Goal: Download file/media: Obtain a digital file from the website

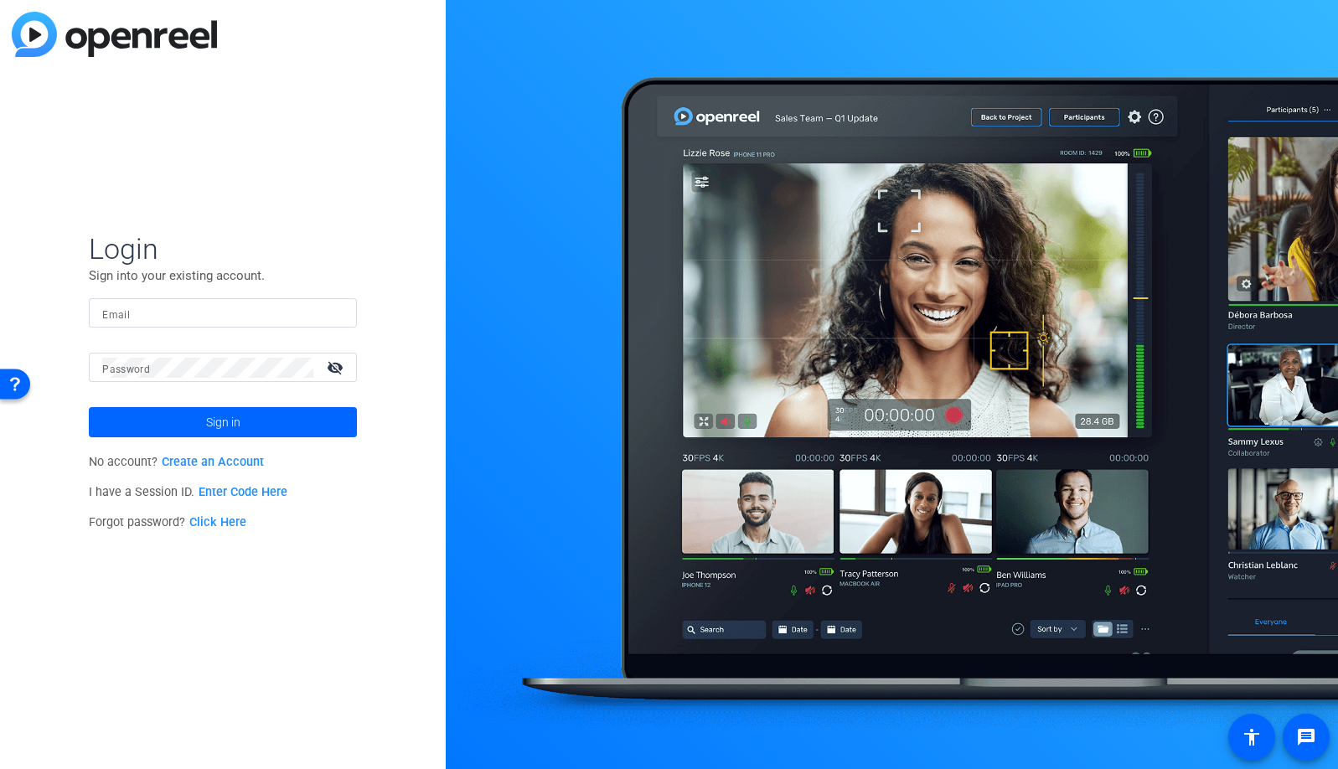
click at [235, 309] on input "Email" at bounding box center [222, 313] width 241 height 20
click at [327, 315] on img at bounding box center [329, 313] width 12 height 20
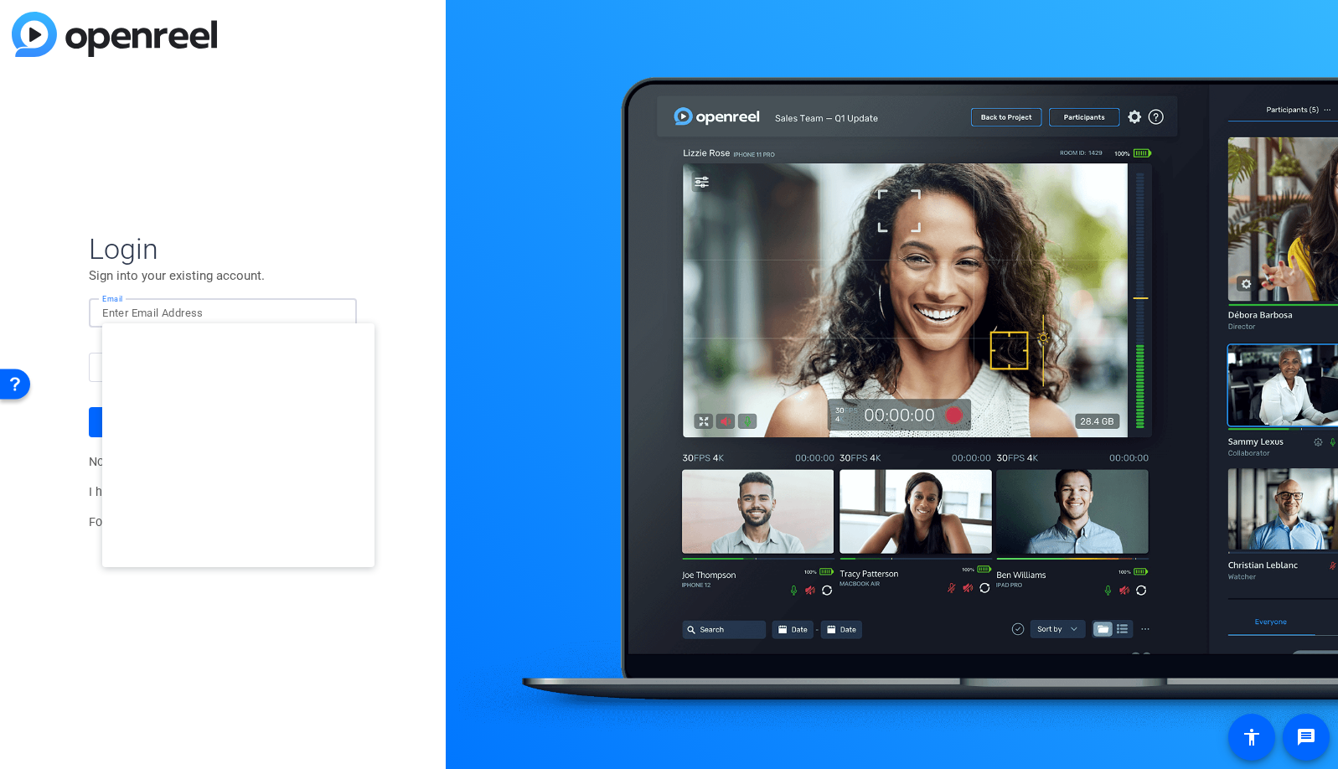
type input "studiosupport@openreel.com"
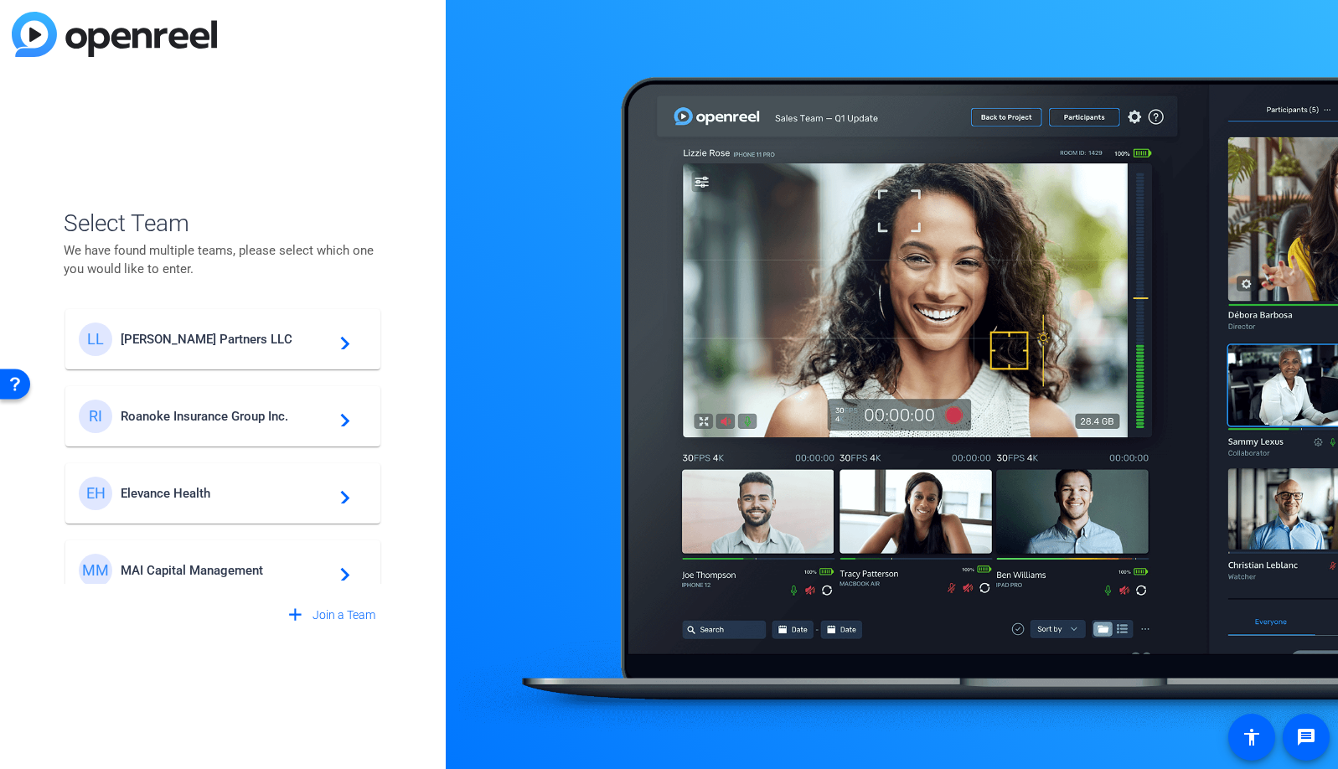
click at [224, 336] on span "Lovell Minnick Partners LLC" at bounding box center [225, 339] width 209 height 15
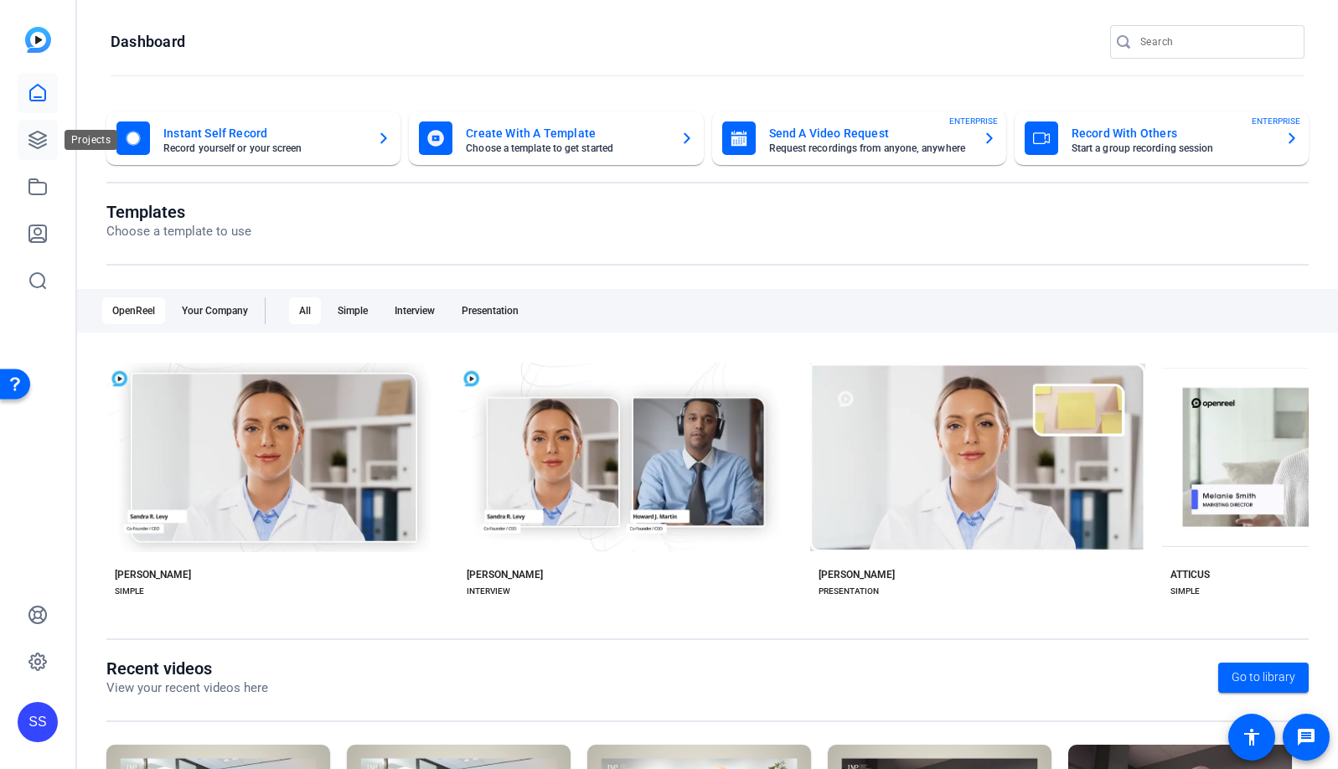
click at [38, 142] on icon at bounding box center [38, 140] width 20 height 20
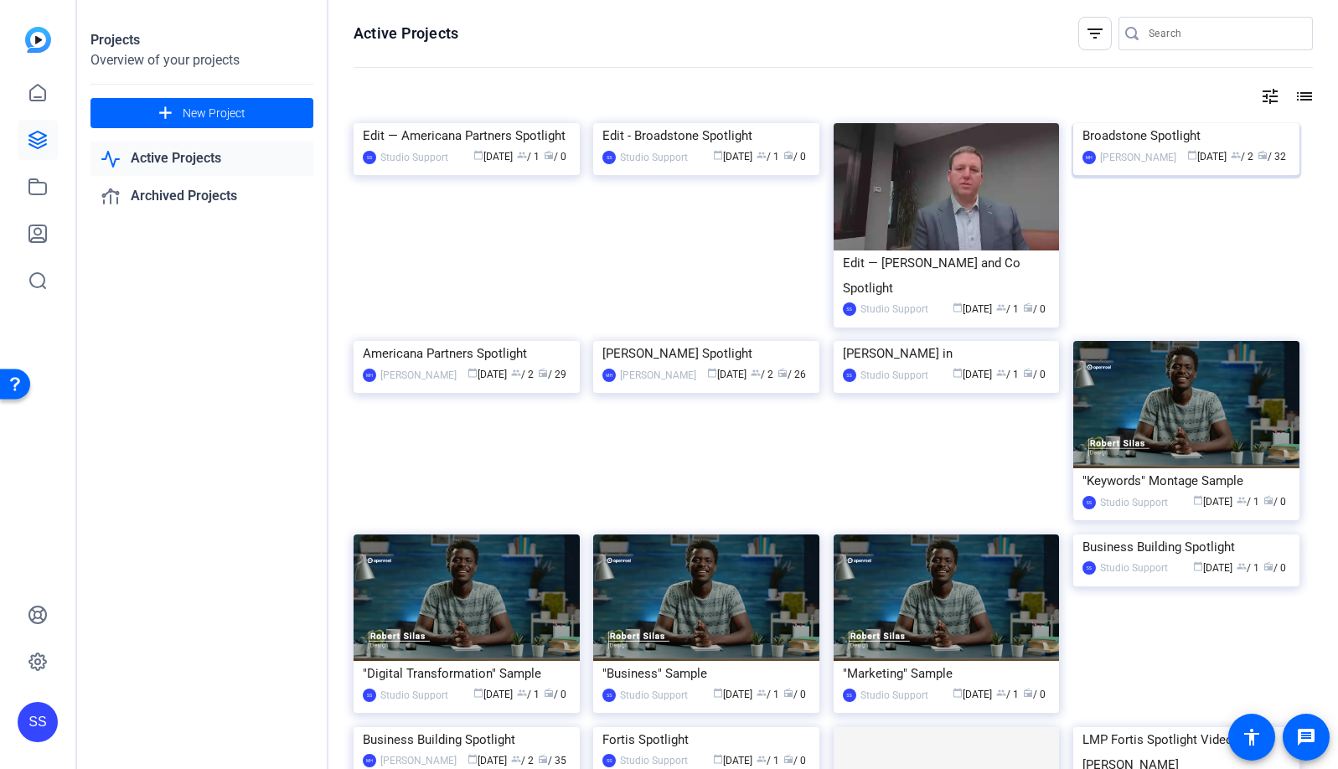
click at [1177, 123] on img at bounding box center [1186, 123] width 226 height 0
click at [1266, 92] on mat-icon "tune" at bounding box center [1270, 96] width 20 height 20
click at [1211, 81] on div at bounding box center [669, 384] width 1338 height 769
click at [1179, 40] on input "Search" at bounding box center [1223, 33] width 151 height 20
click at [1202, 44] on div at bounding box center [1223, 34] width 151 height 34
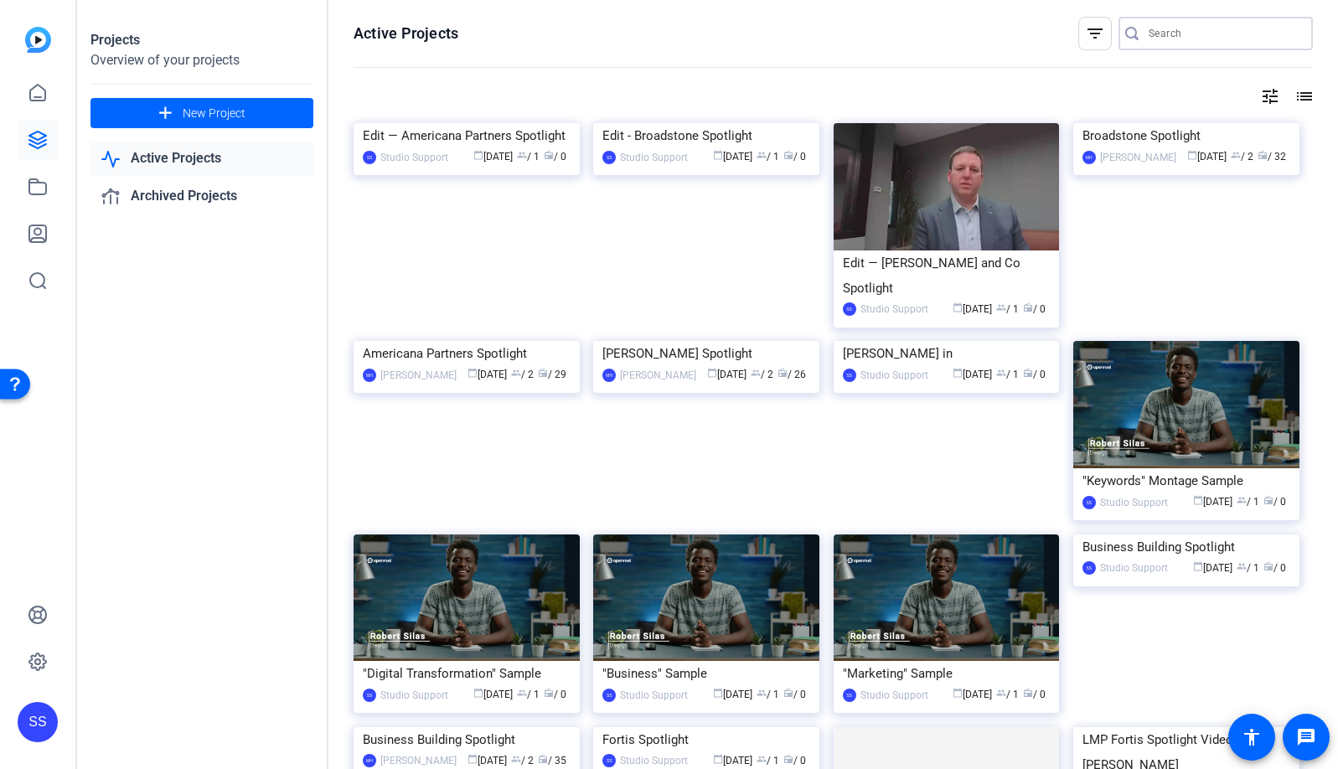
click at [1199, 28] on input "Search" at bounding box center [1223, 33] width 151 height 20
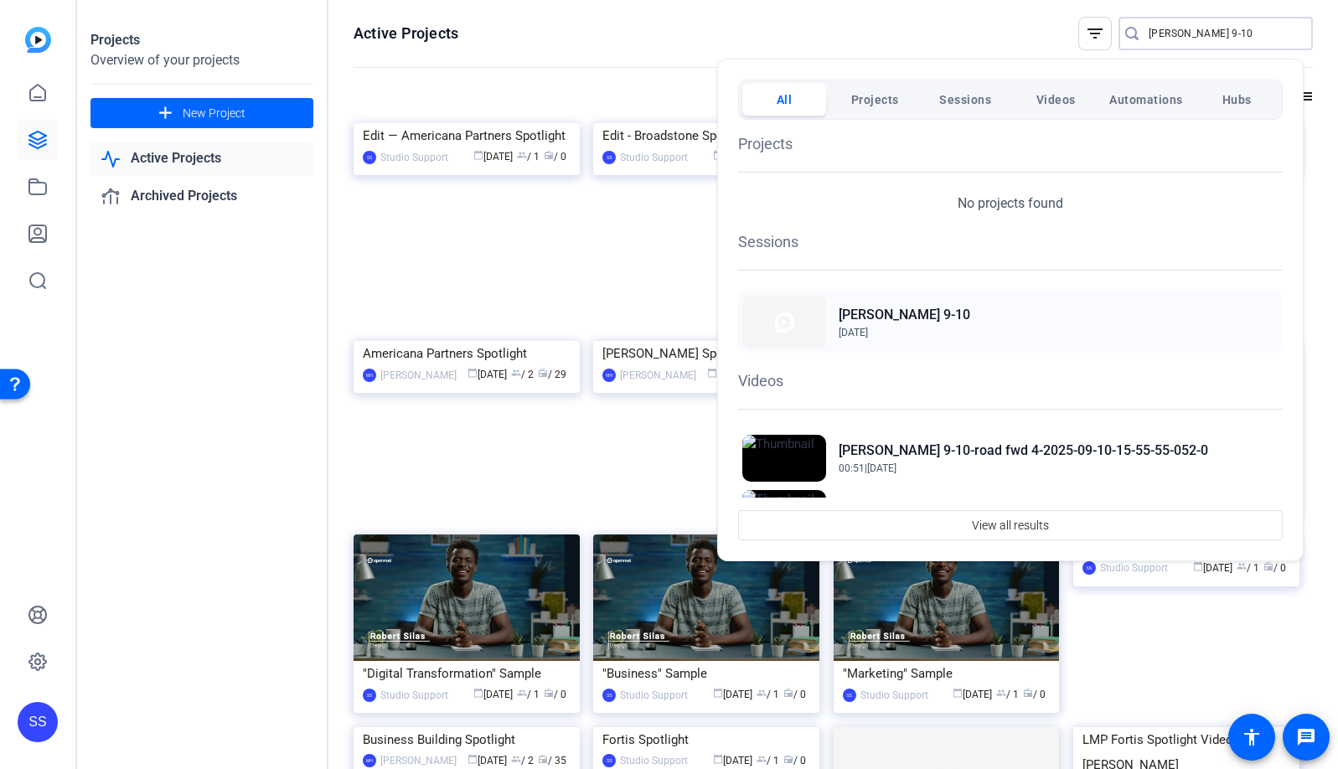
type input "mark adelman 9-10"
click at [935, 318] on h2 "Mark Adelman 9-10" at bounding box center [904, 315] width 132 height 20
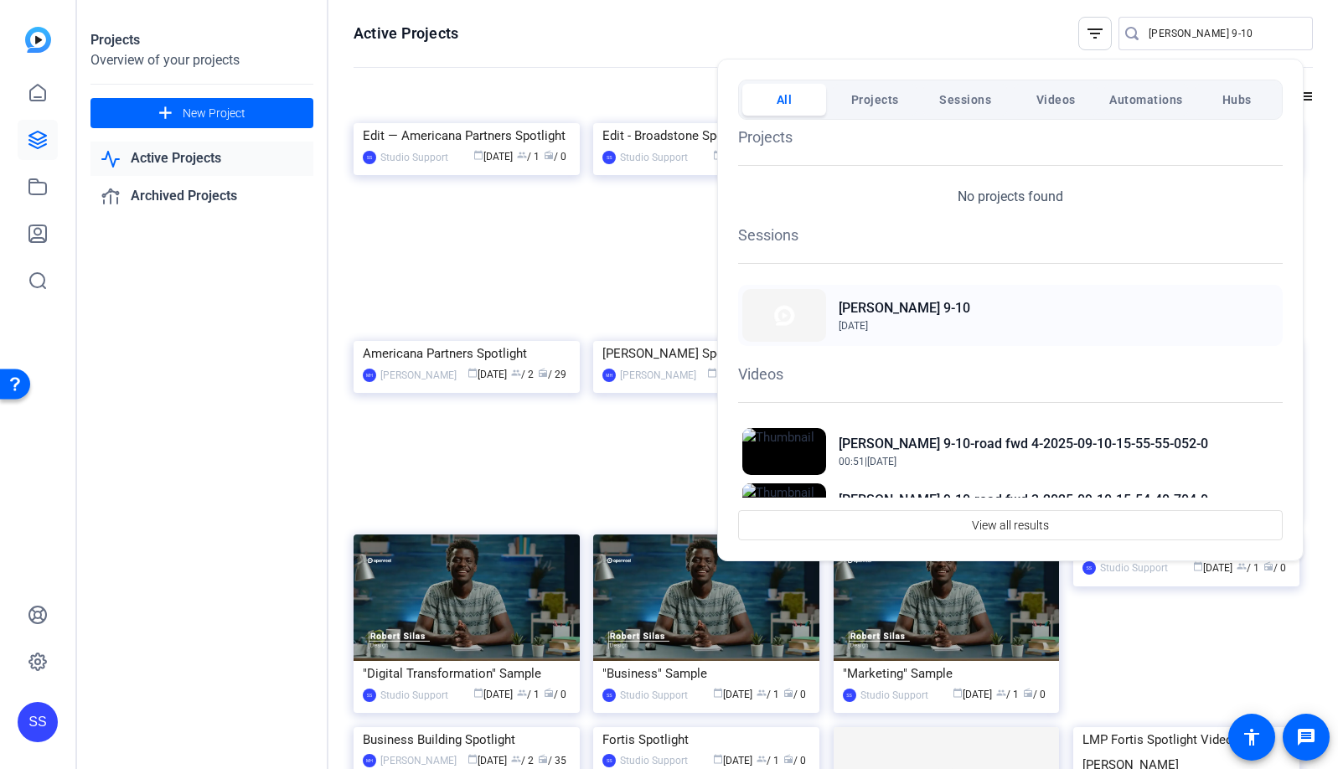
scroll to position [10, 0]
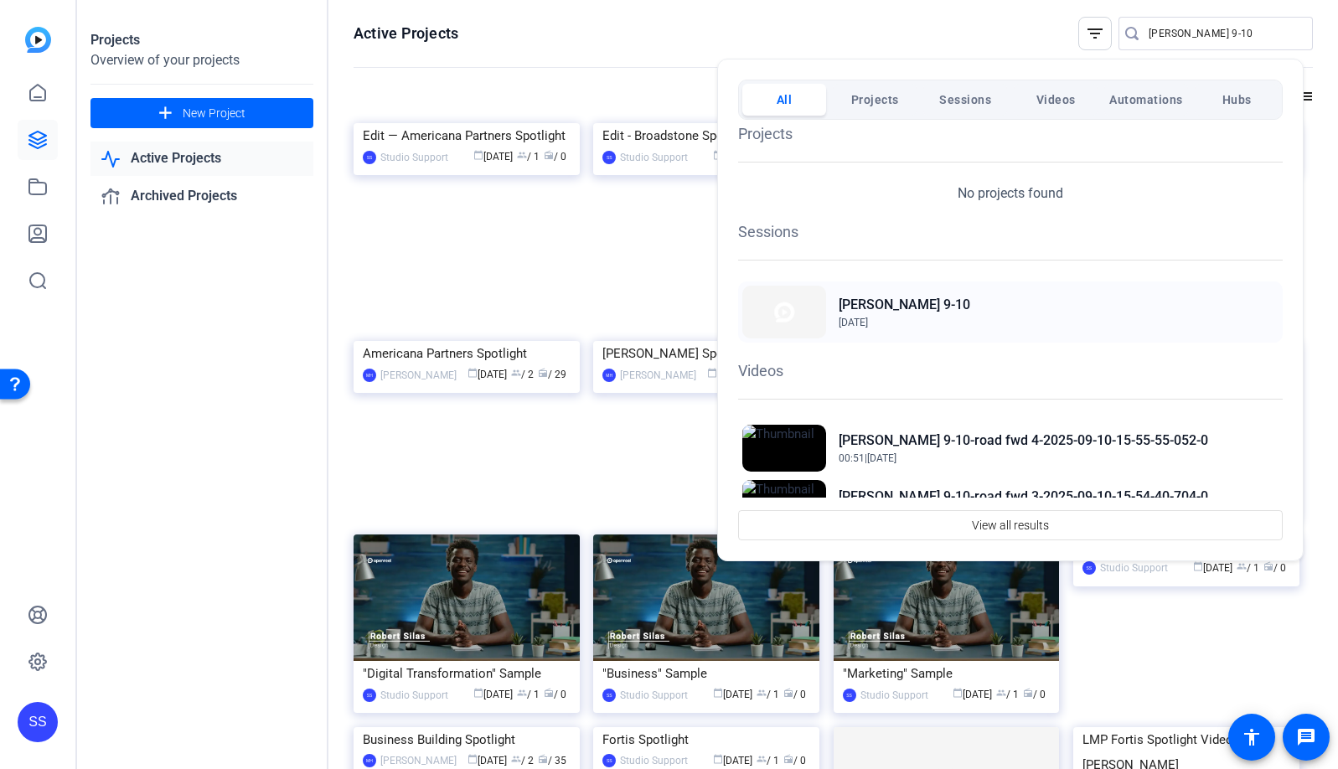
click at [894, 309] on h2 "Mark Adelman 9-10" at bounding box center [904, 305] width 132 height 20
click at [36, 720] on div at bounding box center [669, 384] width 1338 height 769
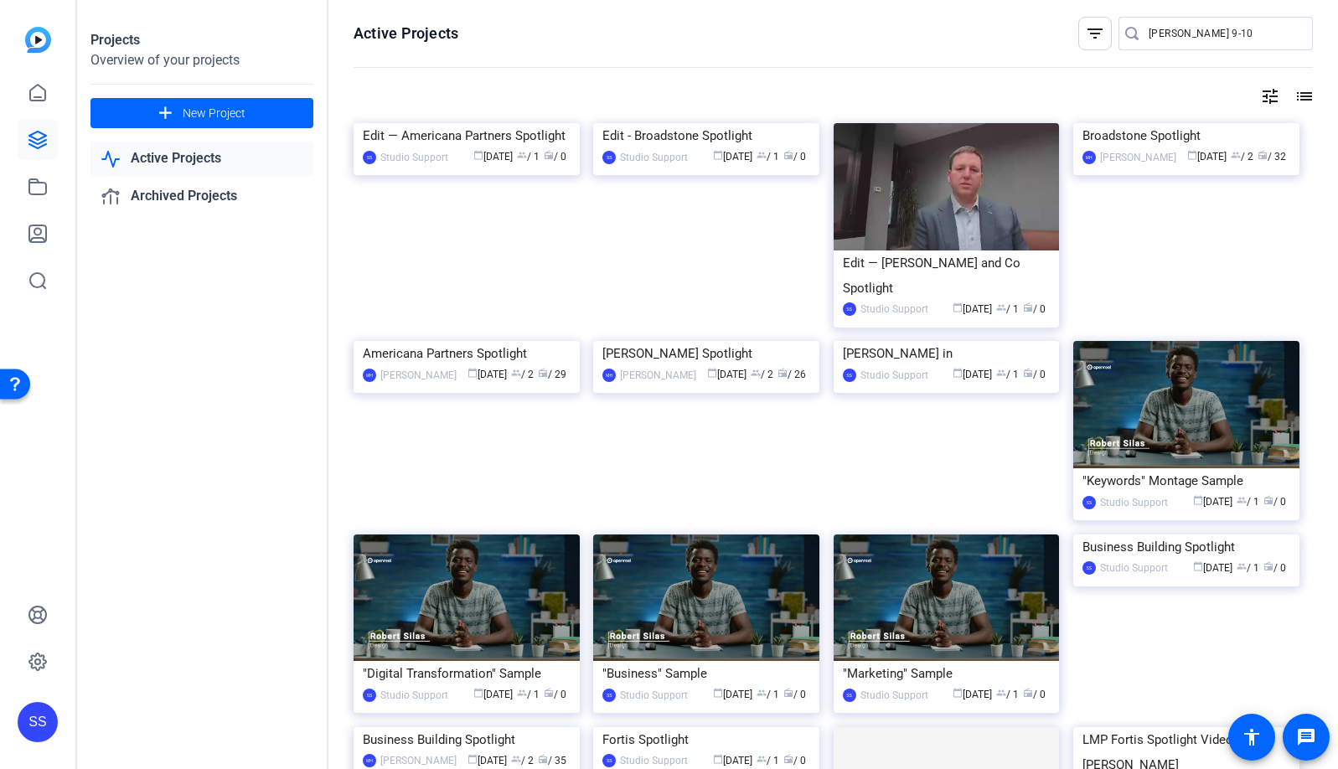
click at [39, 720] on div "SS" at bounding box center [38, 722] width 40 height 40
click at [233, 699] on span at bounding box center [222, 698] width 40 height 40
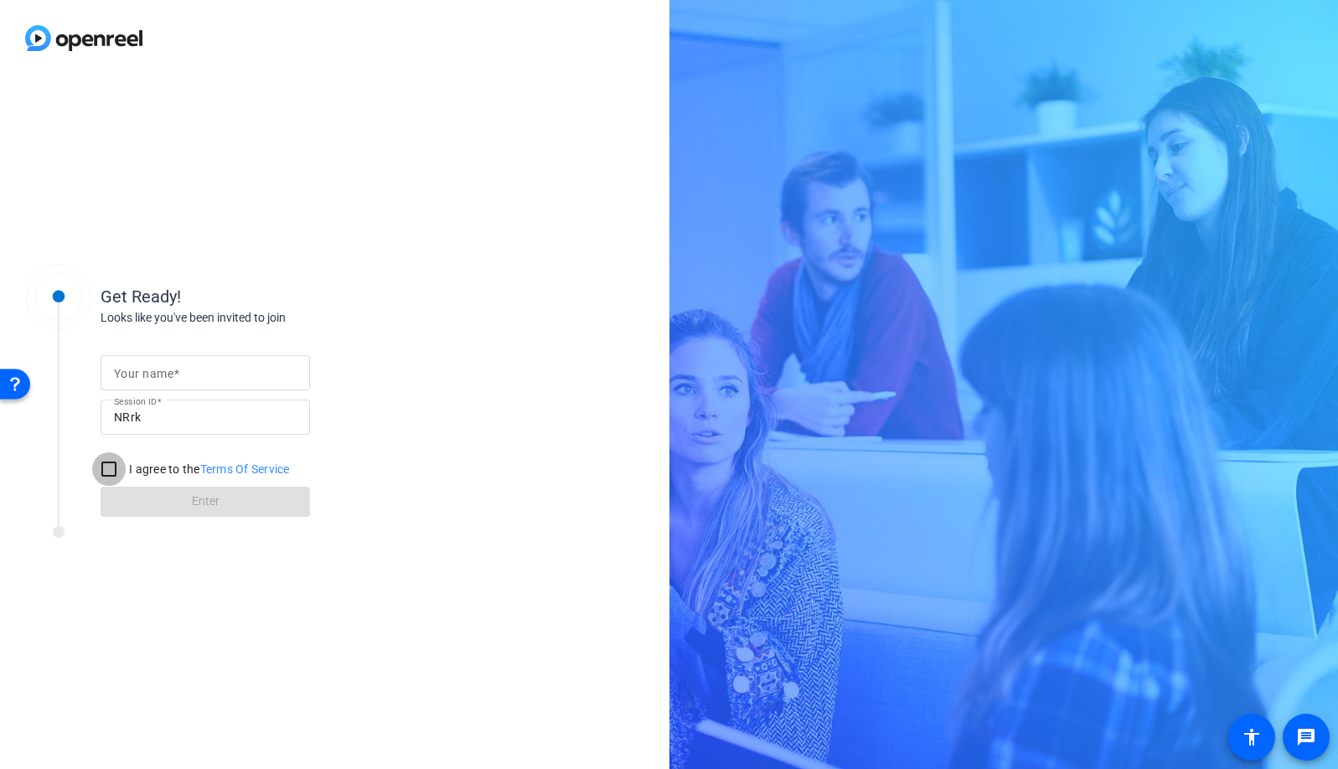
click at [120, 472] on input "I agree to the Terms Of Service" at bounding box center [109, 469] width 34 height 34
checkbox input "true"
click at [167, 375] on mat-label "Your name" at bounding box center [143, 373] width 59 height 13
click at [167, 375] on input "Your name" at bounding box center [205, 373] width 183 height 20
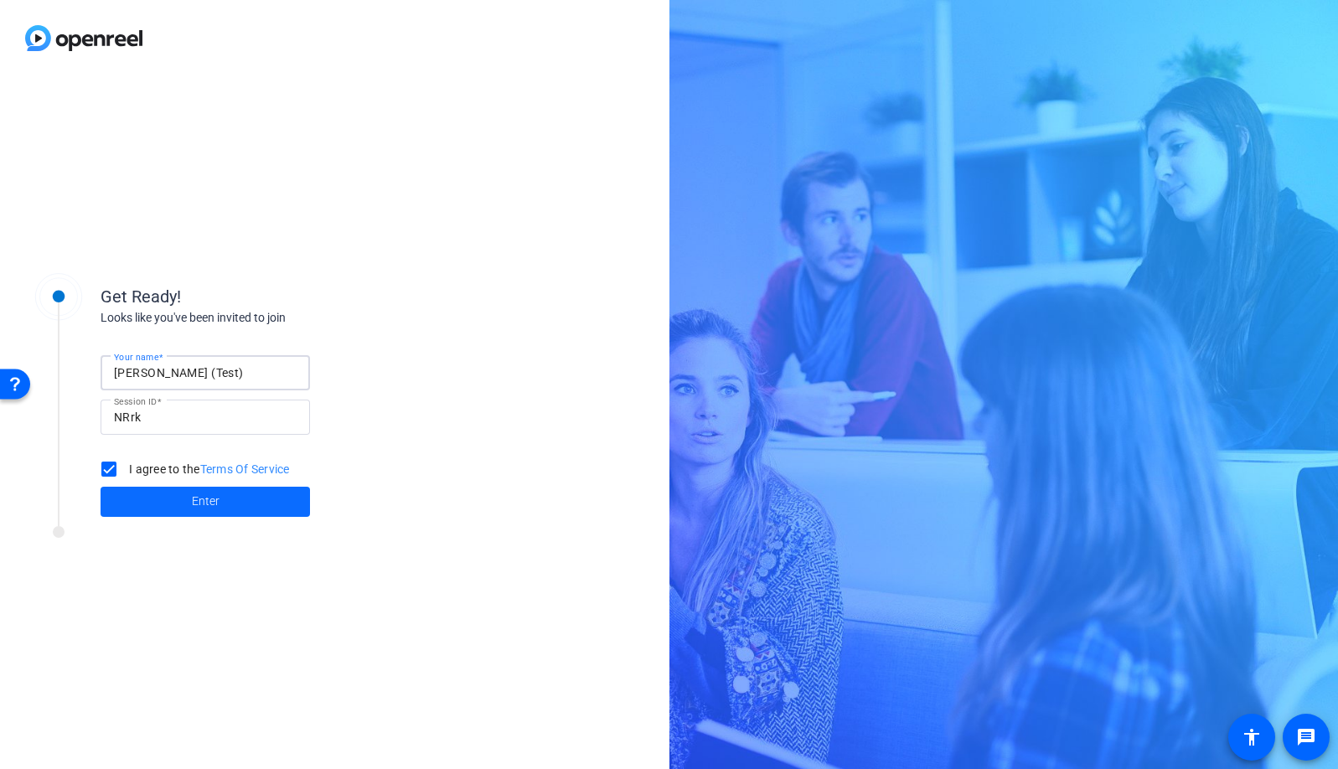
type input "Dina (Test)"
click at [153, 507] on span at bounding box center [205, 502] width 209 height 40
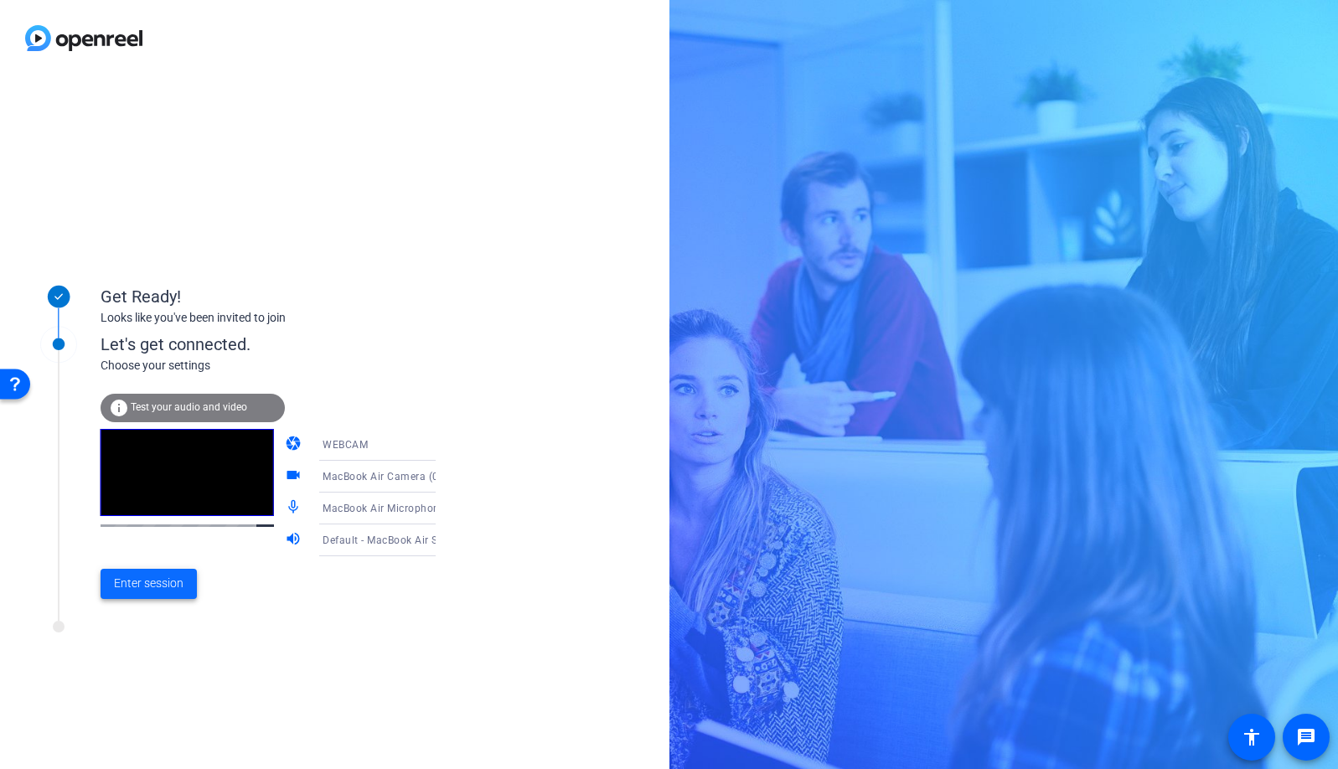
click at [129, 590] on span "Enter session" at bounding box center [149, 584] width 70 height 18
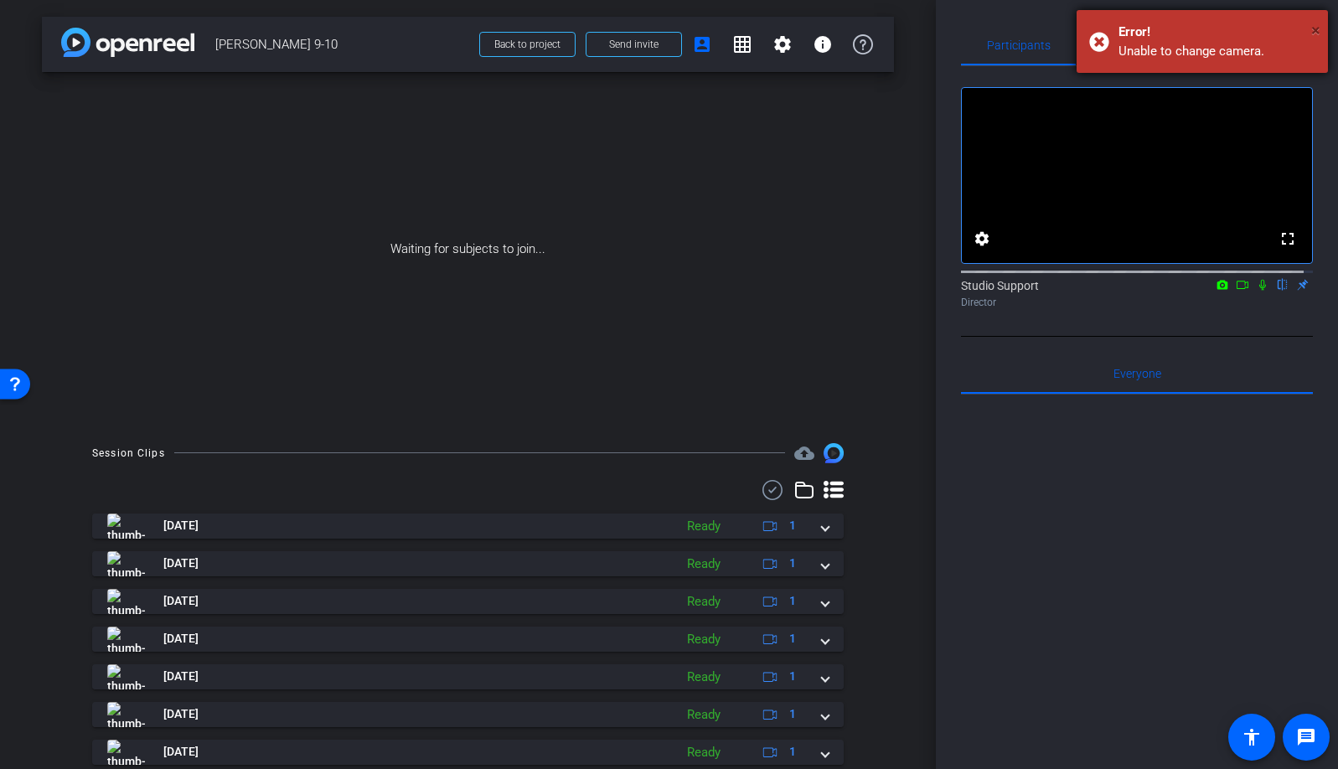
click at [1315, 27] on span "×" at bounding box center [1315, 30] width 9 height 20
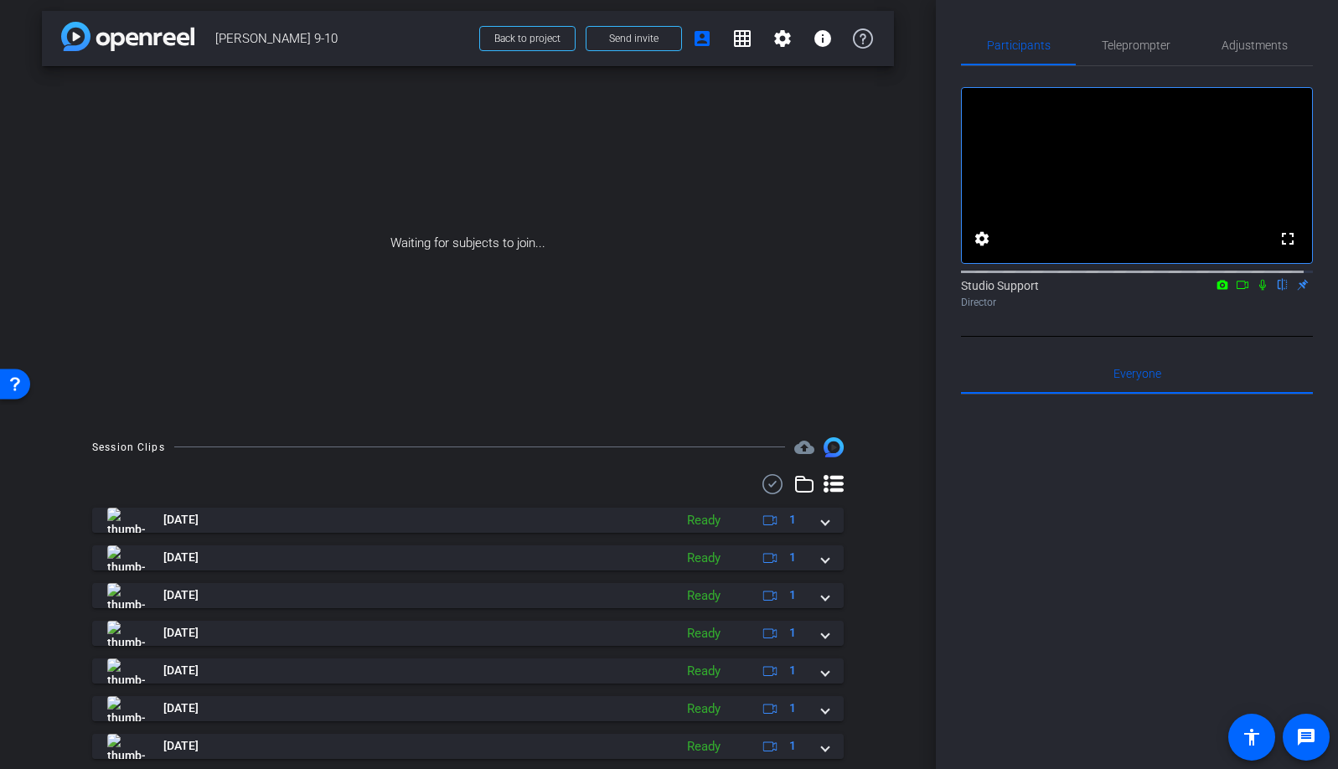
scroll to position [168, 0]
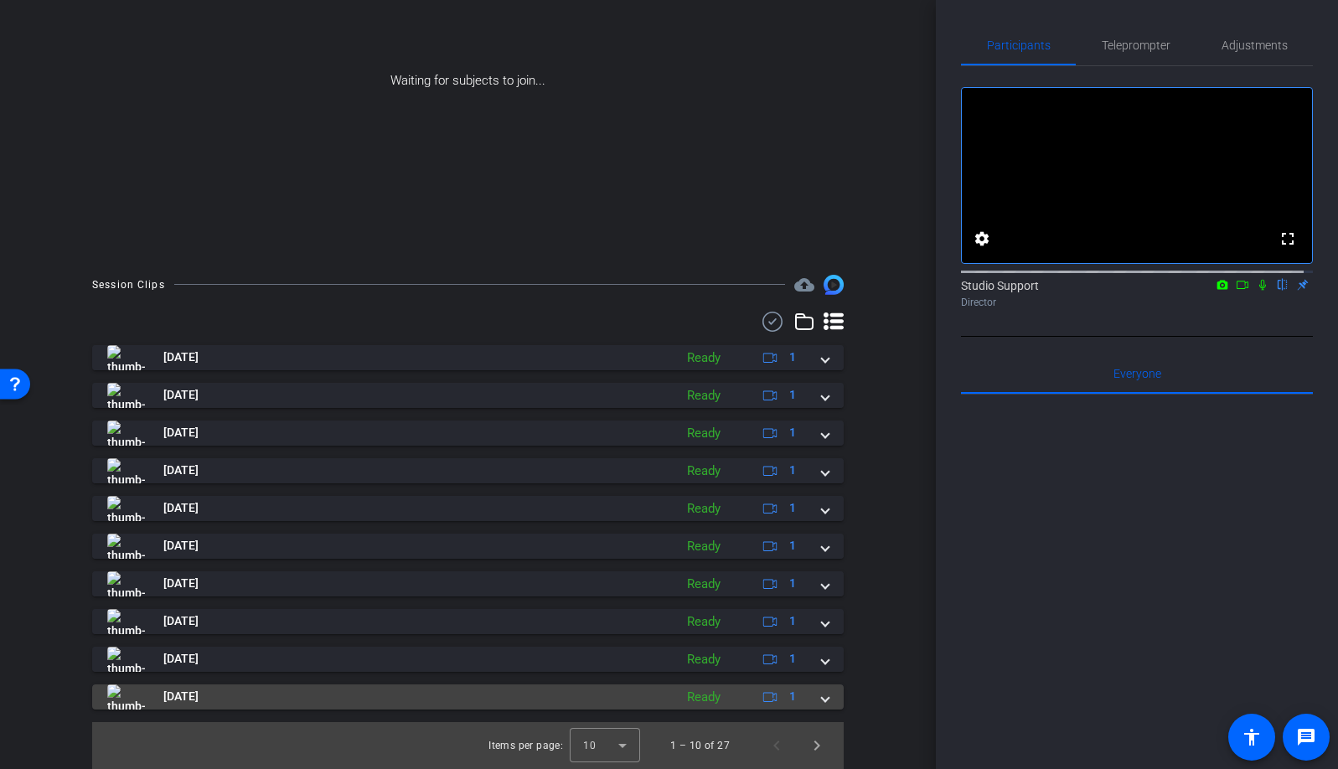
click at [825, 700] on mat-expansion-panel-header "Sep 10, 2025 Ready 1" at bounding box center [467, 696] width 751 height 25
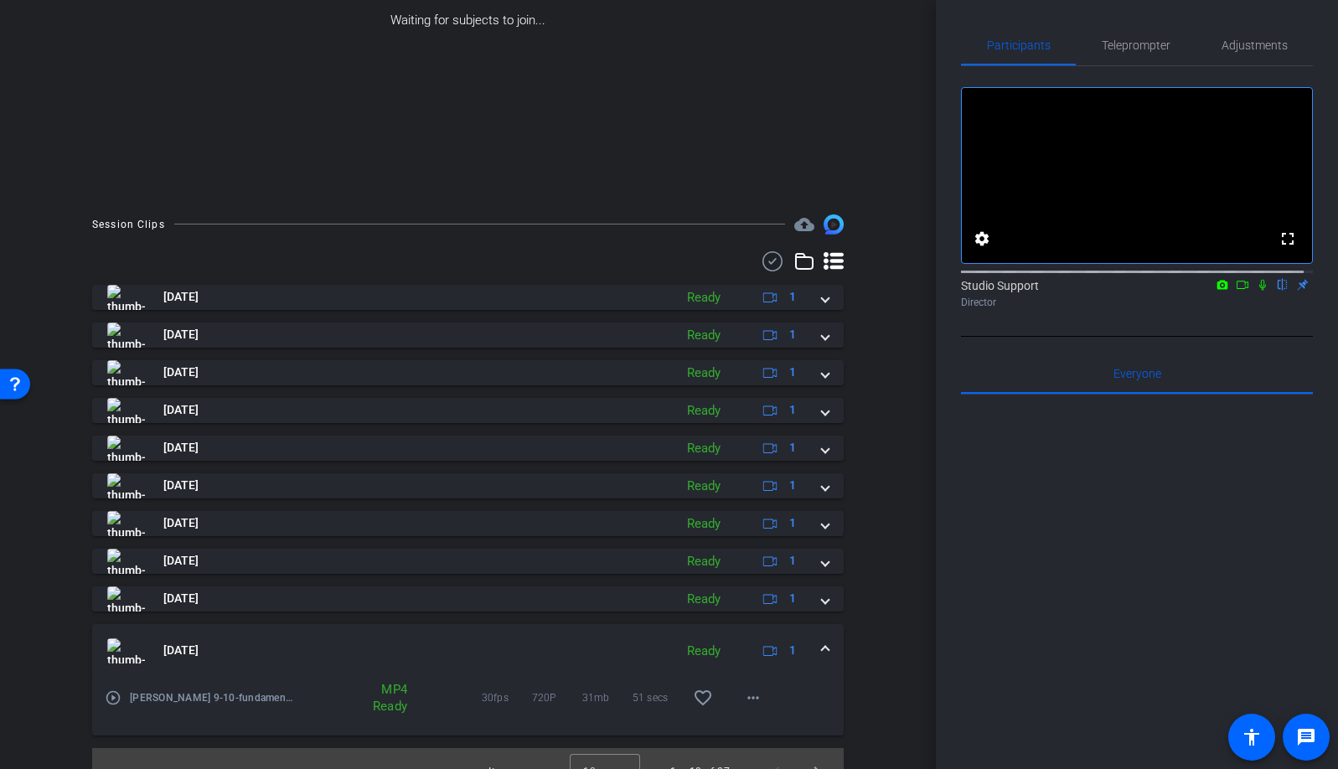
scroll to position [255, 0]
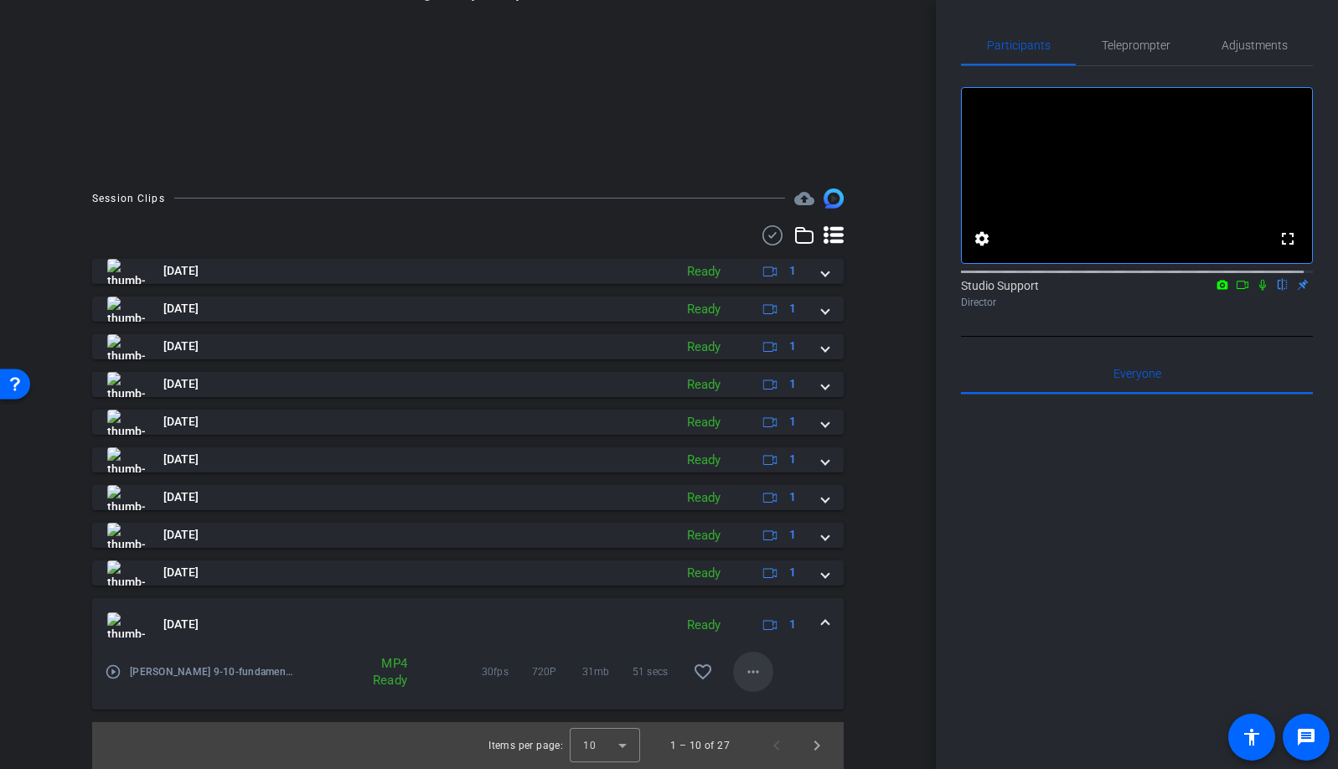
click at [745, 672] on mat-icon "more_horiz" at bounding box center [753, 672] width 20 height 20
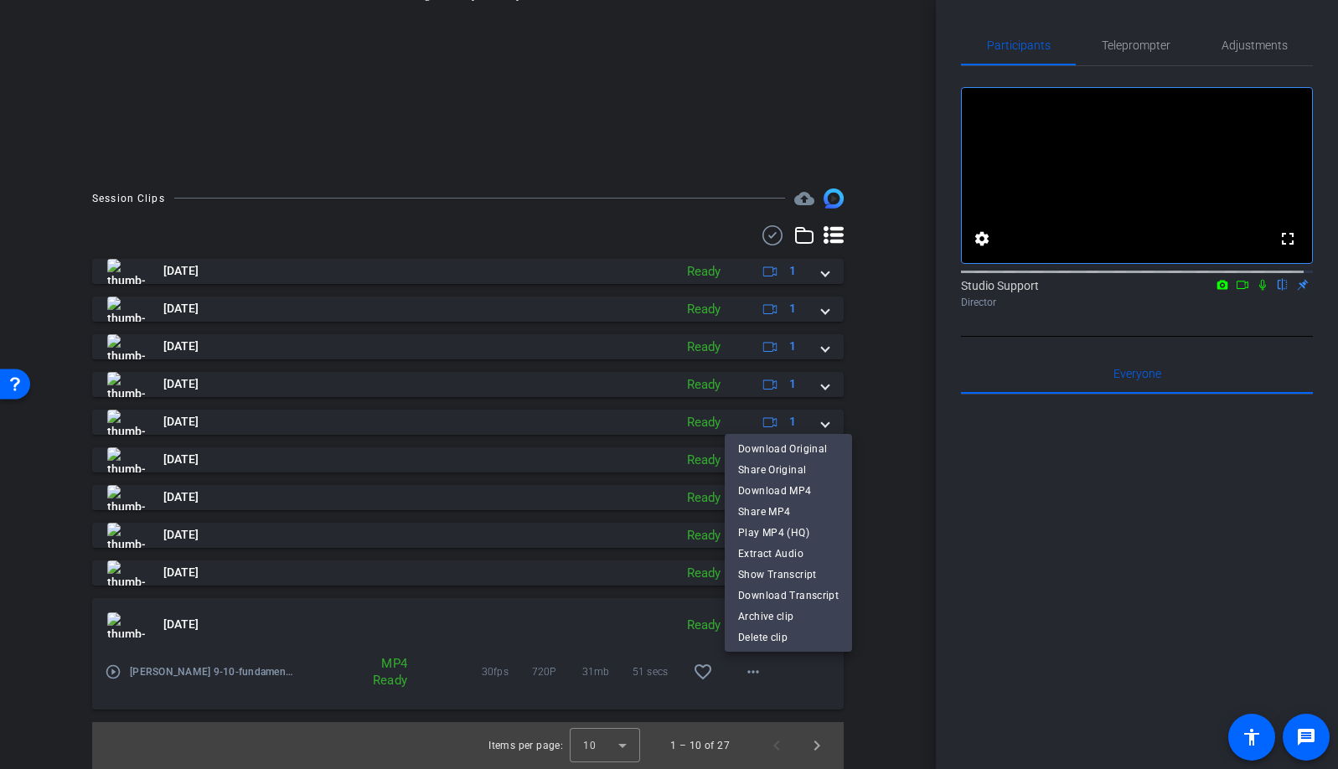
click at [1179, 608] on div at bounding box center [669, 384] width 1338 height 769
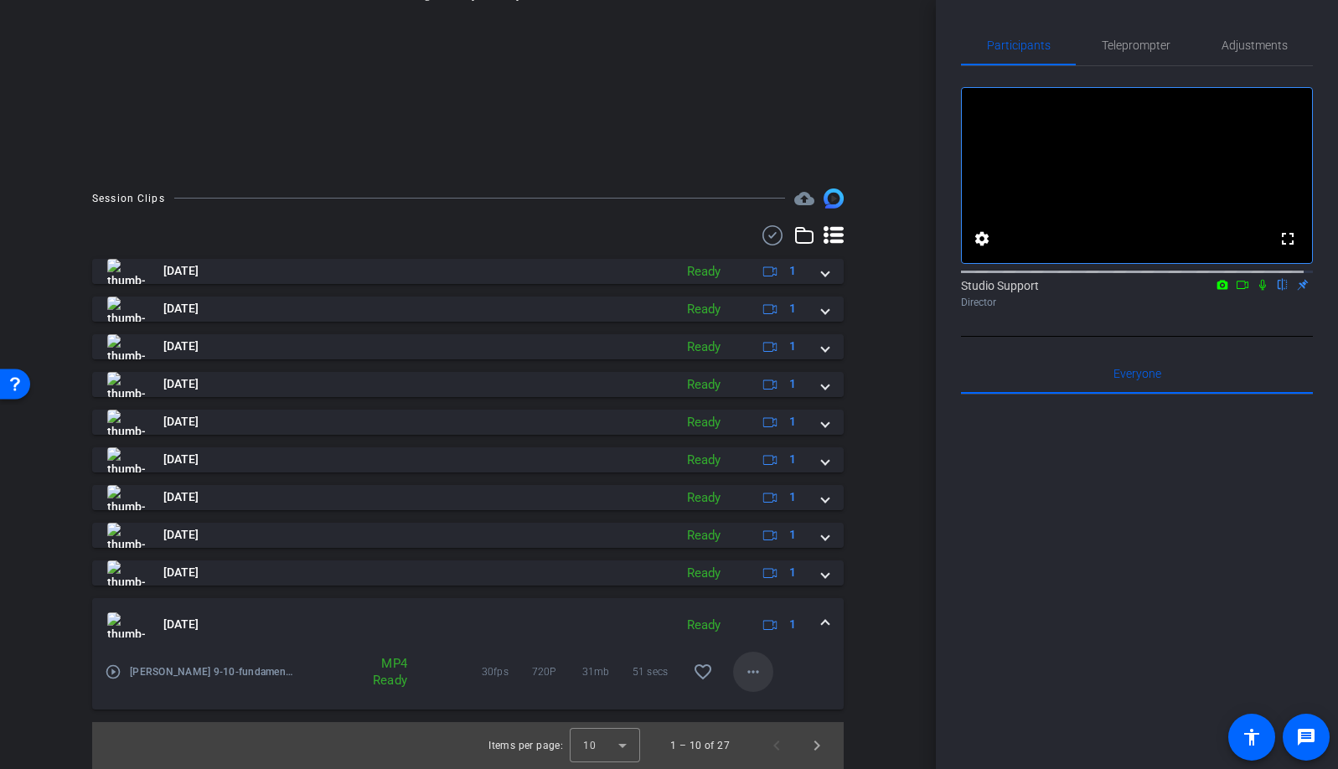
click at [743, 668] on mat-icon "more_horiz" at bounding box center [753, 672] width 20 height 20
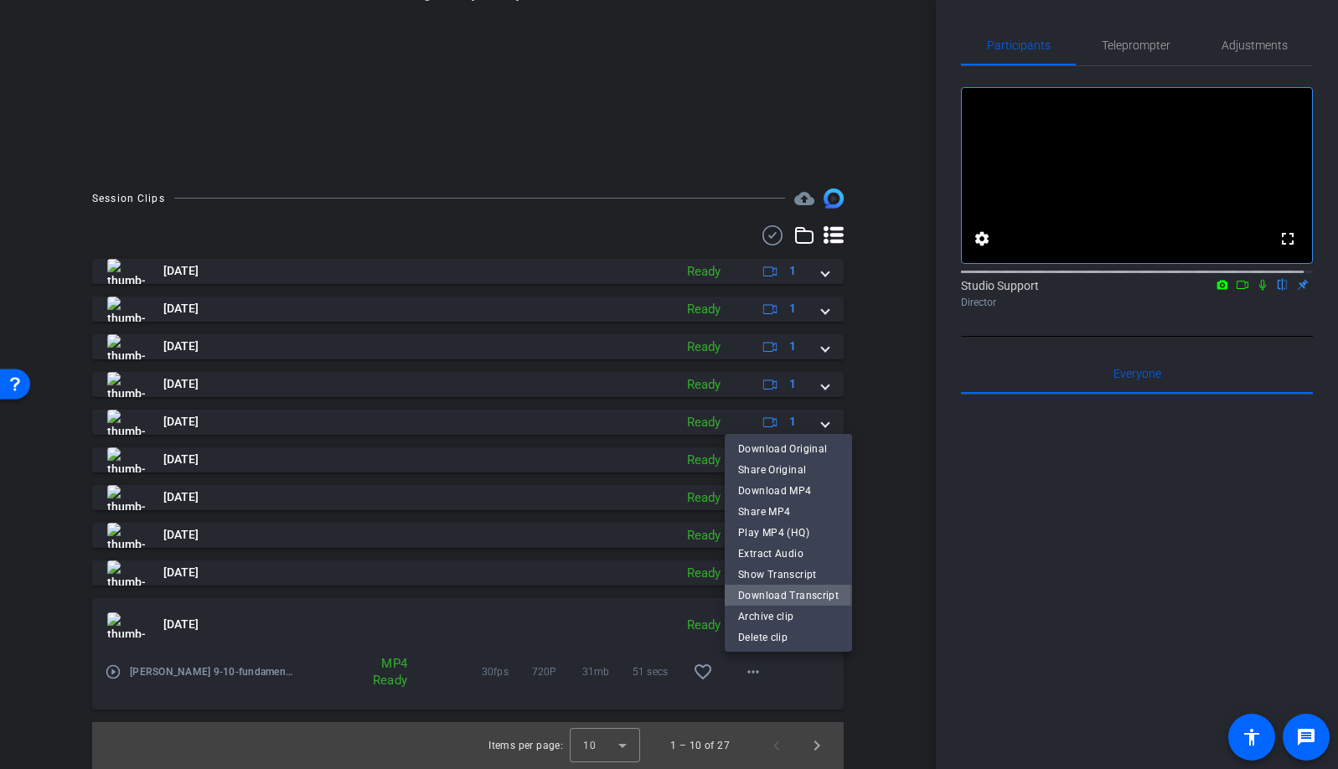
click at [759, 596] on span "Download Transcript" at bounding box center [788, 595] width 101 height 20
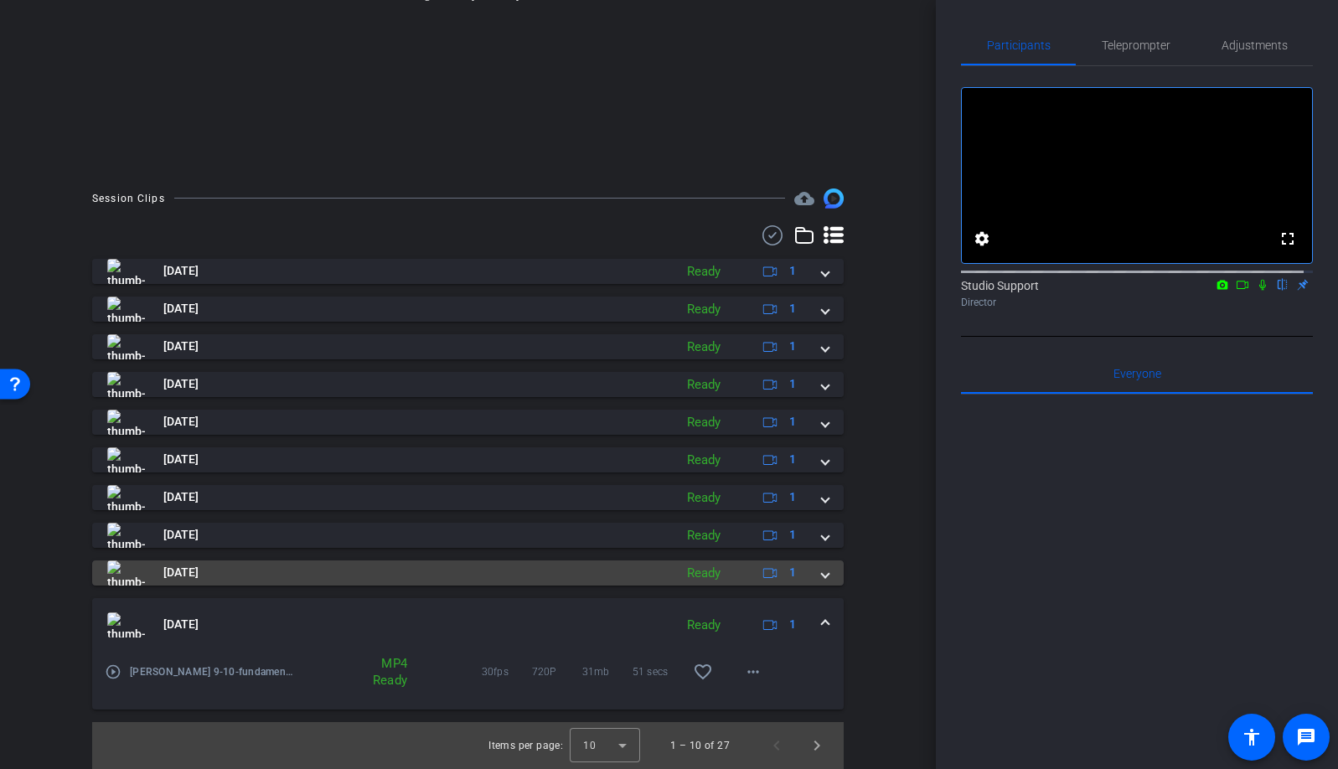
click at [822, 574] on span at bounding box center [825, 573] width 7 height 18
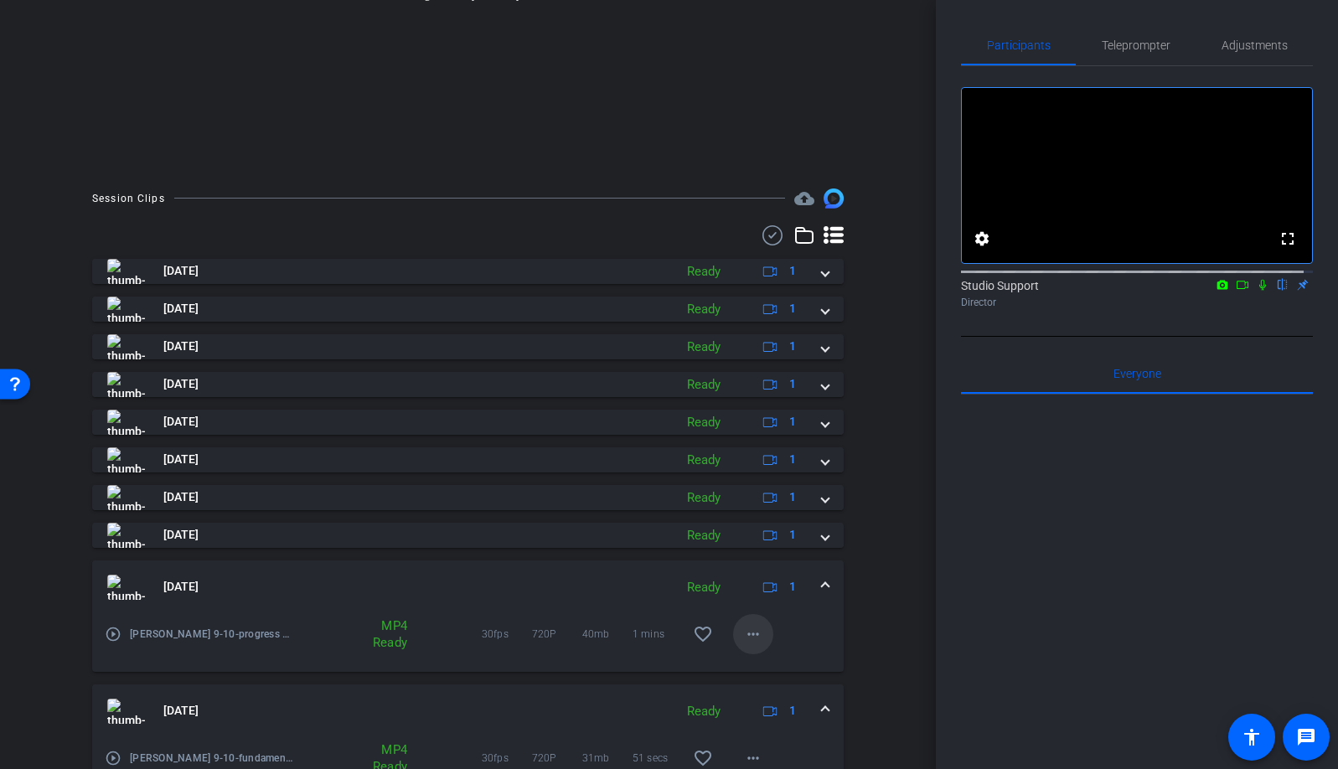
click at [743, 635] on mat-icon "more_horiz" at bounding box center [753, 634] width 20 height 20
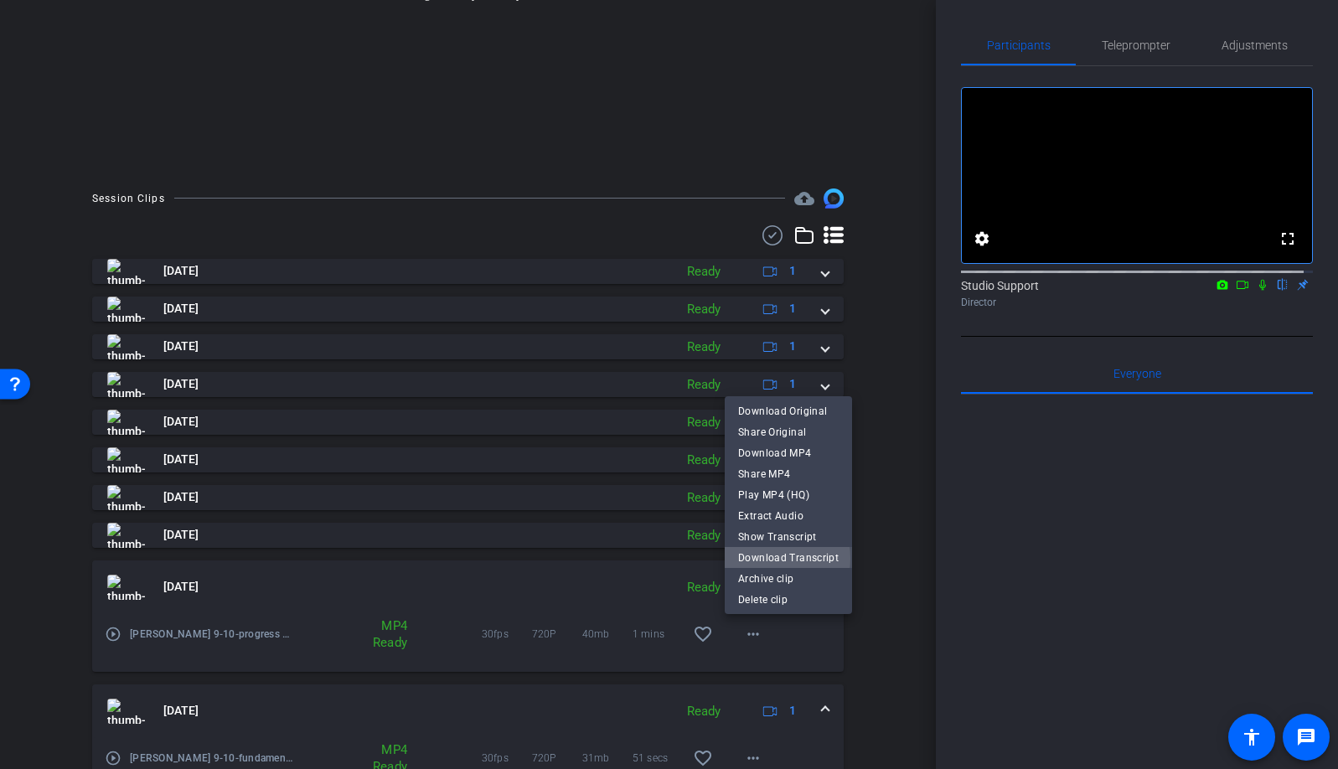
click at [768, 558] on span "Download Transcript" at bounding box center [788, 557] width 101 height 20
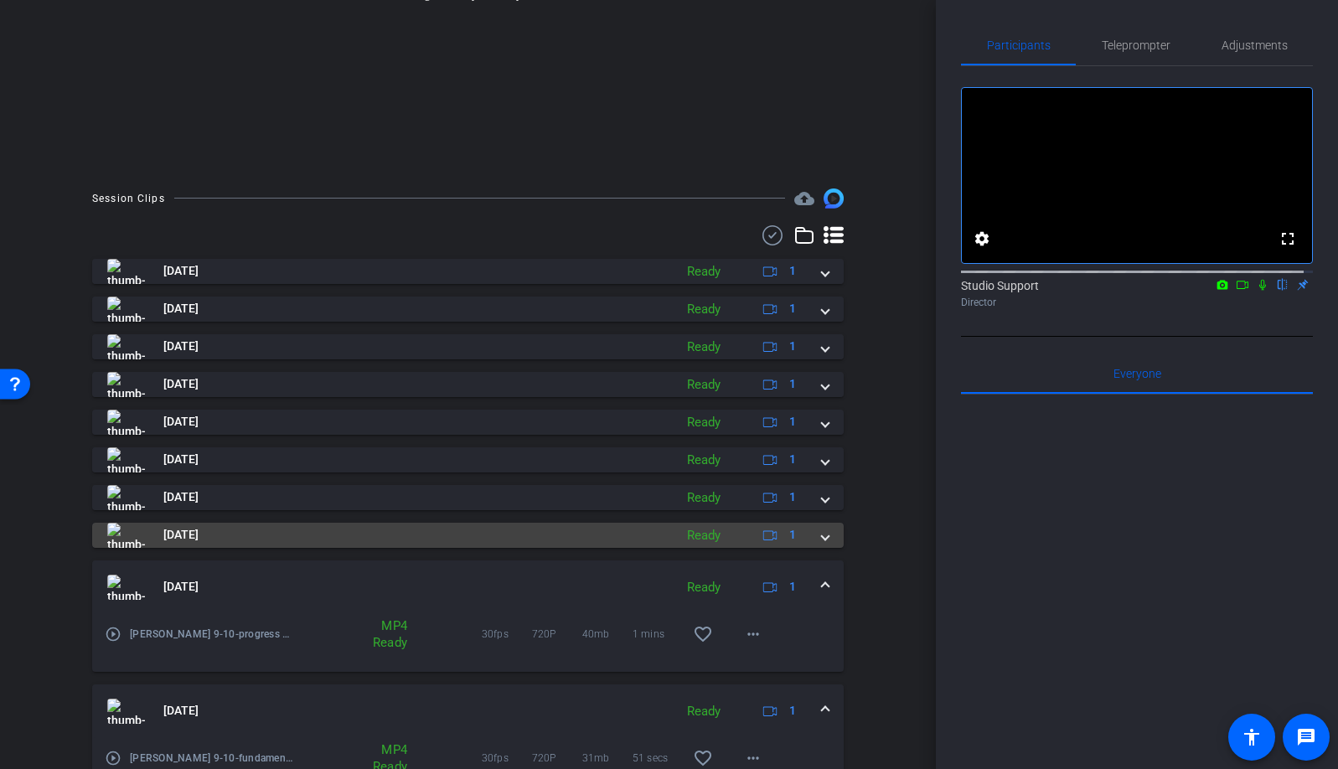
click at [822, 538] on span at bounding box center [825, 535] width 7 height 18
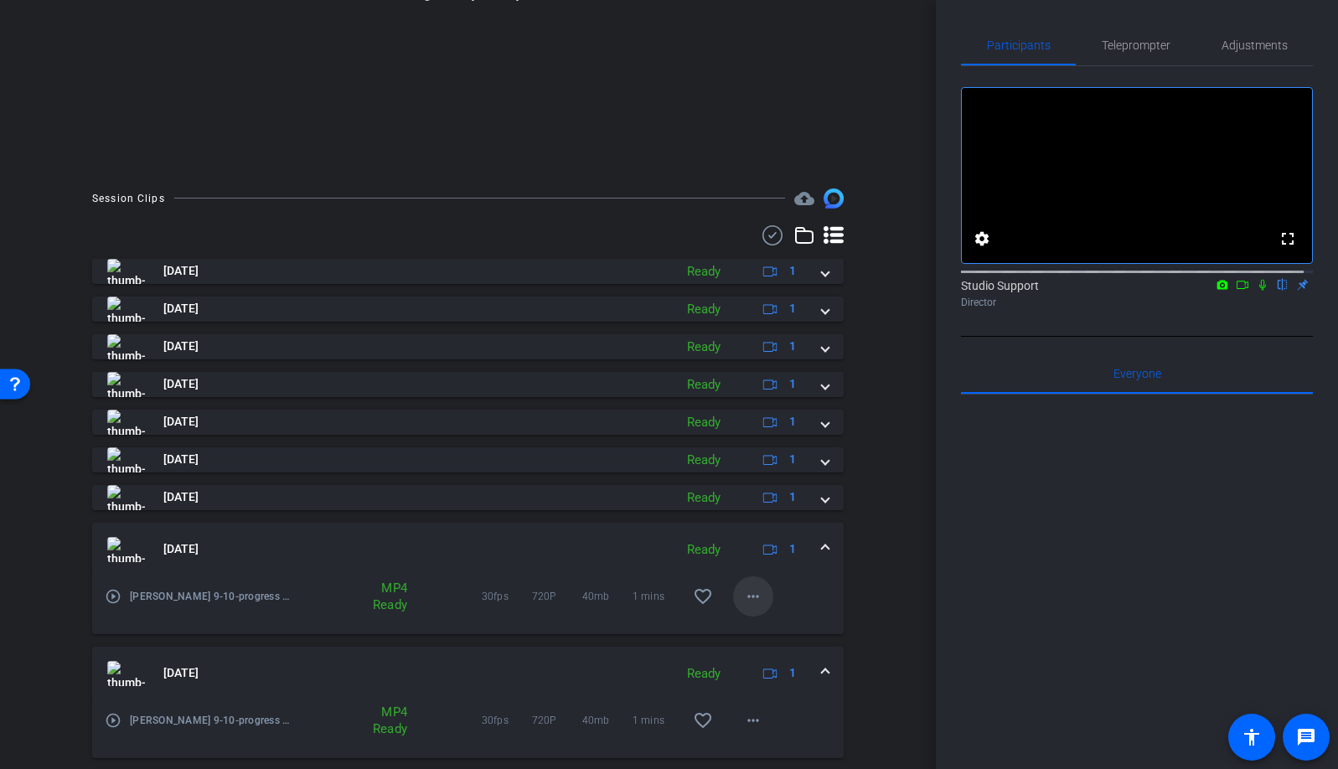
click at [743, 598] on mat-icon "more_horiz" at bounding box center [753, 596] width 20 height 20
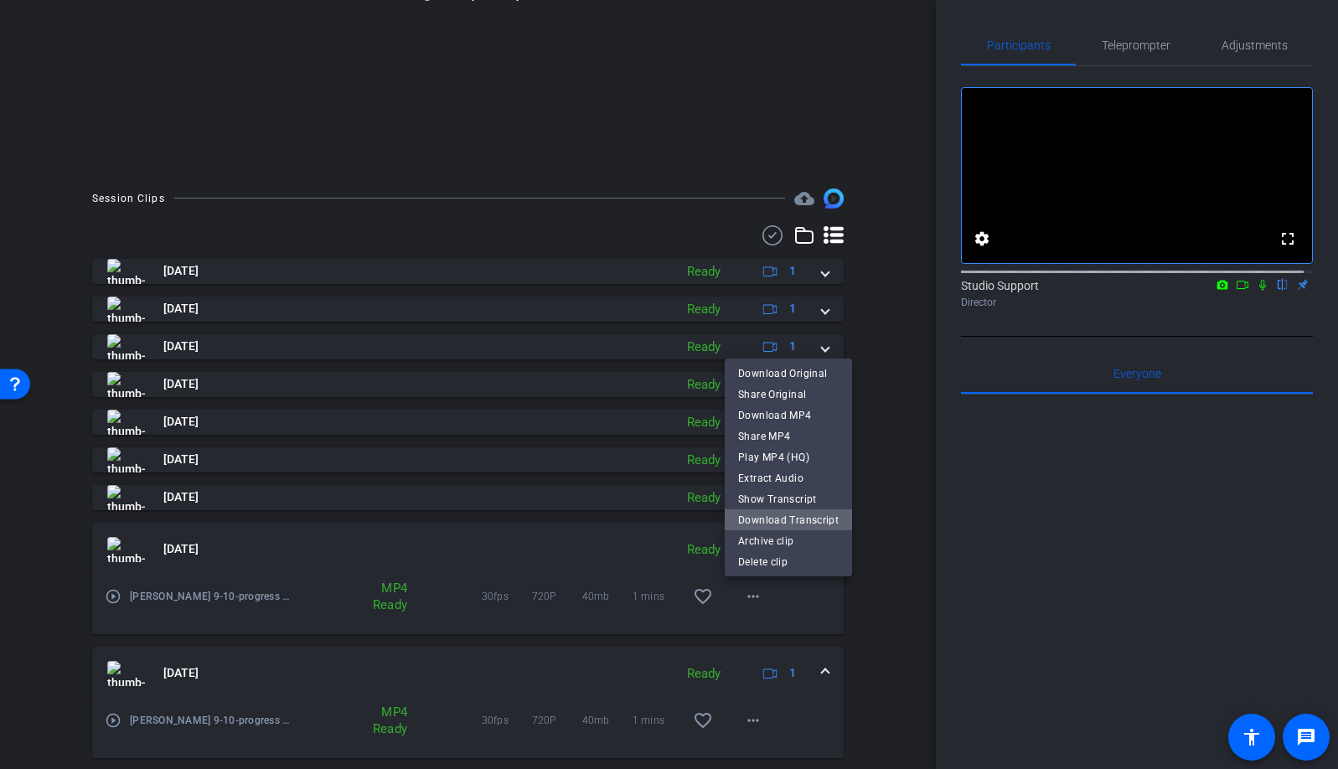
click at [799, 519] on span "Download Transcript" at bounding box center [788, 519] width 101 height 20
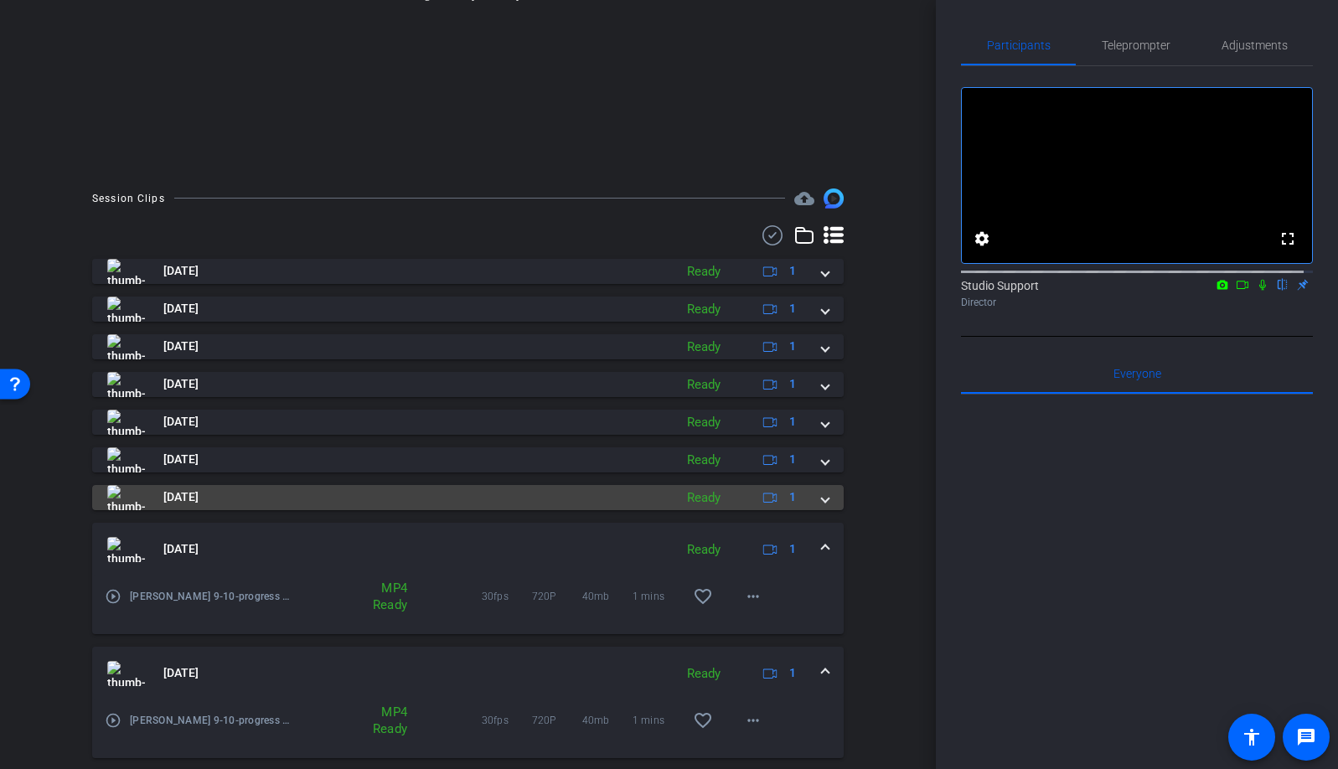
click at [822, 500] on span at bounding box center [825, 497] width 7 height 18
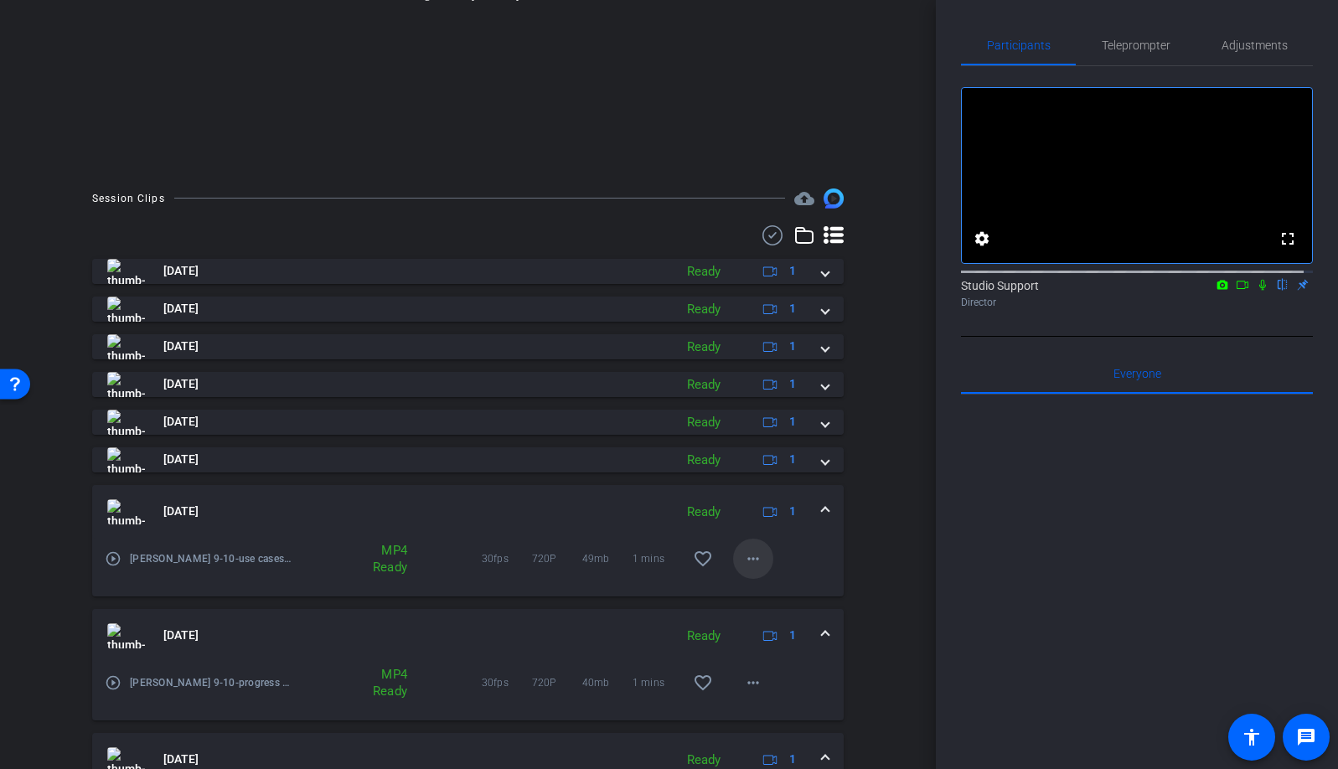
click at [750, 551] on mat-icon "more_horiz" at bounding box center [753, 559] width 20 height 20
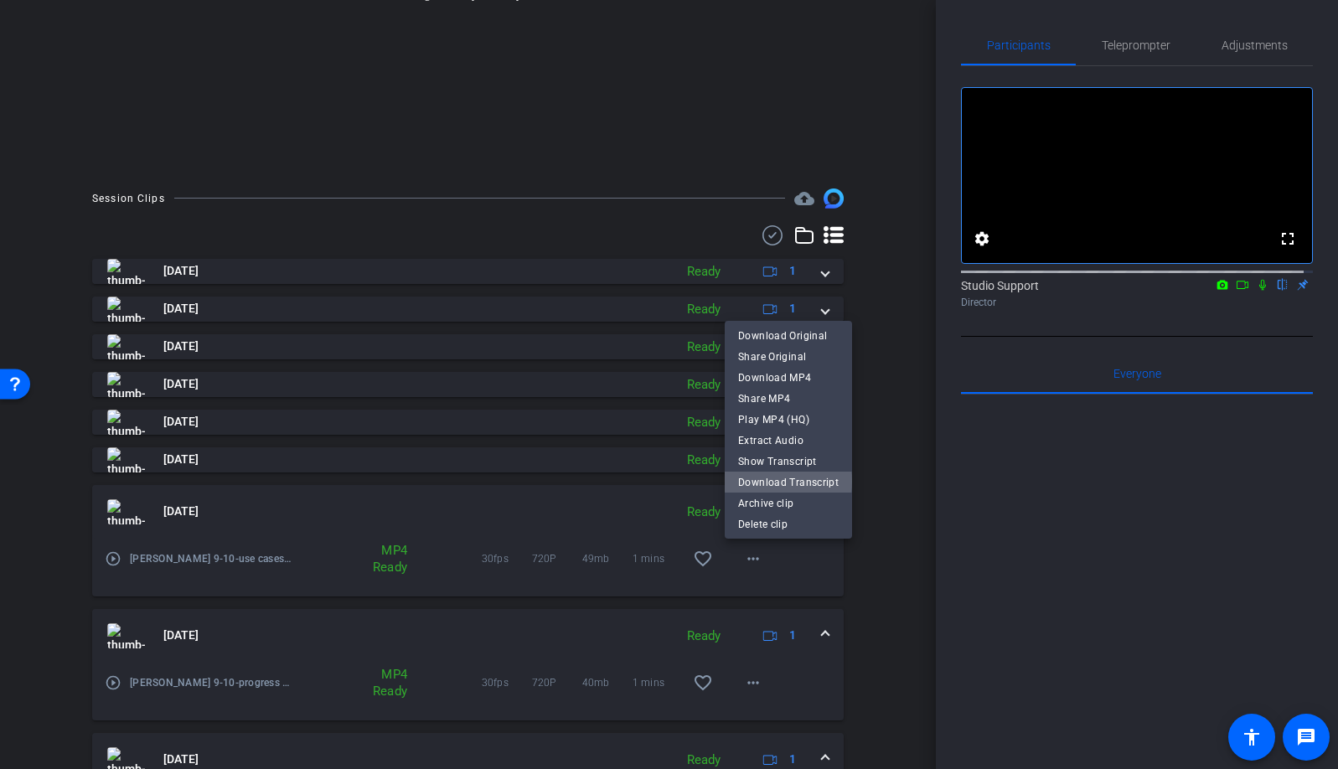
click at [787, 481] on span "Download Transcript" at bounding box center [788, 482] width 101 height 20
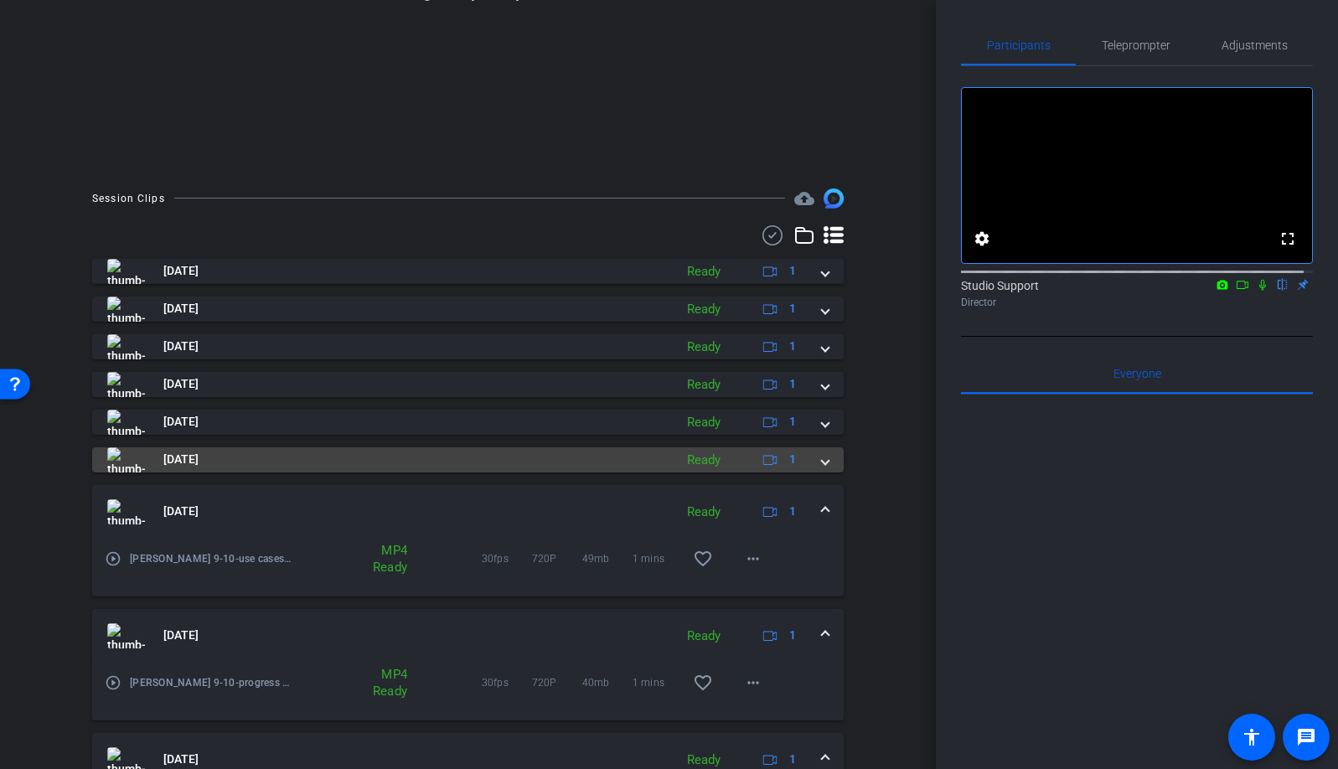
click at [822, 462] on span at bounding box center [825, 460] width 7 height 18
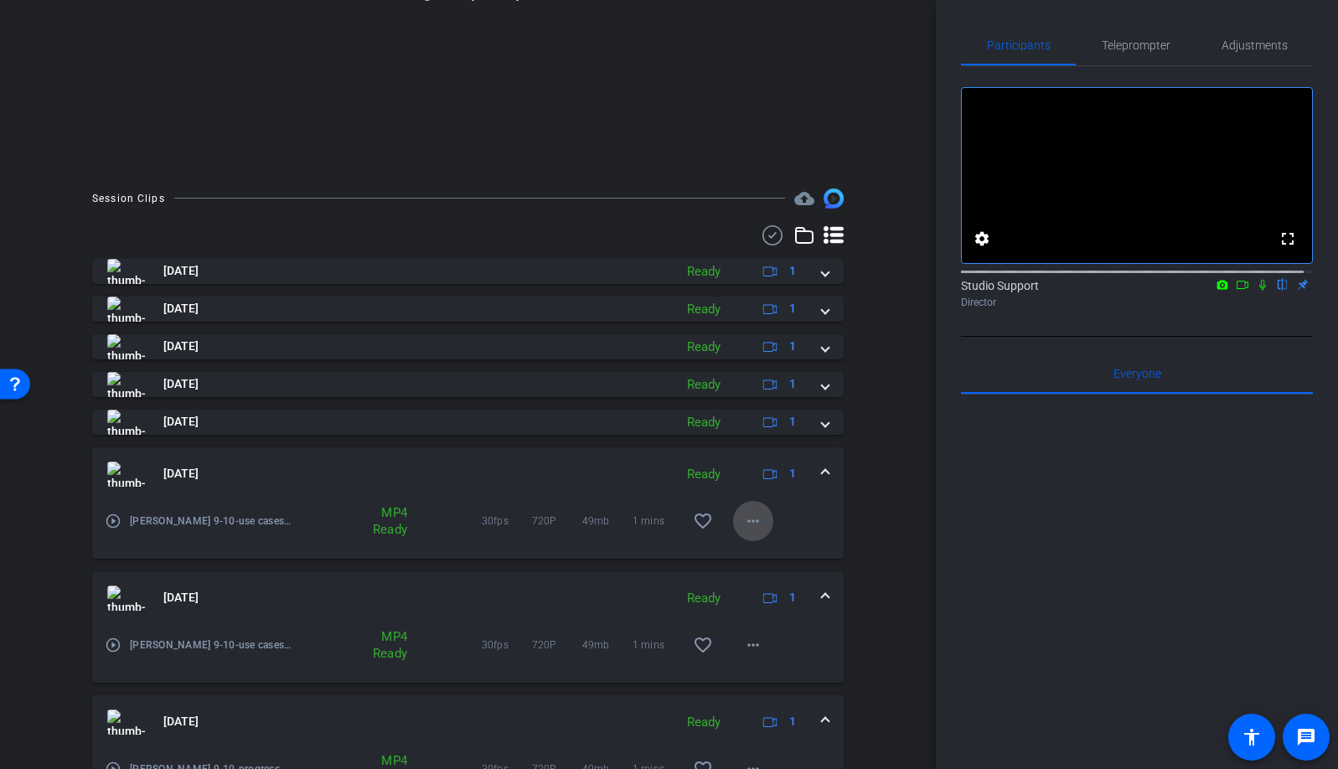
click at [750, 517] on mat-icon "more_horiz" at bounding box center [753, 521] width 20 height 20
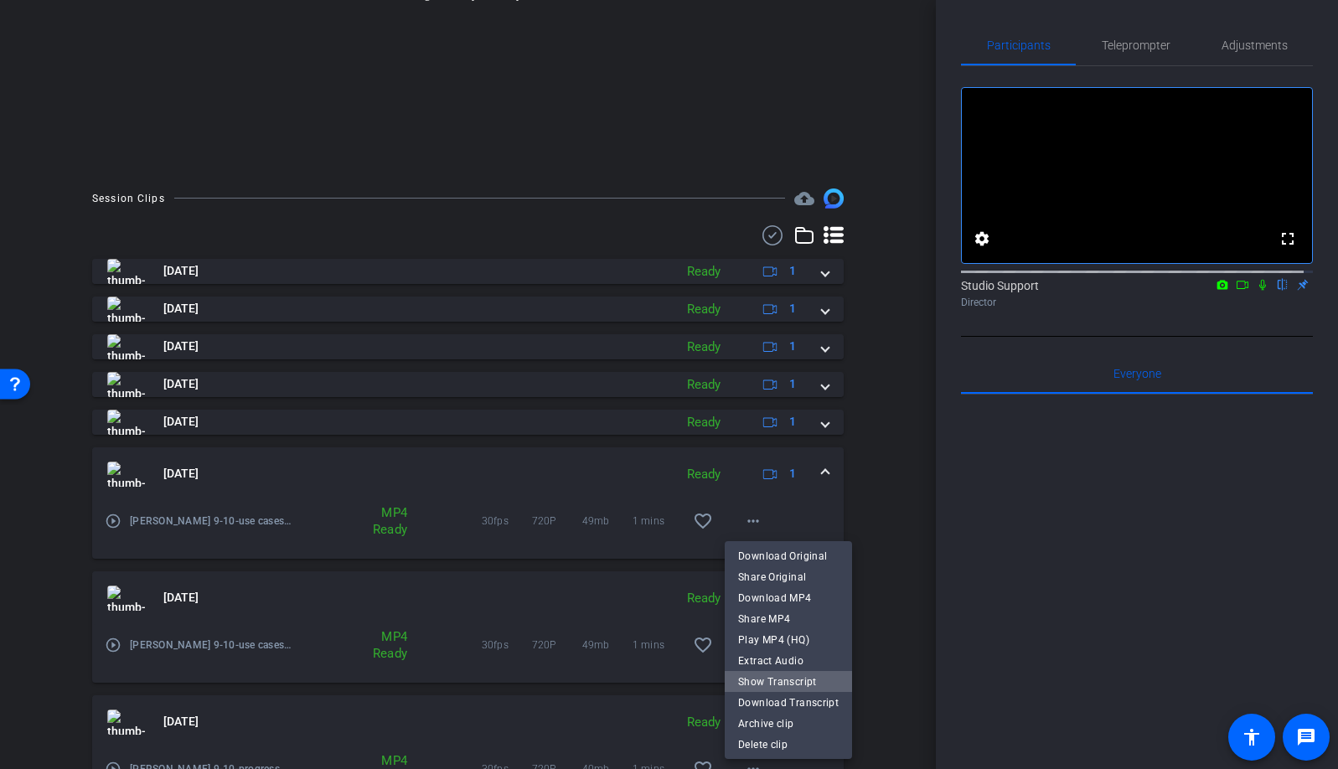
click at [817, 675] on span "Show Transcript" at bounding box center [788, 681] width 101 height 20
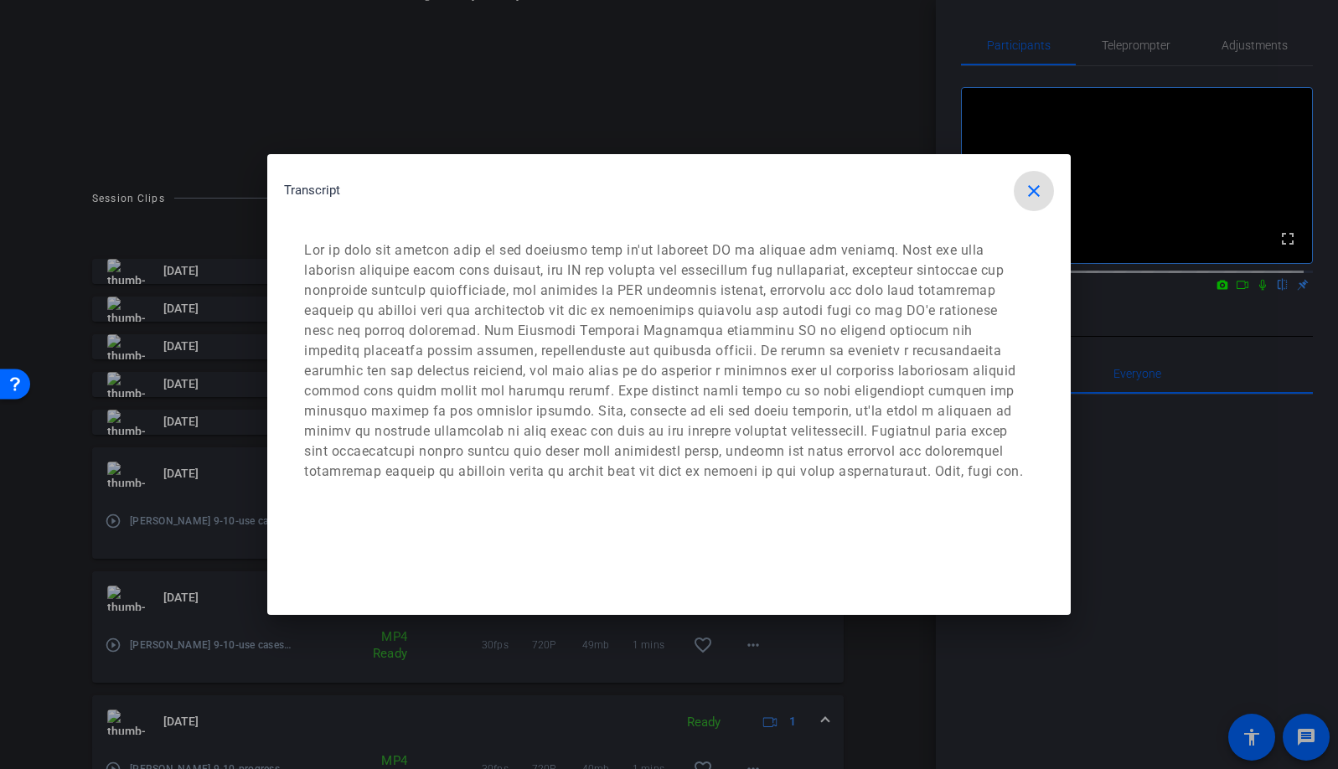
click at [1029, 196] on mat-icon "close" at bounding box center [1034, 191] width 20 height 20
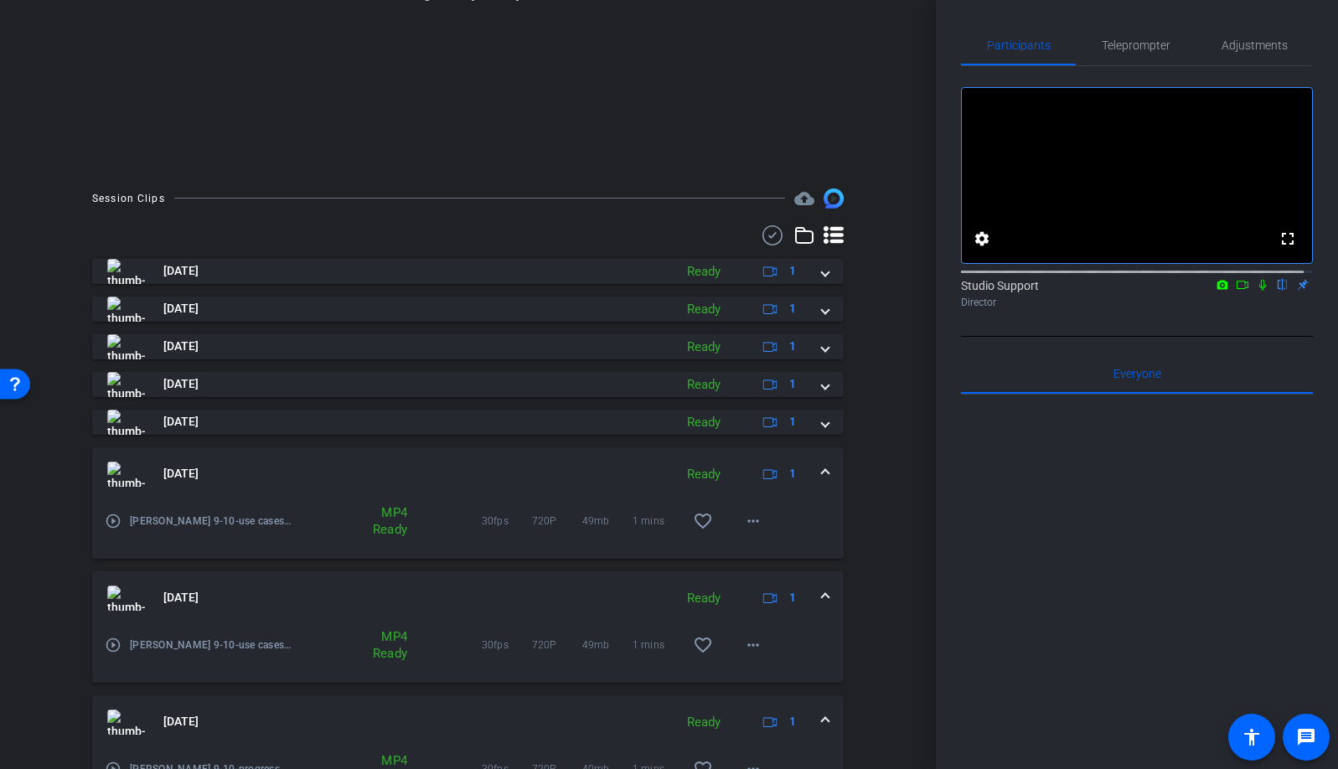
click at [822, 465] on span at bounding box center [825, 474] width 7 height 18
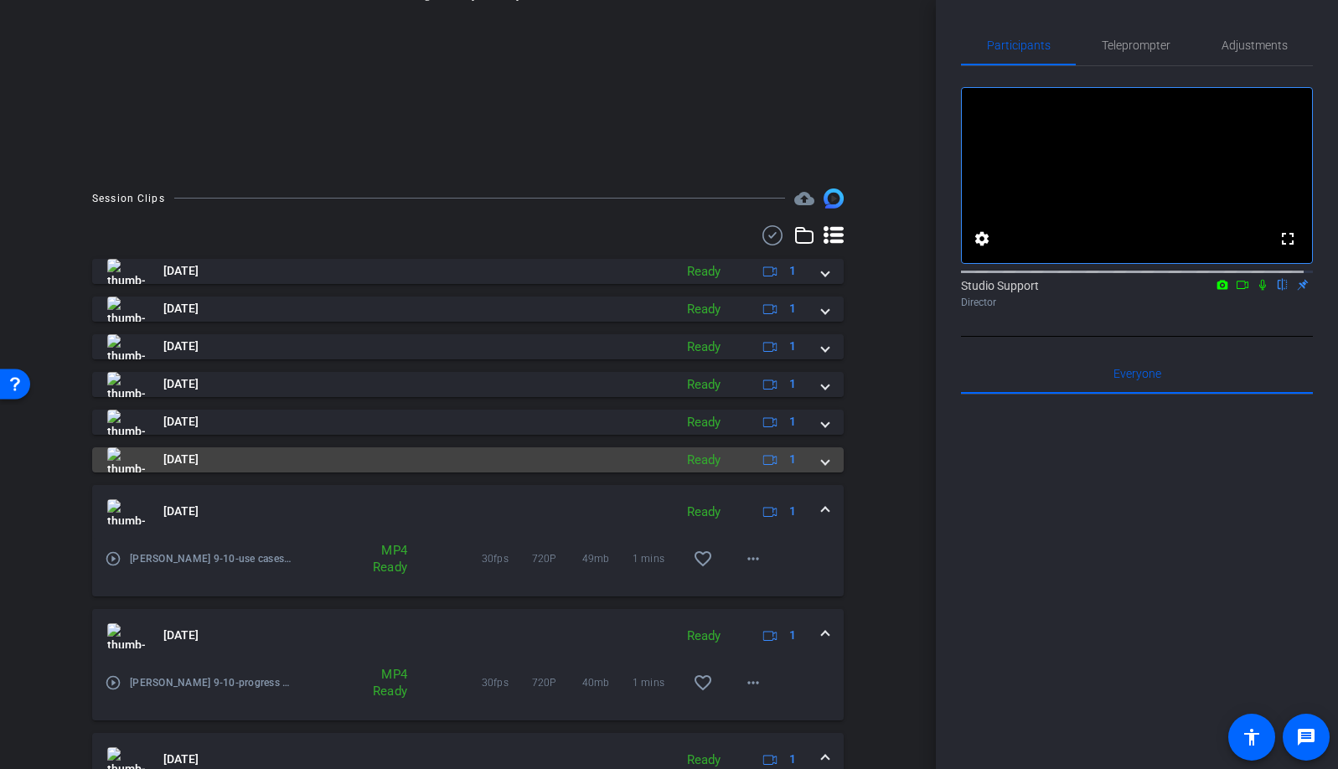
click at [822, 463] on span at bounding box center [825, 460] width 7 height 18
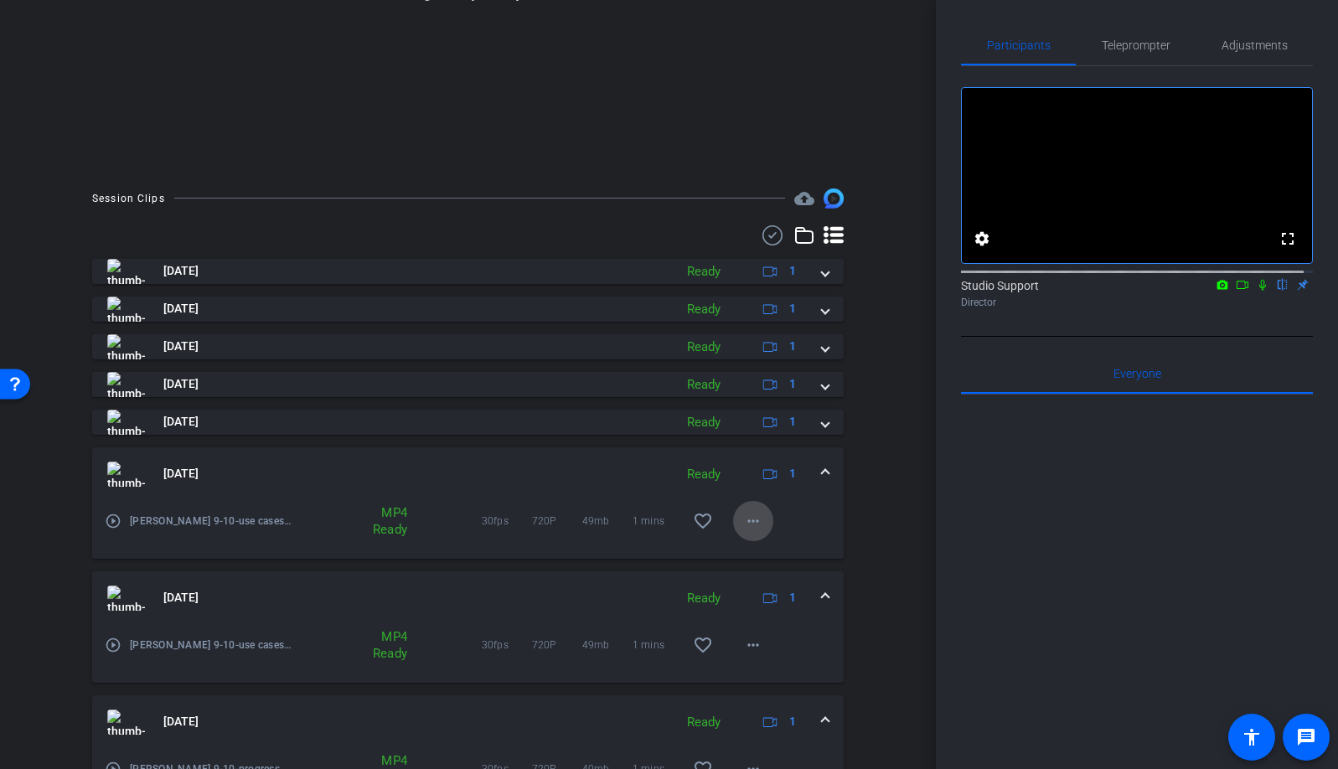
click at [744, 517] on mat-icon "more_horiz" at bounding box center [753, 521] width 20 height 20
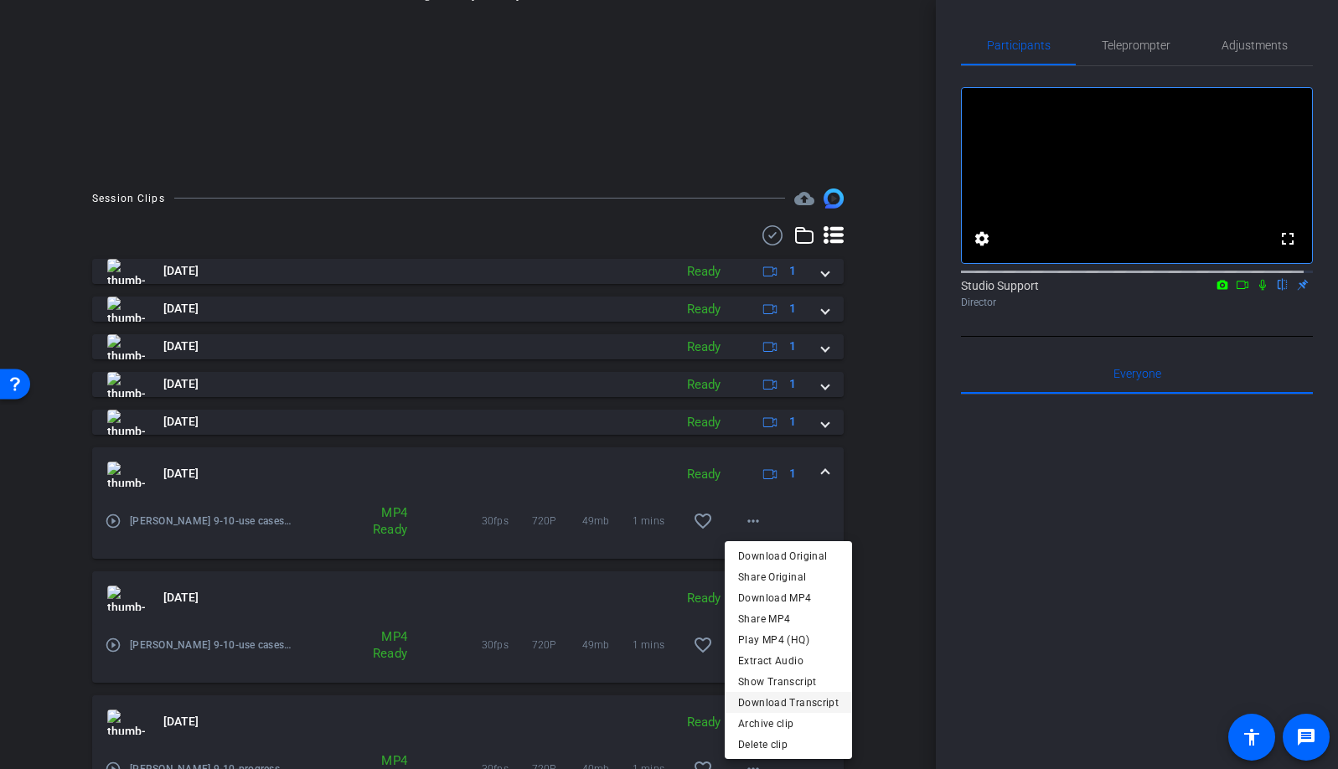
click at [820, 698] on span "Download Transcript" at bounding box center [788, 702] width 101 height 20
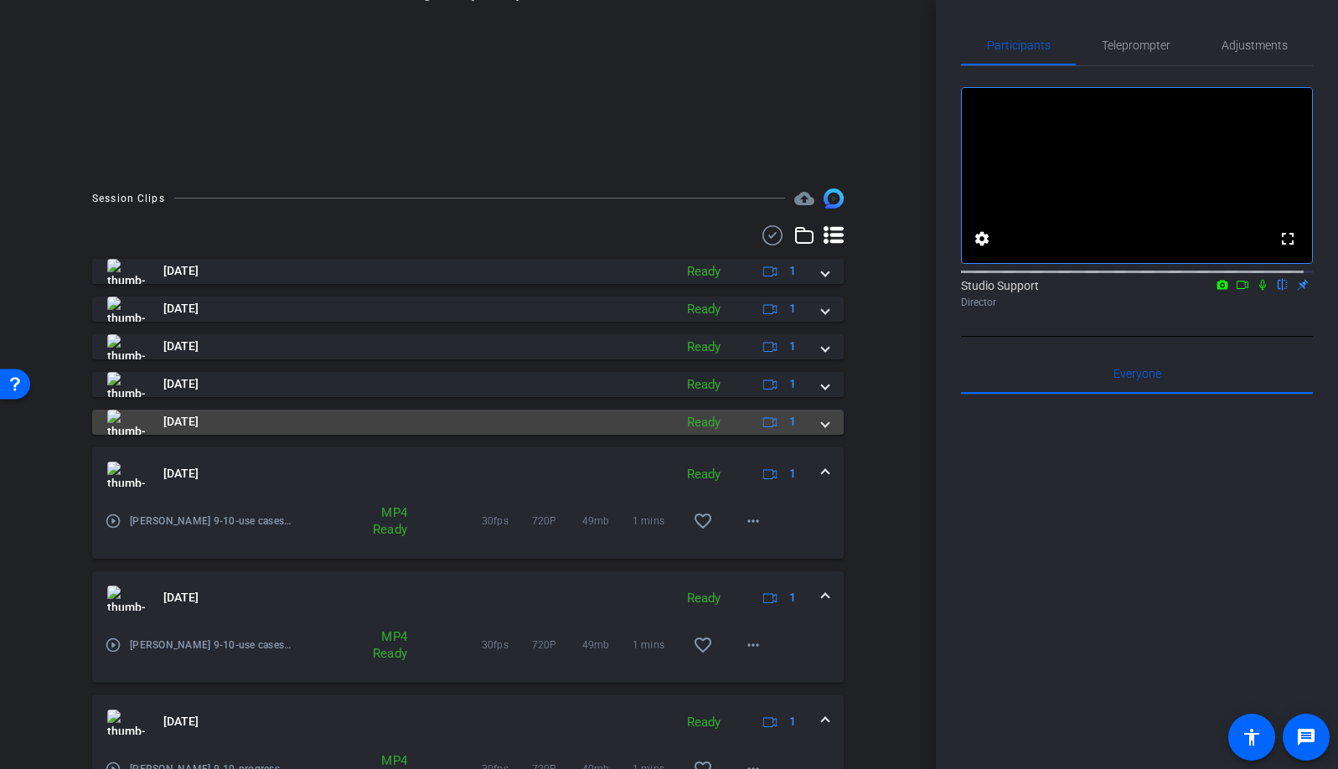
click at [822, 422] on span at bounding box center [825, 422] width 7 height 18
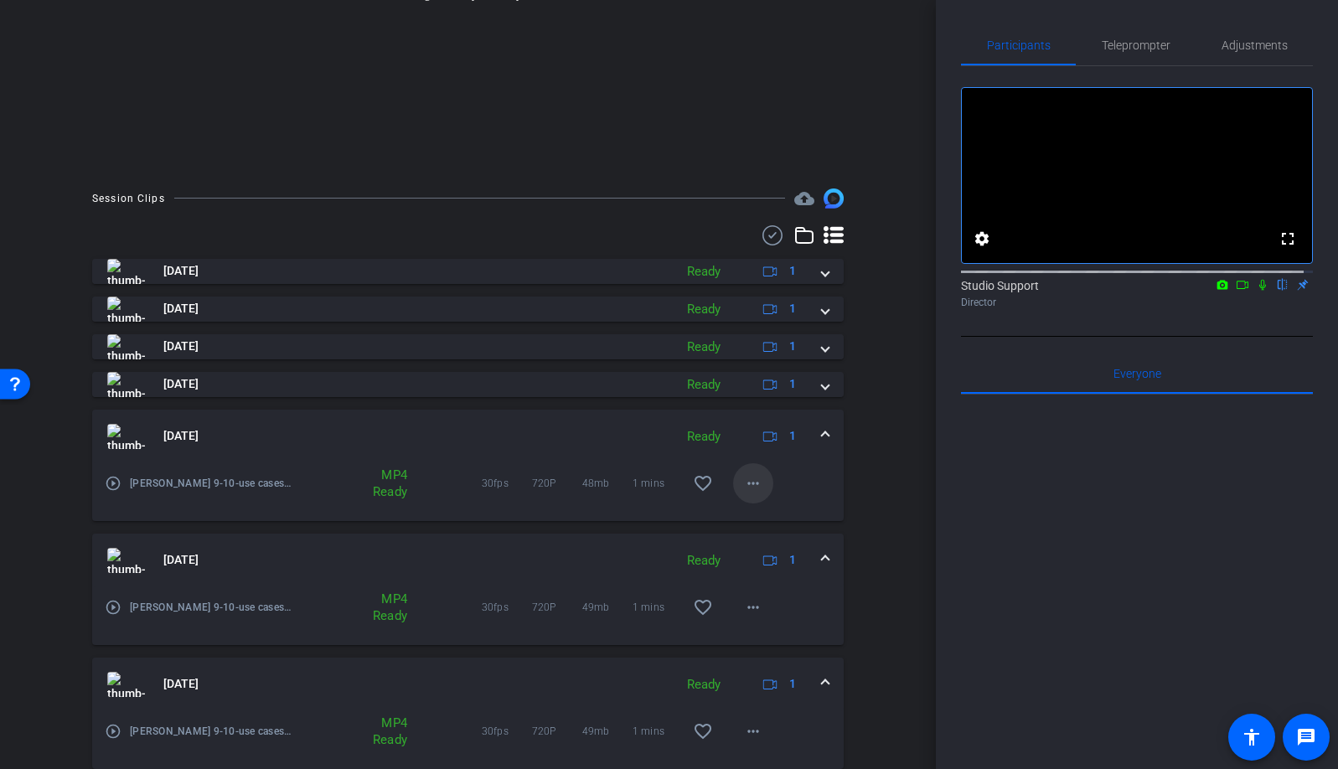
click at [743, 491] on mat-icon "more_horiz" at bounding box center [753, 483] width 20 height 20
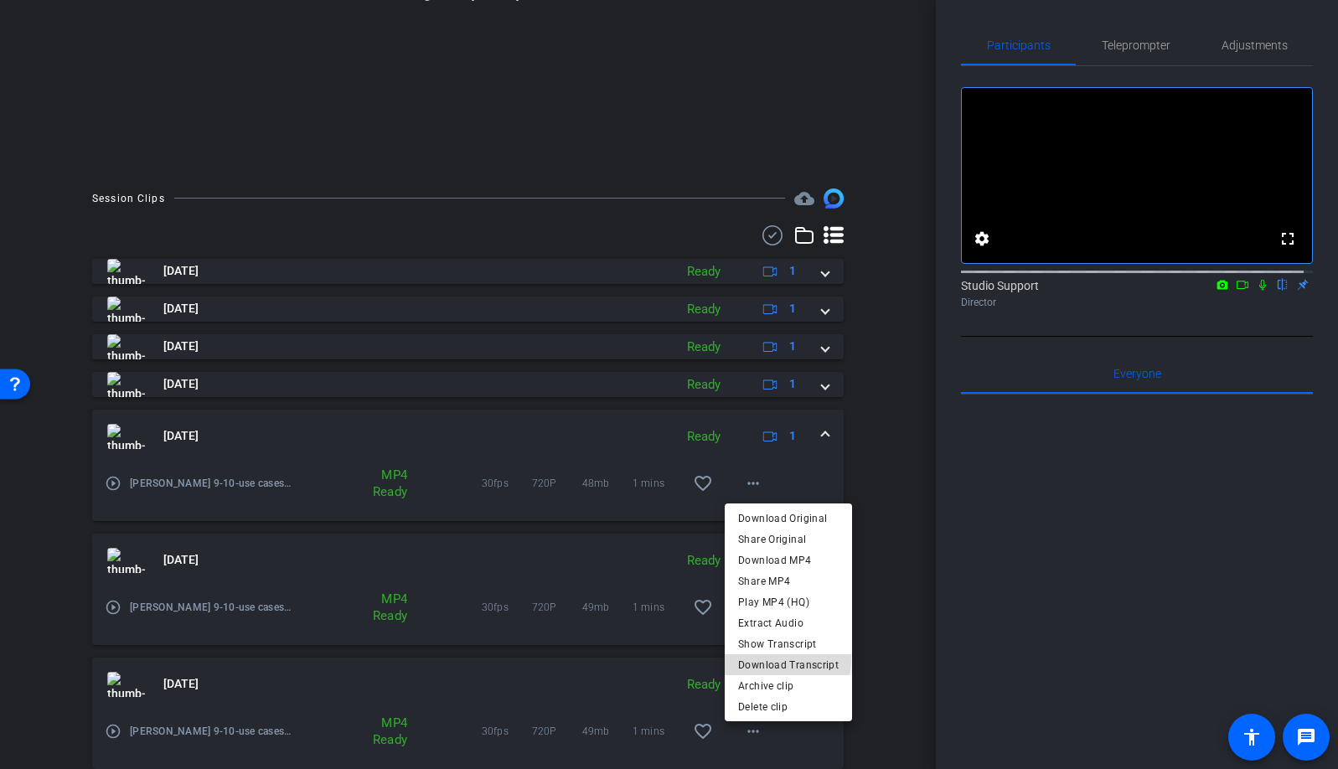
click at [766, 658] on span "Download Transcript" at bounding box center [788, 664] width 101 height 20
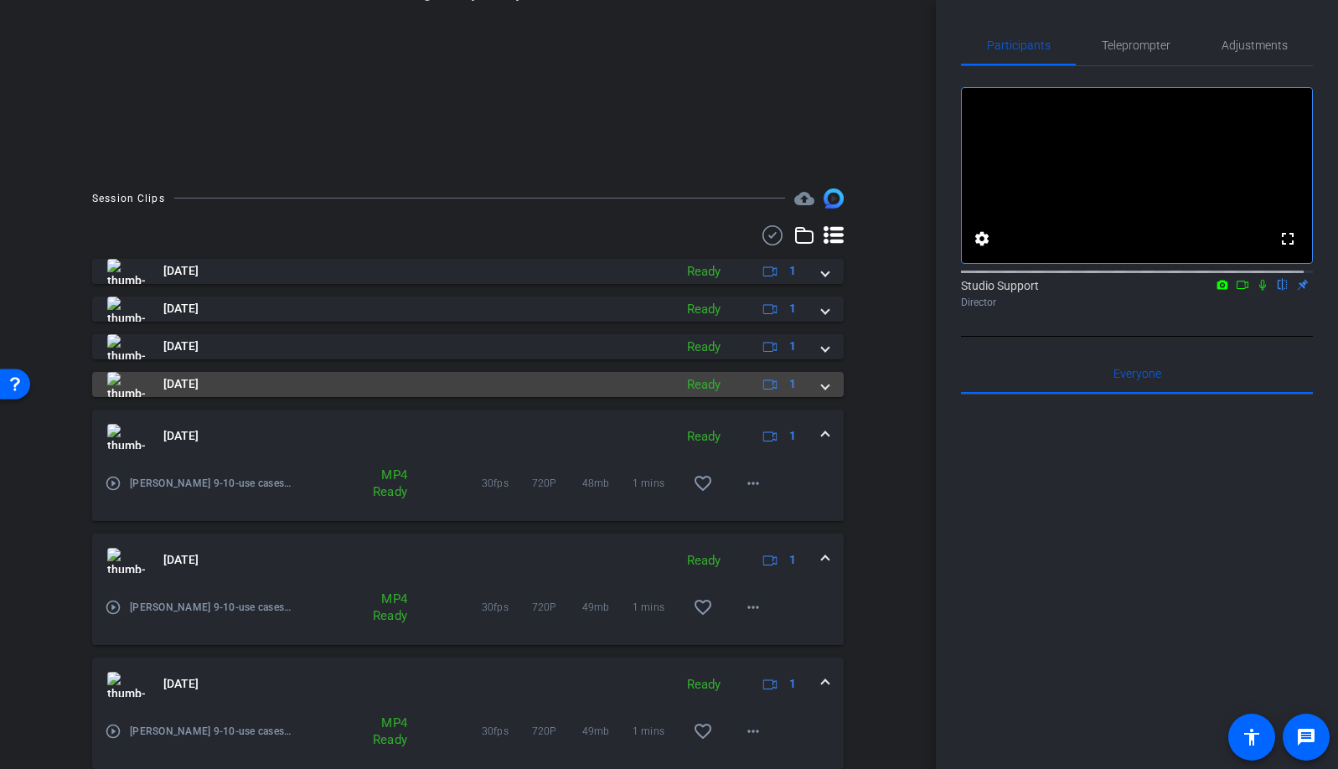
click at [822, 389] on span at bounding box center [825, 384] width 7 height 18
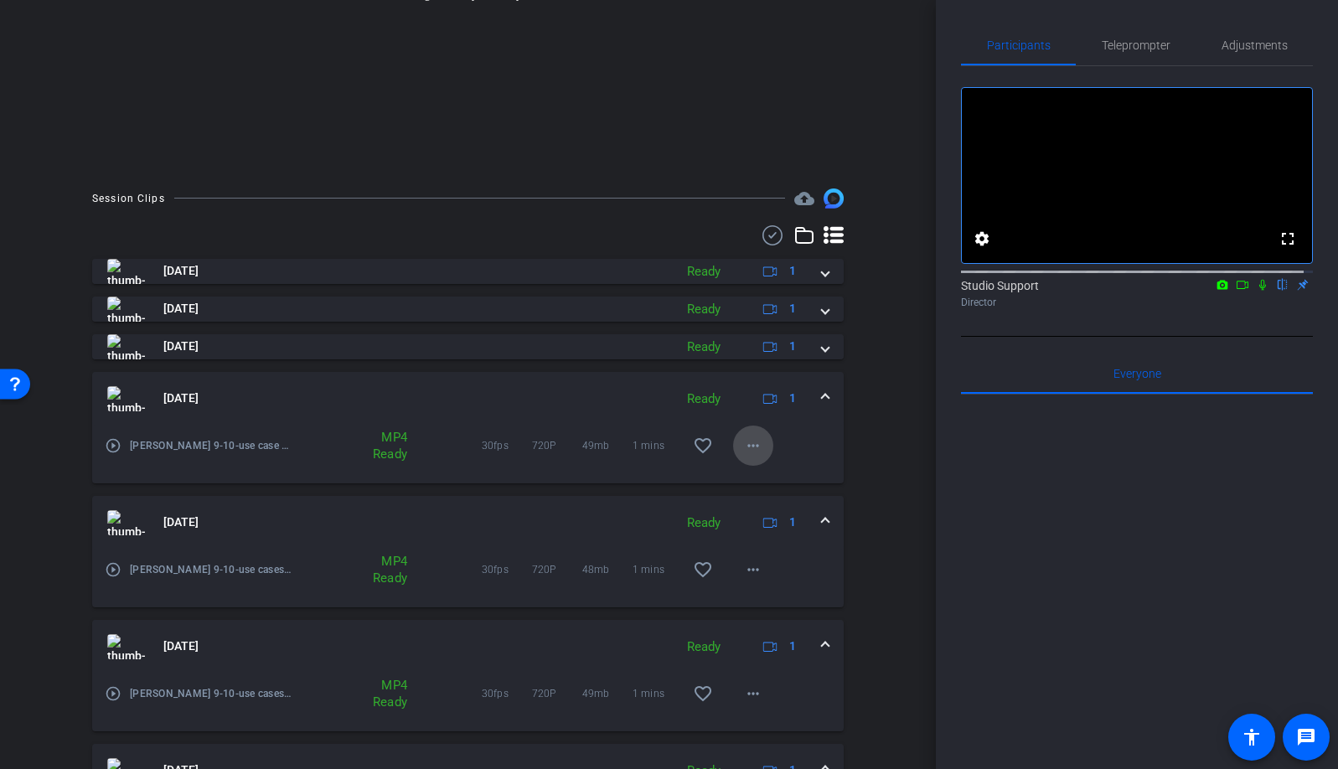
click at [748, 446] on mat-icon "more_horiz" at bounding box center [753, 446] width 20 height 20
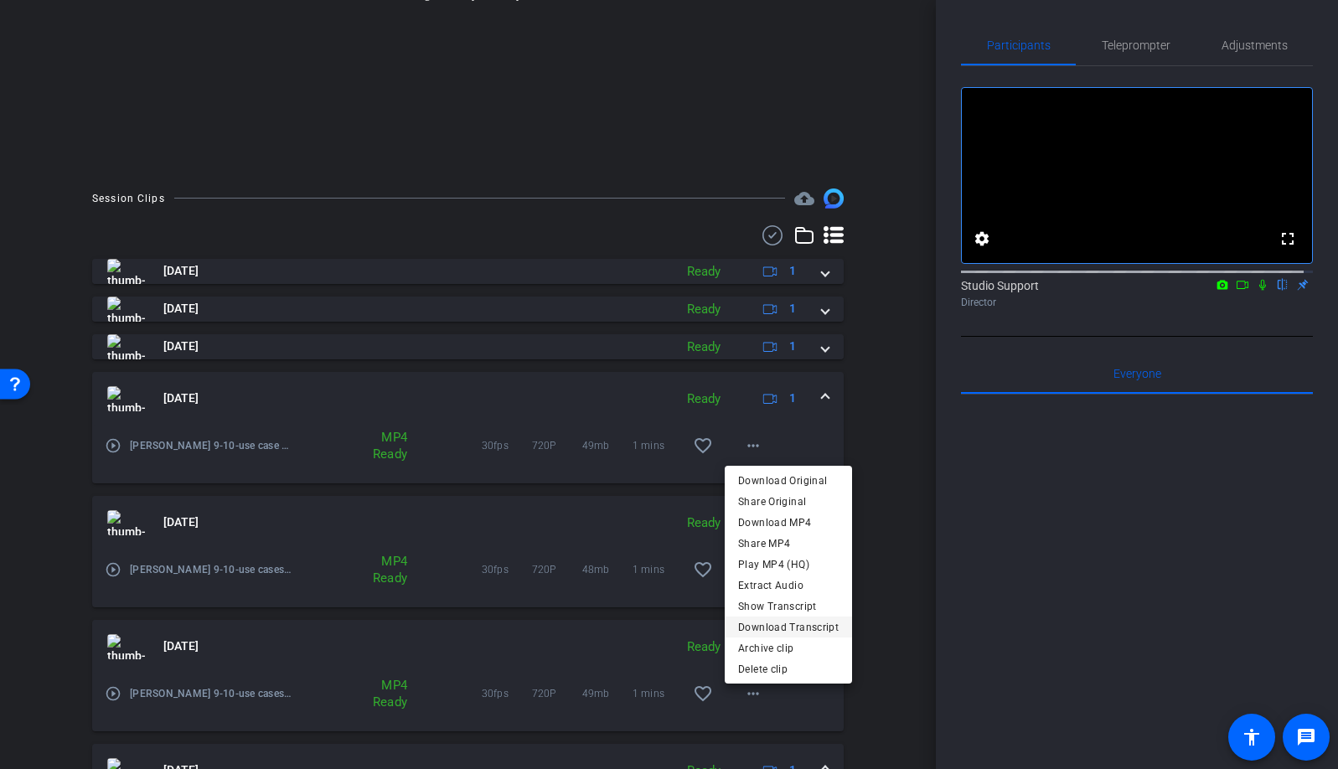
click at [791, 625] on span "Download Transcript" at bounding box center [788, 626] width 101 height 20
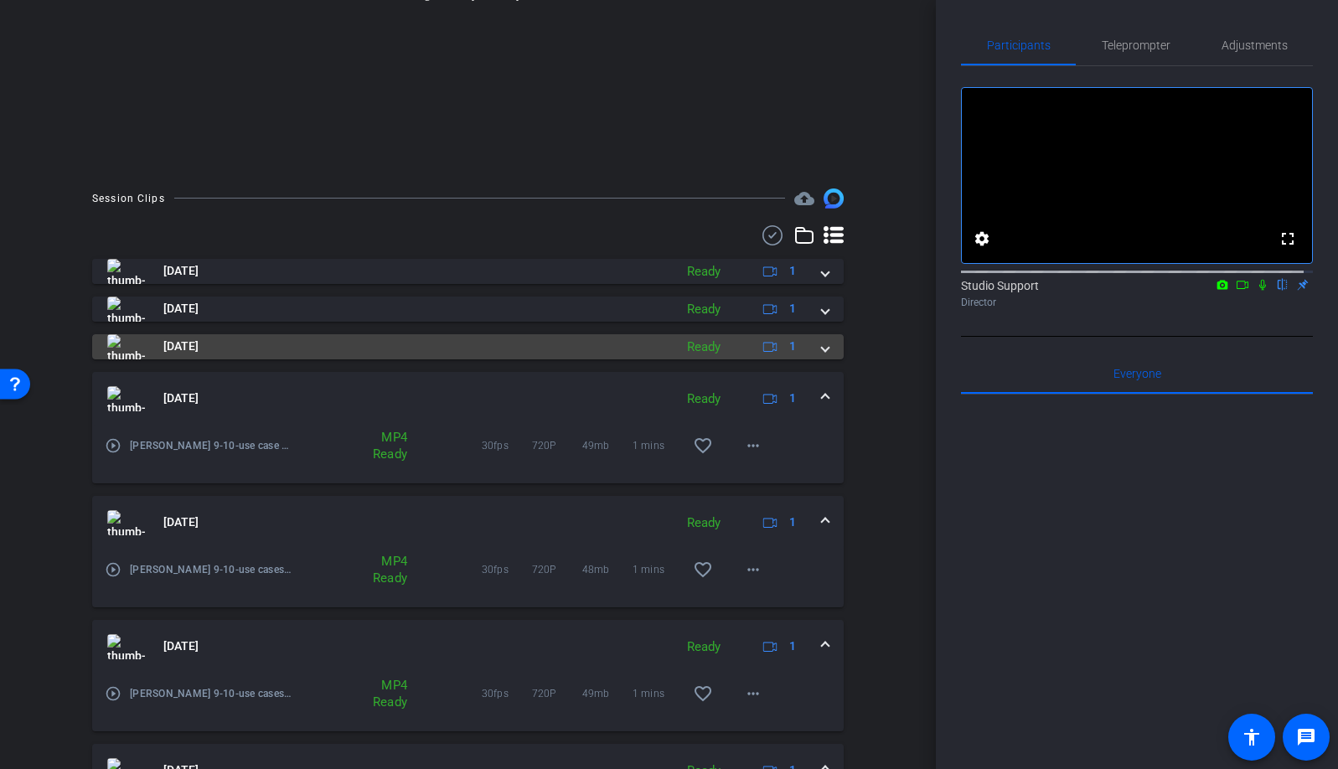
click at [822, 349] on span at bounding box center [825, 347] width 7 height 18
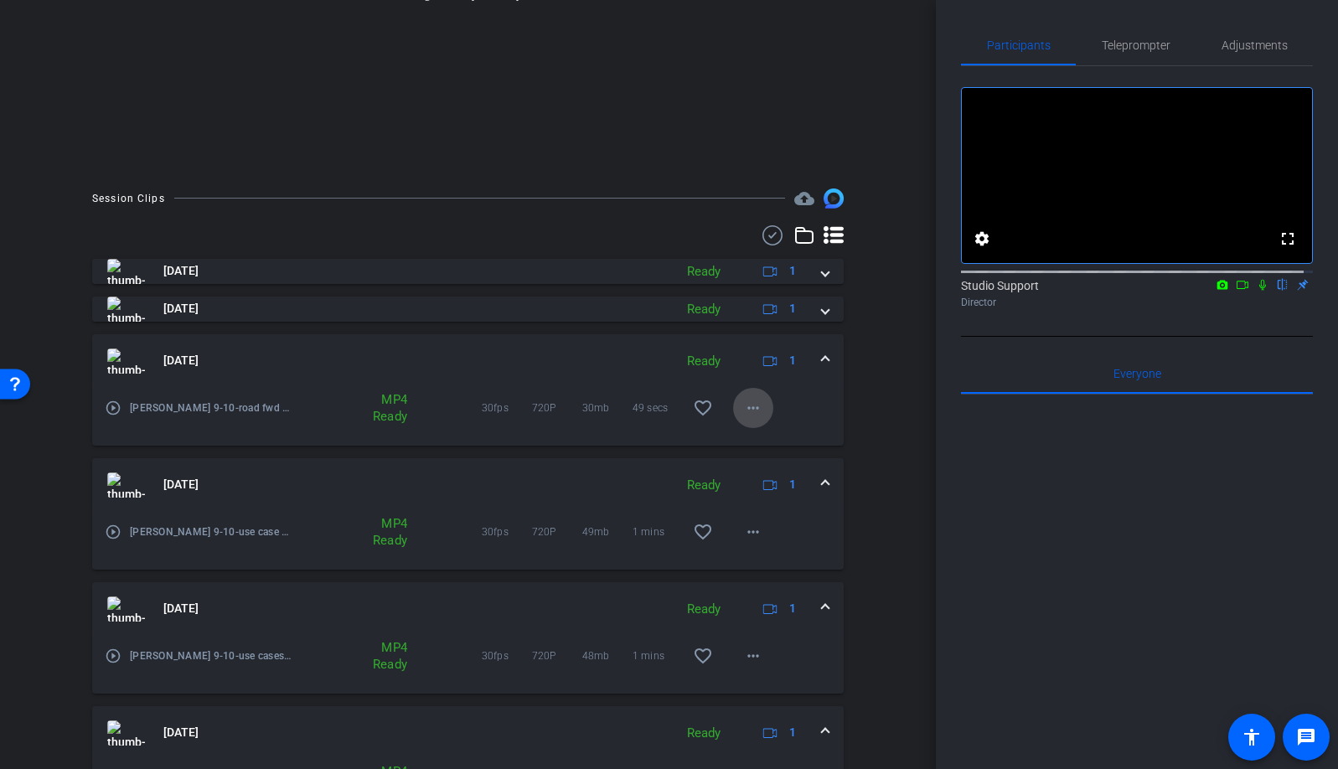
click at [743, 410] on mat-icon "more_horiz" at bounding box center [753, 408] width 20 height 20
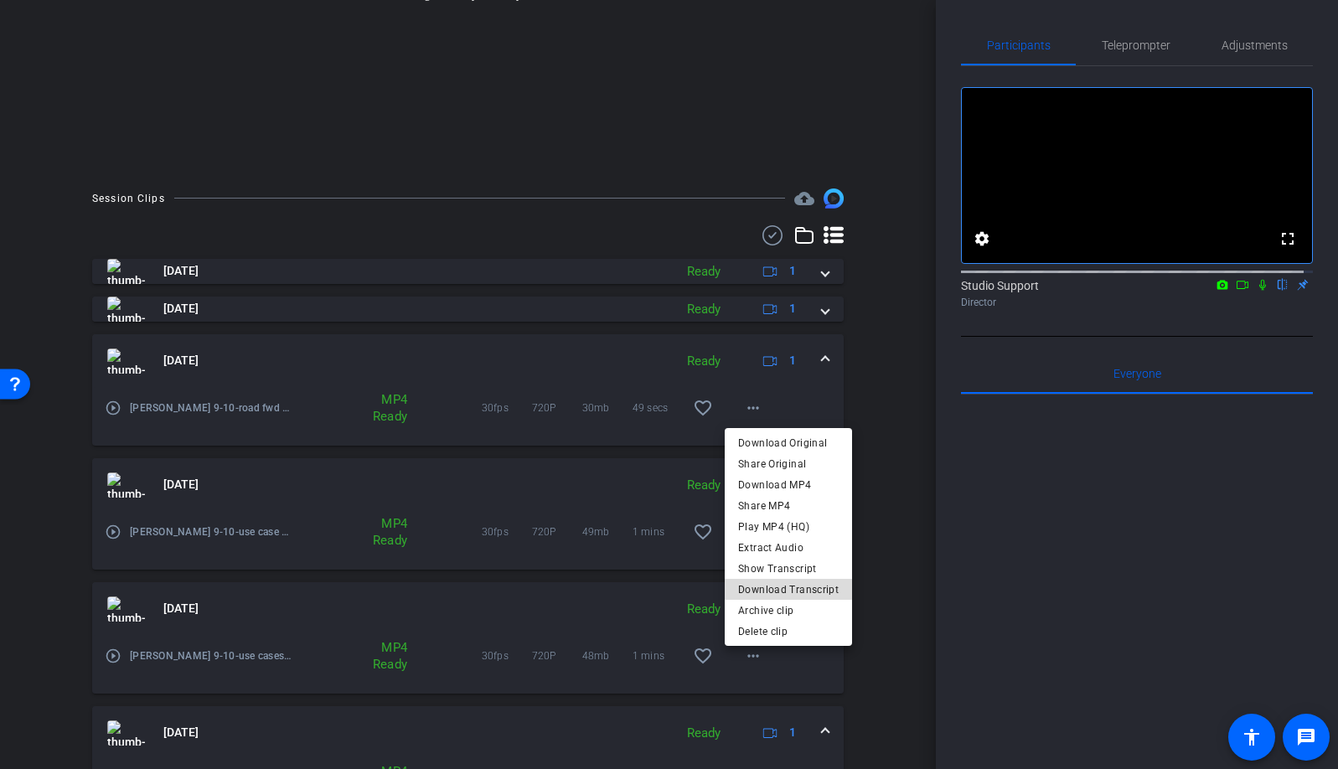
click at [806, 588] on span "Download Transcript" at bounding box center [788, 589] width 101 height 20
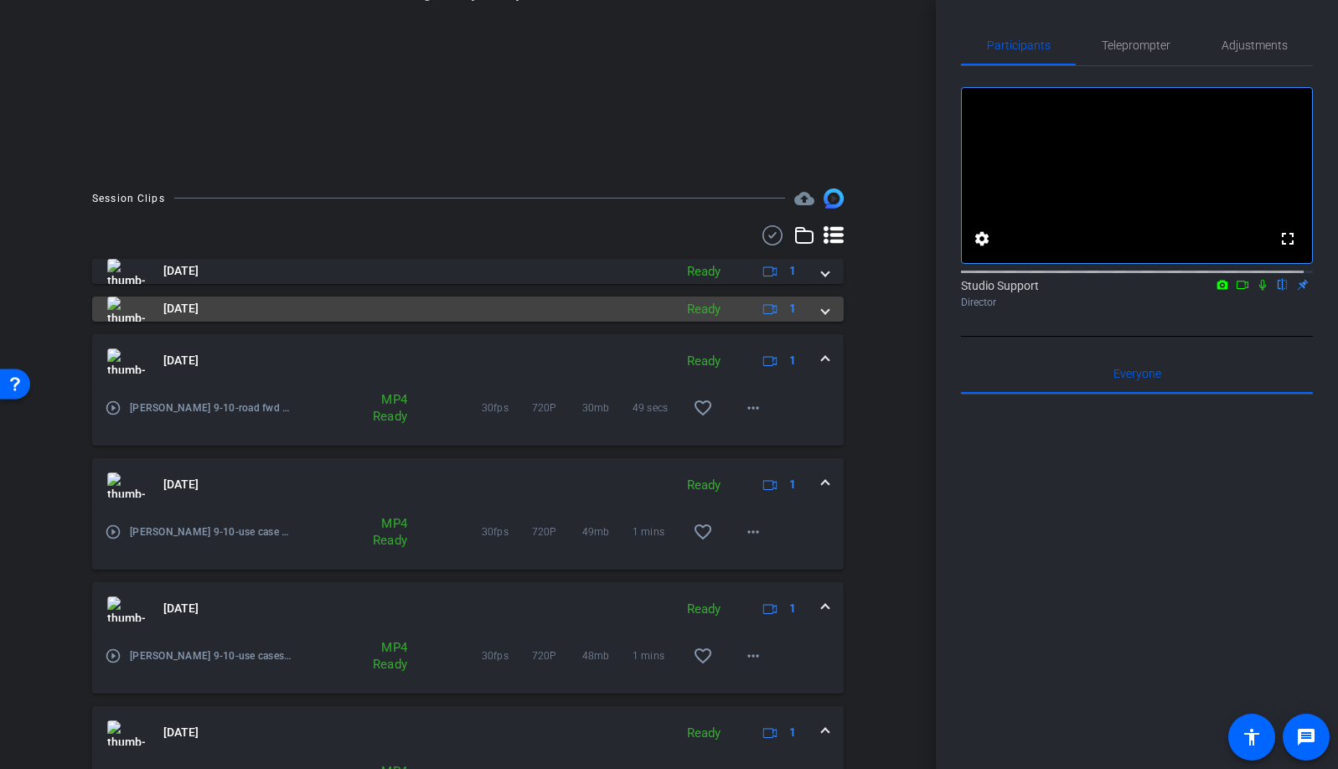
click at [823, 312] on mat-expansion-panel-header "Sep 10, 2025 Ready 1" at bounding box center [467, 309] width 751 height 25
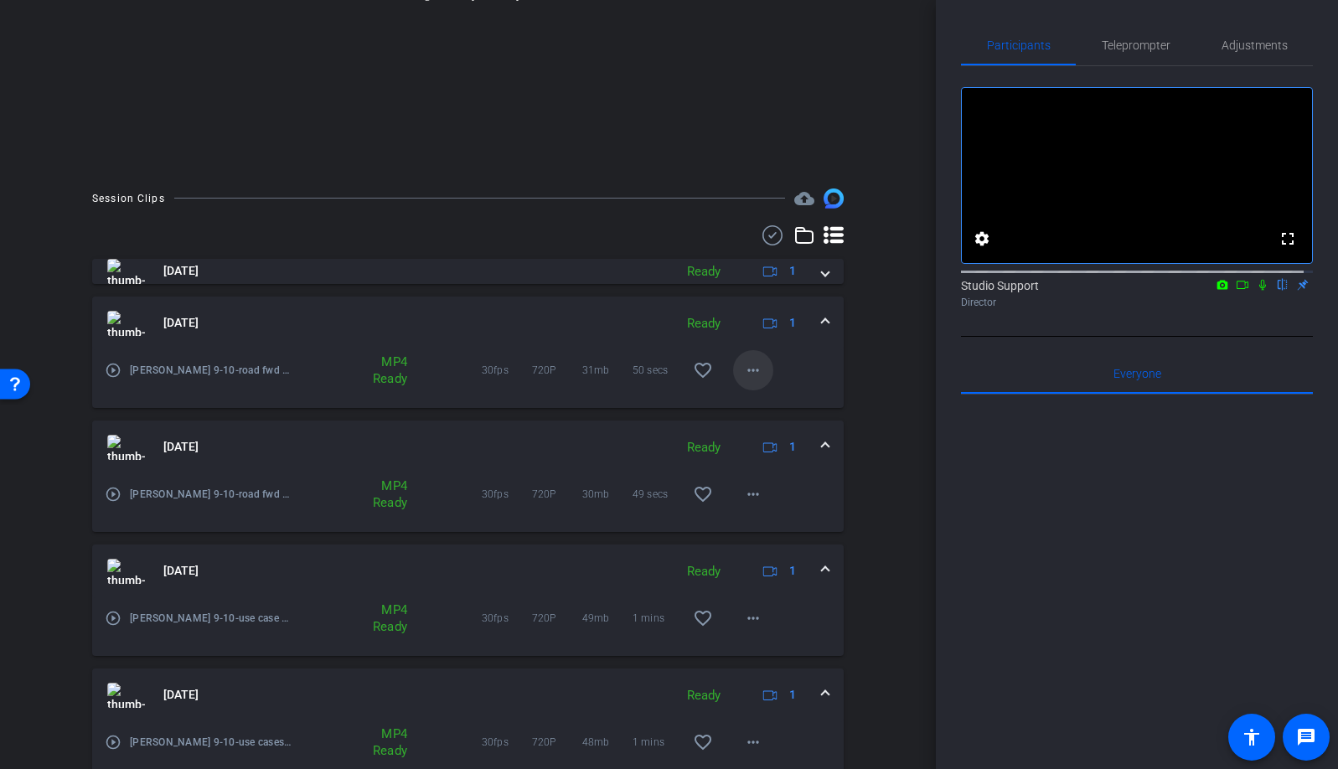
click at [746, 369] on mat-icon "more_horiz" at bounding box center [753, 370] width 20 height 20
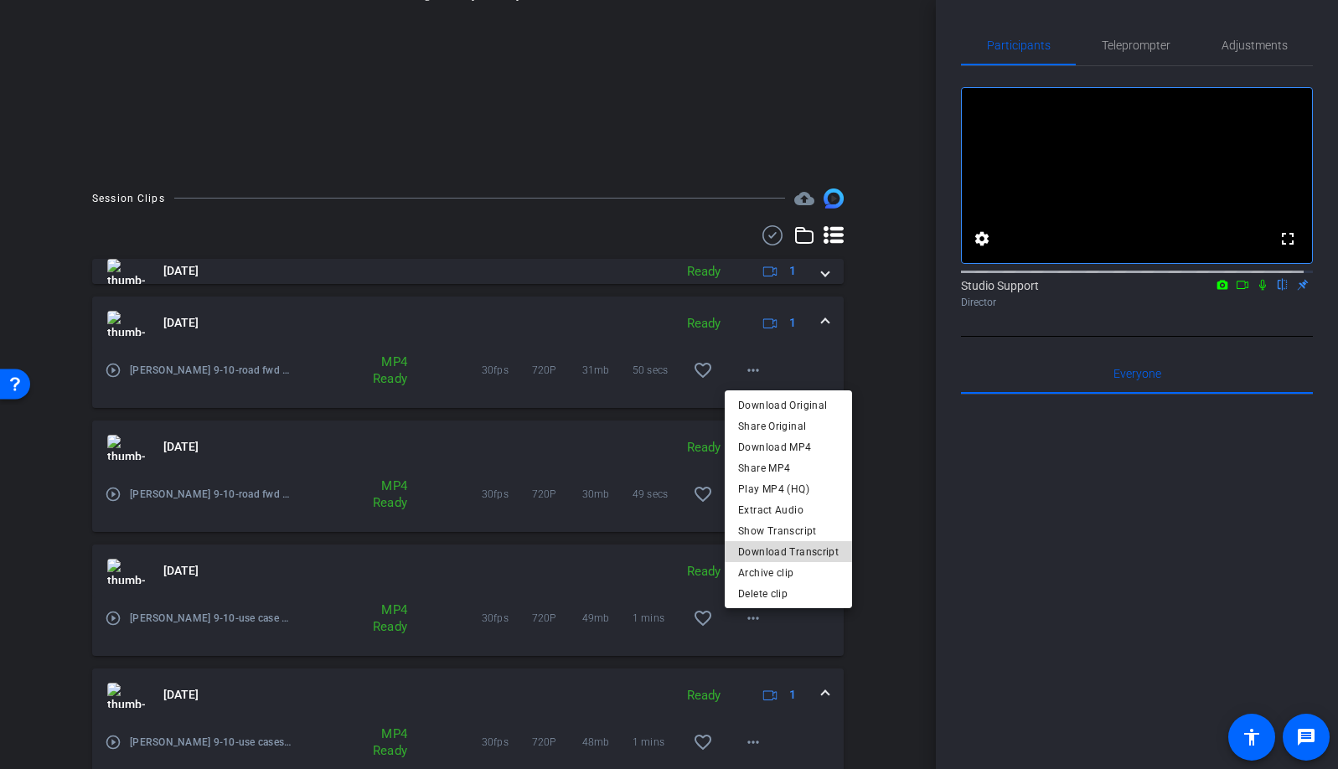
click at [807, 549] on span "Download Transcript" at bounding box center [788, 551] width 101 height 20
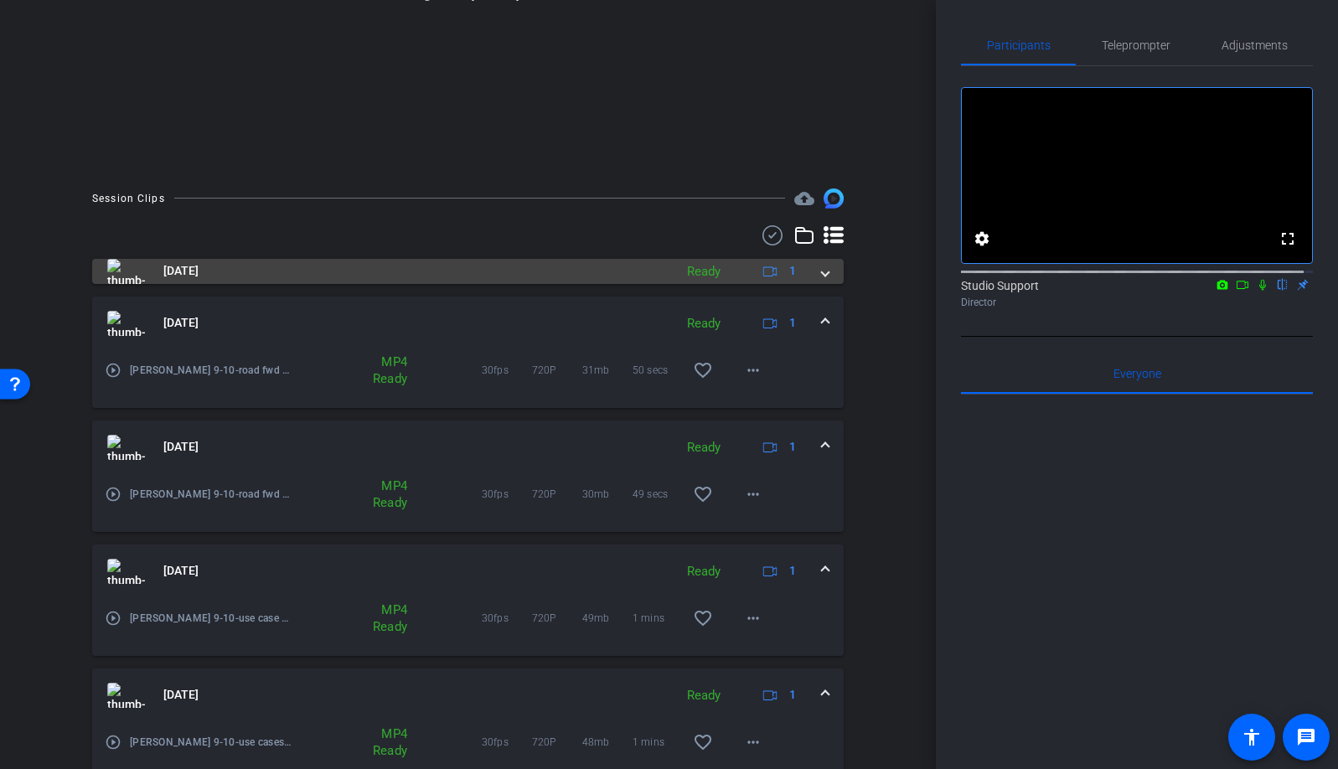
click at [821, 272] on mat-expansion-panel-header "Sep 10, 2025 Ready 1" at bounding box center [467, 271] width 751 height 25
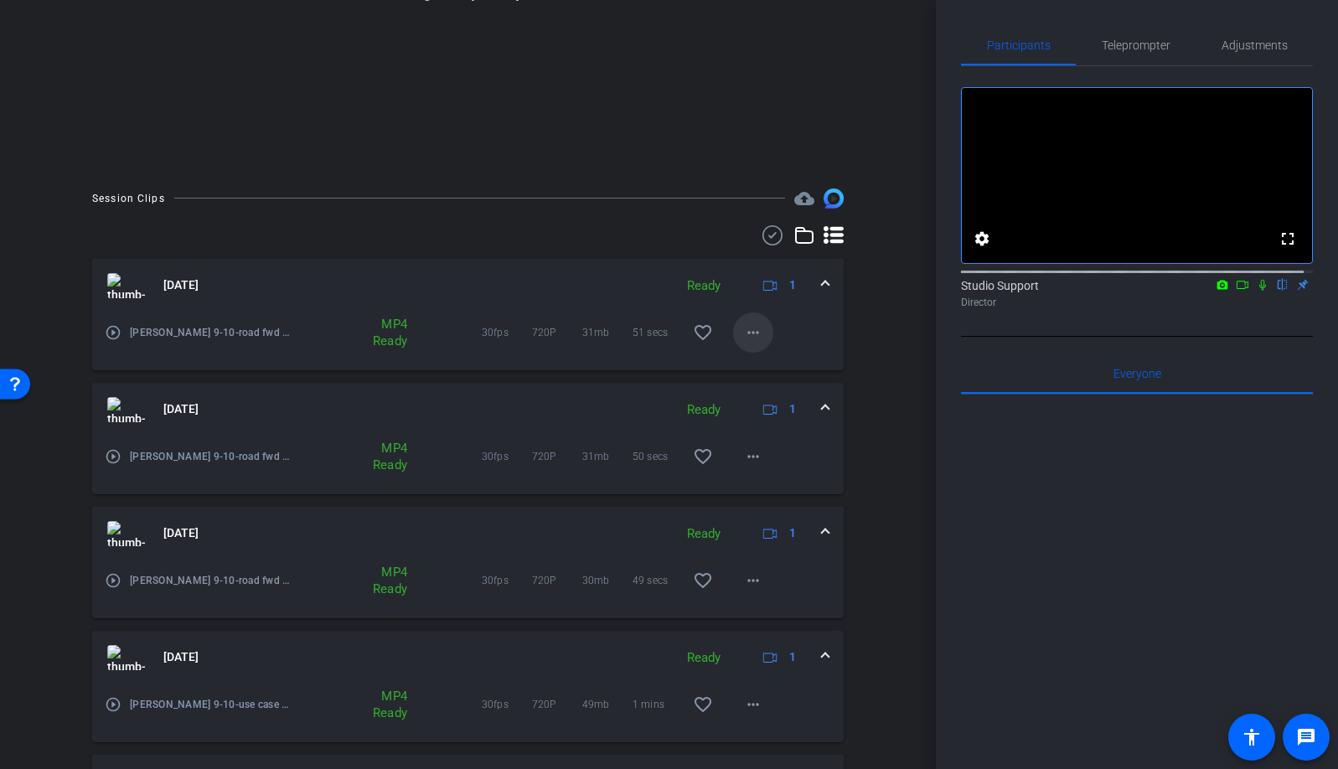
click at [750, 332] on mat-icon "more_horiz" at bounding box center [753, 332] width 20 height 20
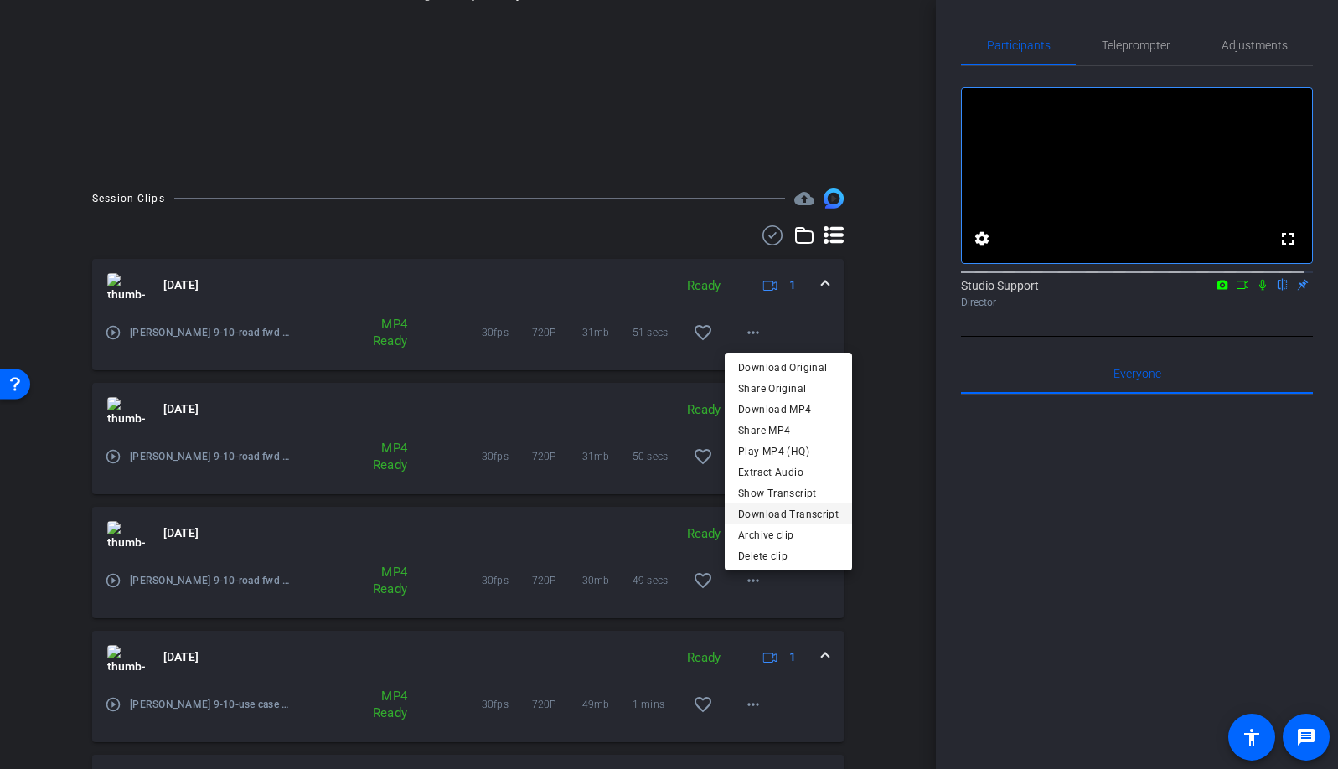
click at [795, 518] on span "Download Transcript" at bounding box center [788, 513] width 101 height 20
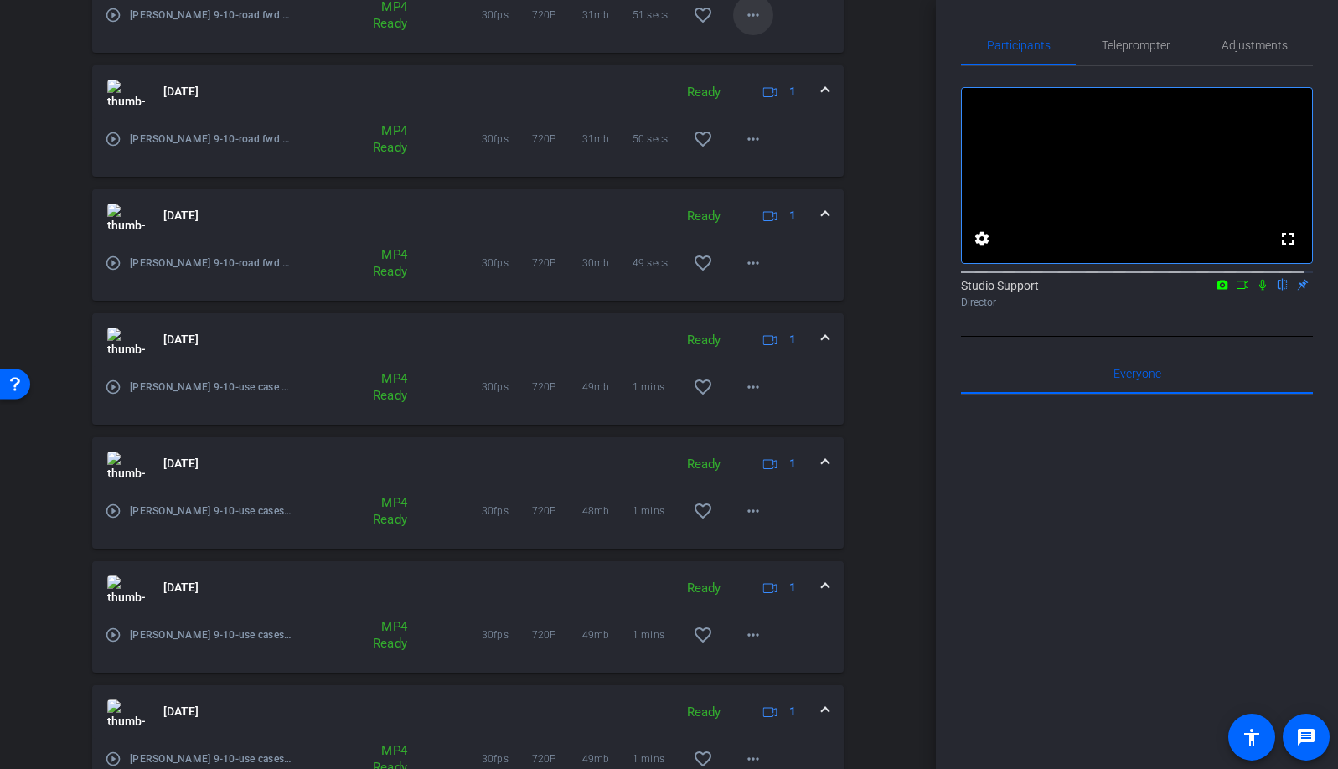
scroll to position [1031, 0]
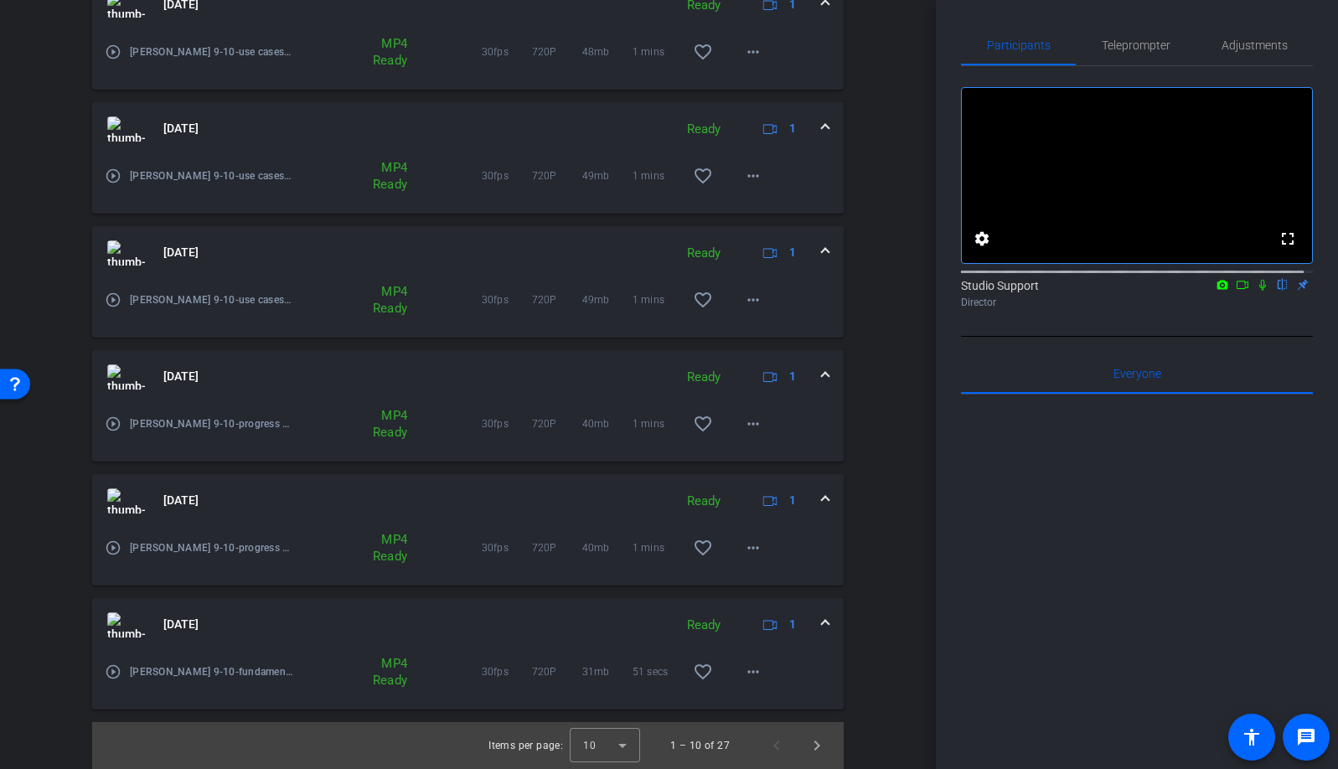
click at [822, 616] on span at bounding box center [825, 625] width 7 height 18
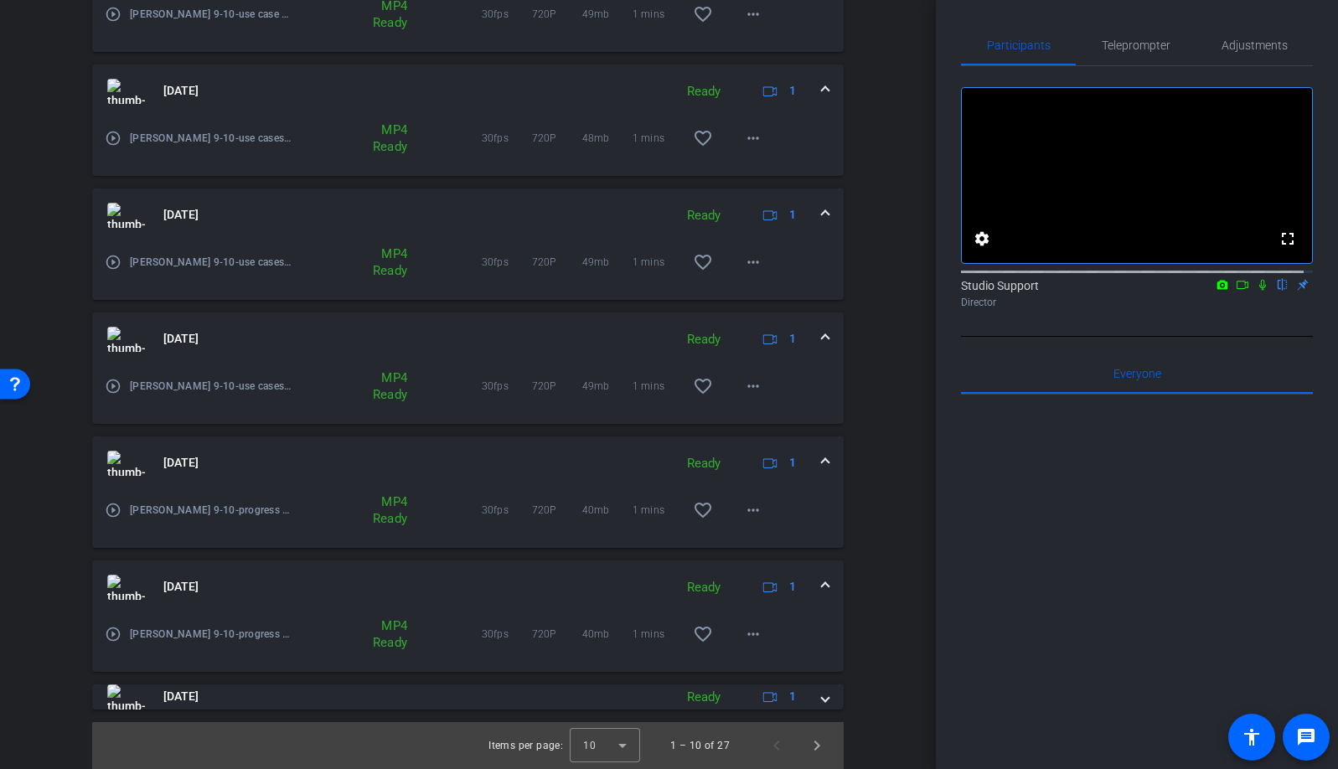
click at [822, 590] on span at bounding box center [825, 587] width 7 height 18
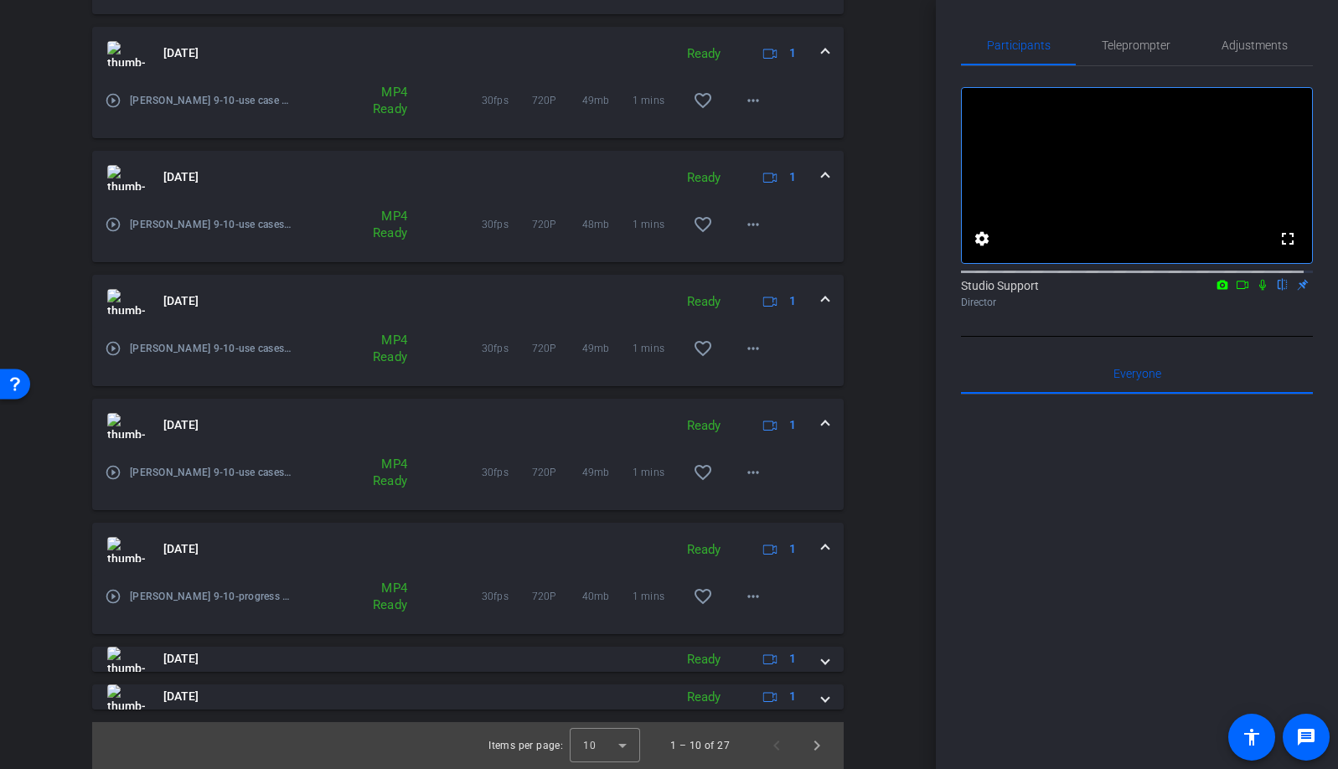
click at [822, 549] on span at bounding box center [825, 549] width 7 height 18
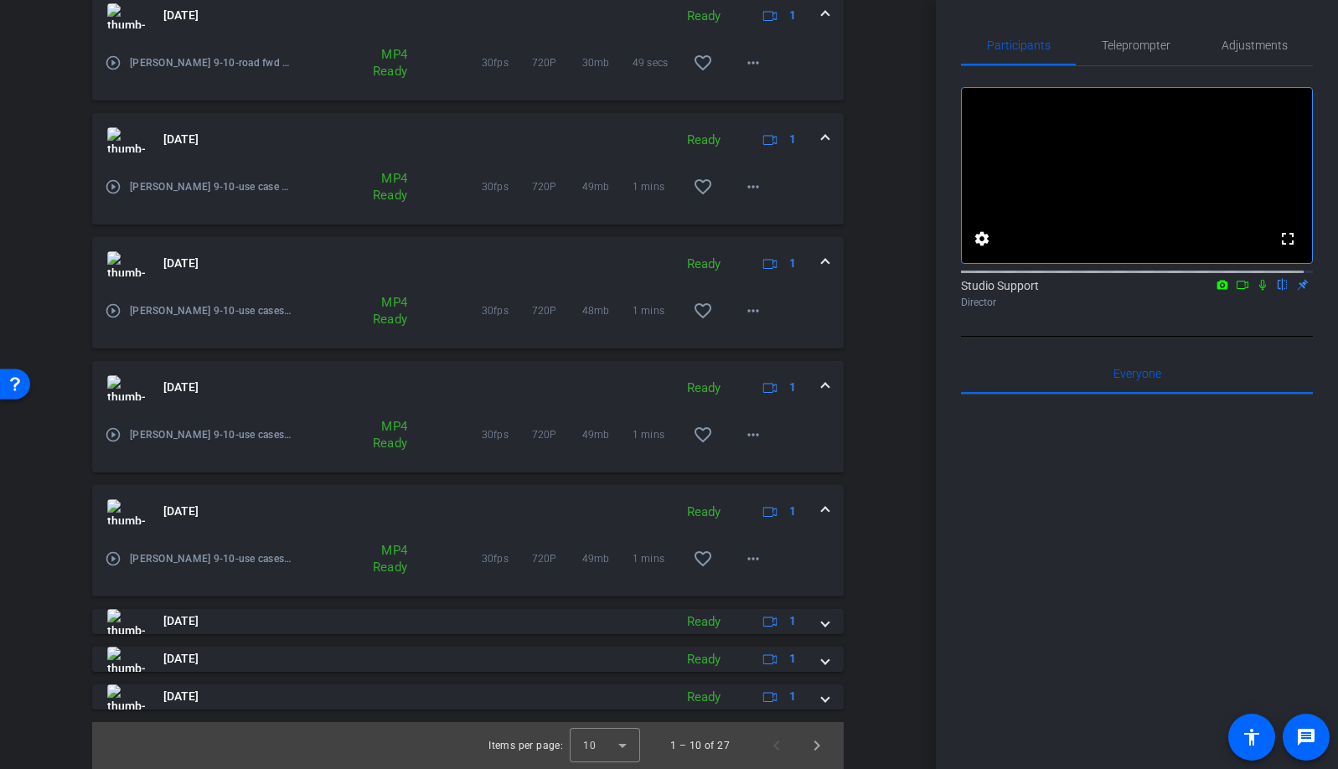
click at [822, 503] on span at bounding box center [825, 512] width 7 height 18
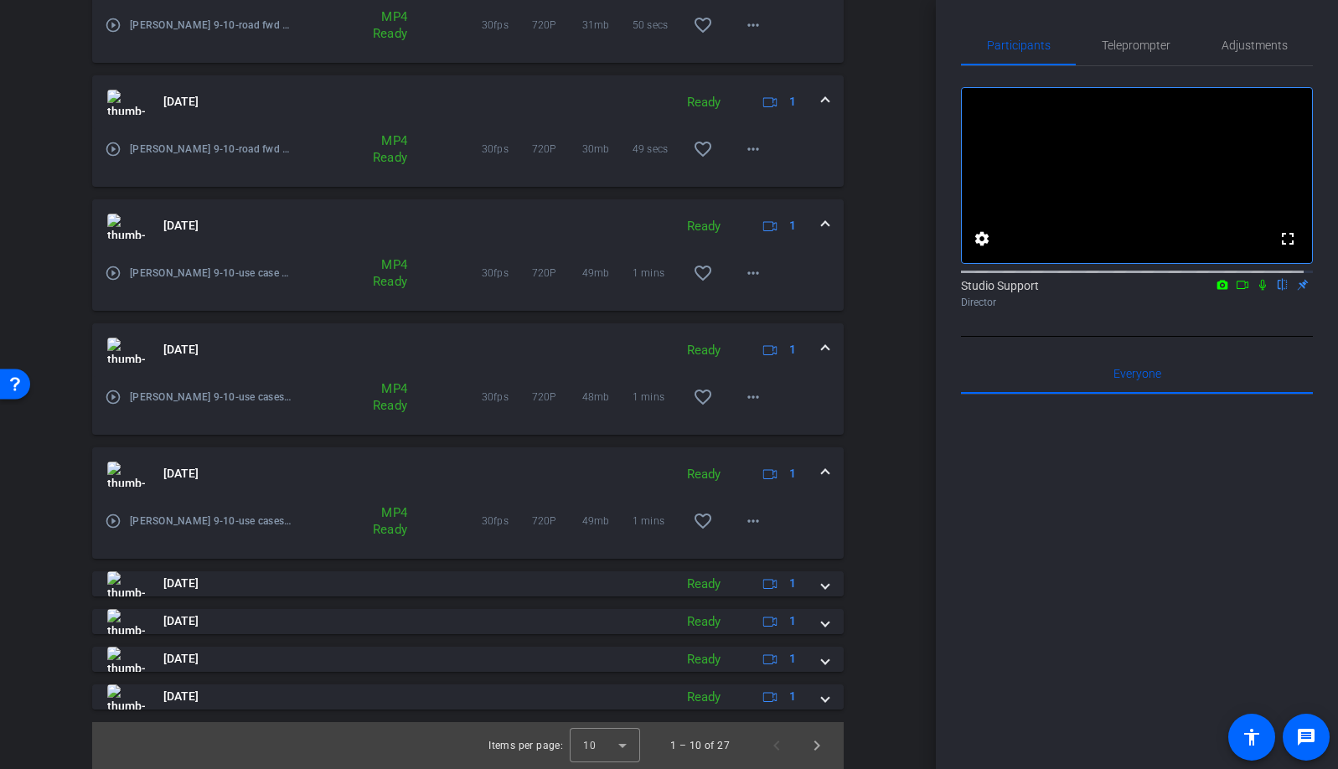
click at [821, 474] on mat-expansion-panel-header "Sep 10, 2025 Ready 1" at bounding box center [467, 474] width 751 height 54
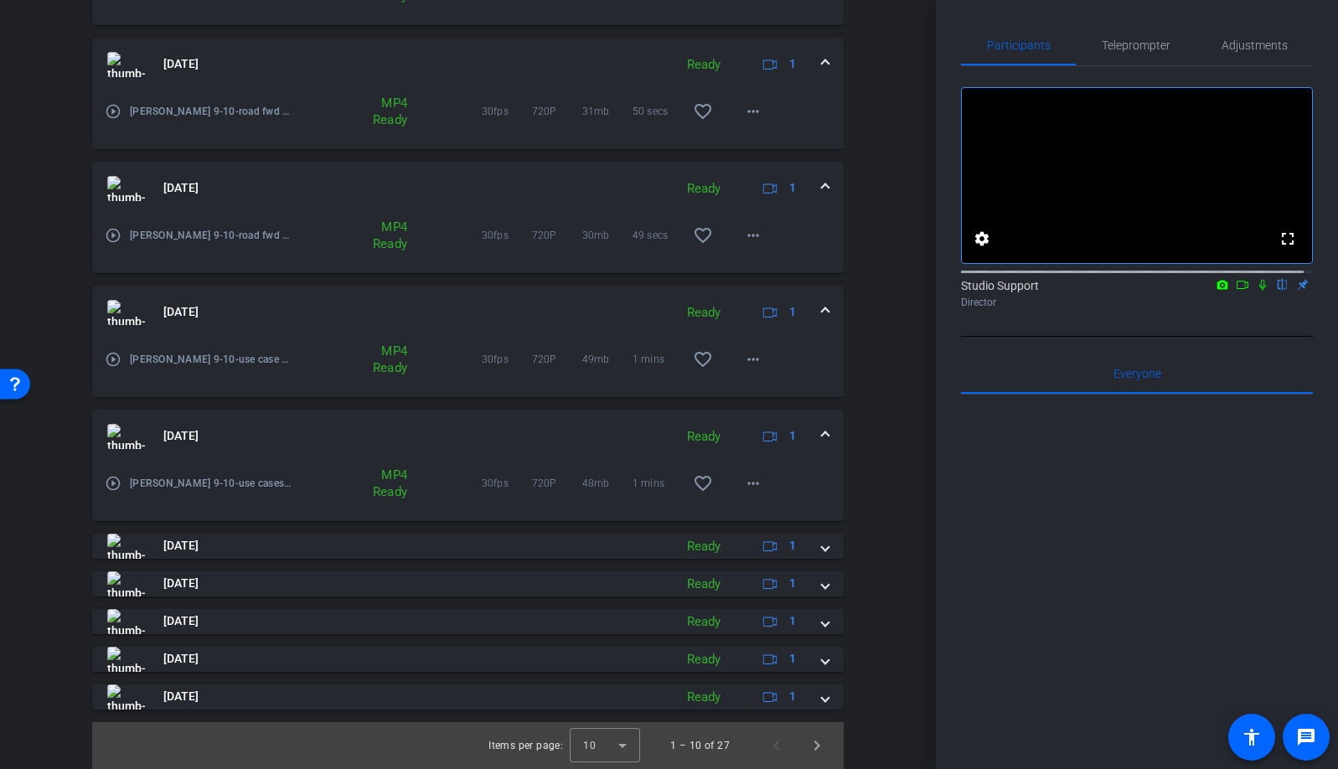
click at [822, 427] on span at bounding box center [825, 436] width 7 height 18
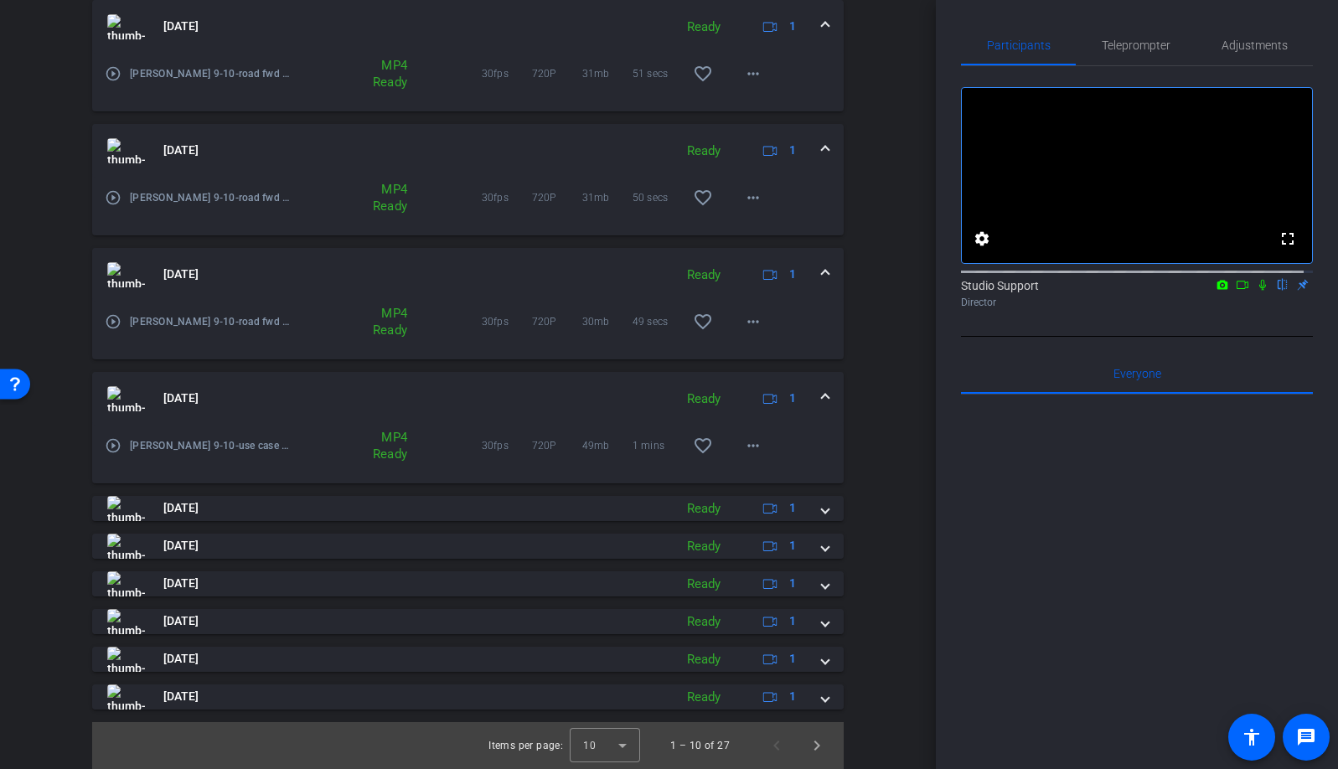
click at [819, 393] on mat-expansion-panel-header "Sep 10, 2025 Ready 1" at bounding box center [467, 399] width 751 height 54
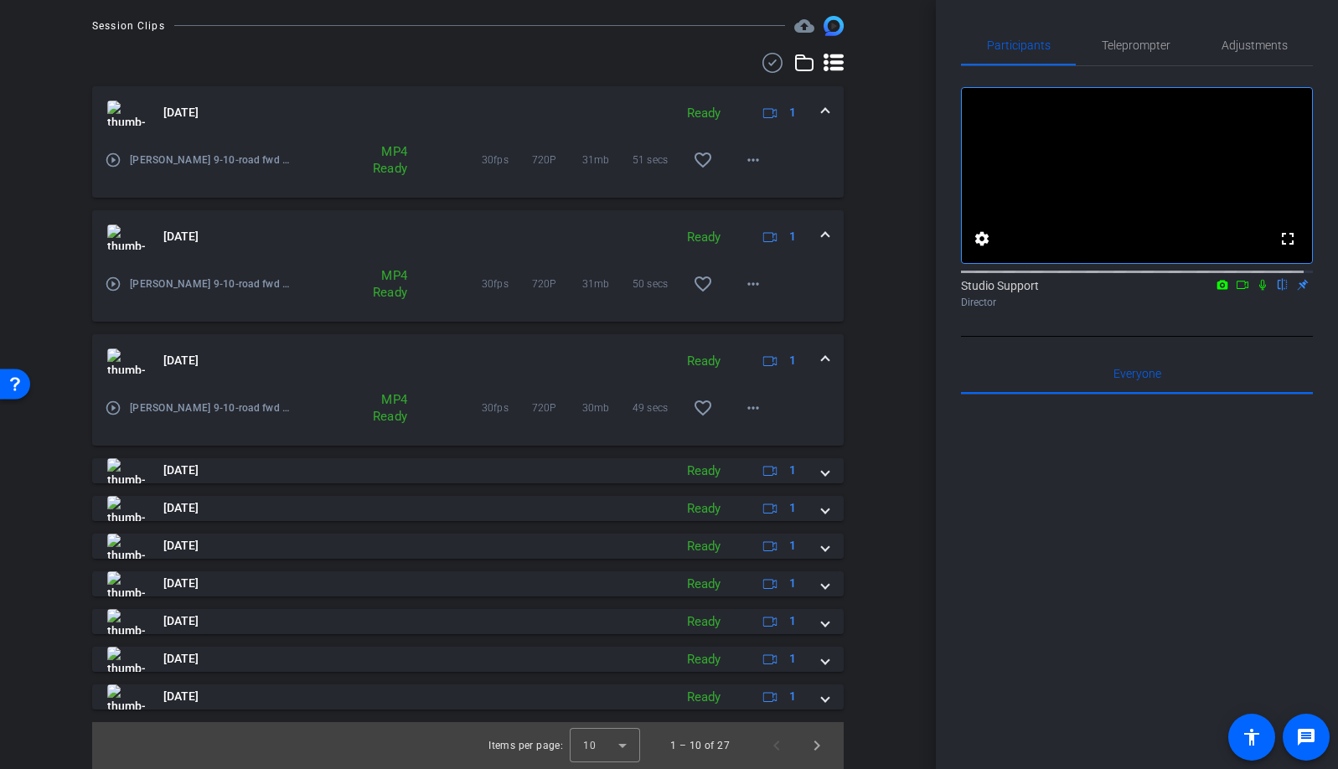
click at [820, 358] on mat-expansion-panel-header "Sep 10, 2025 Ready 1" at bounding box center [467, 361] width 751 height 54
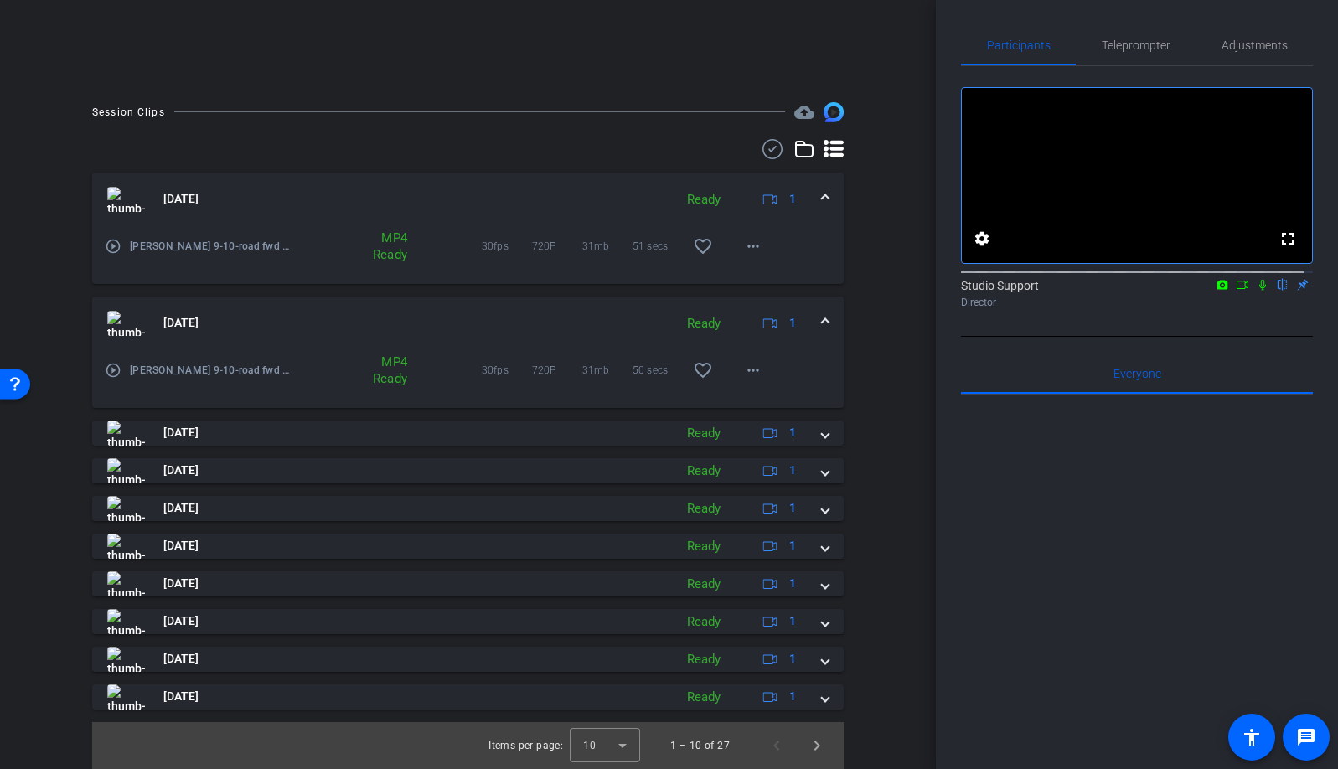
click at [821, 316] on mat-expansion-panel-header "Sep 10, 2025 Ready 1" at bounding box center [467, 324] width 751 height 54
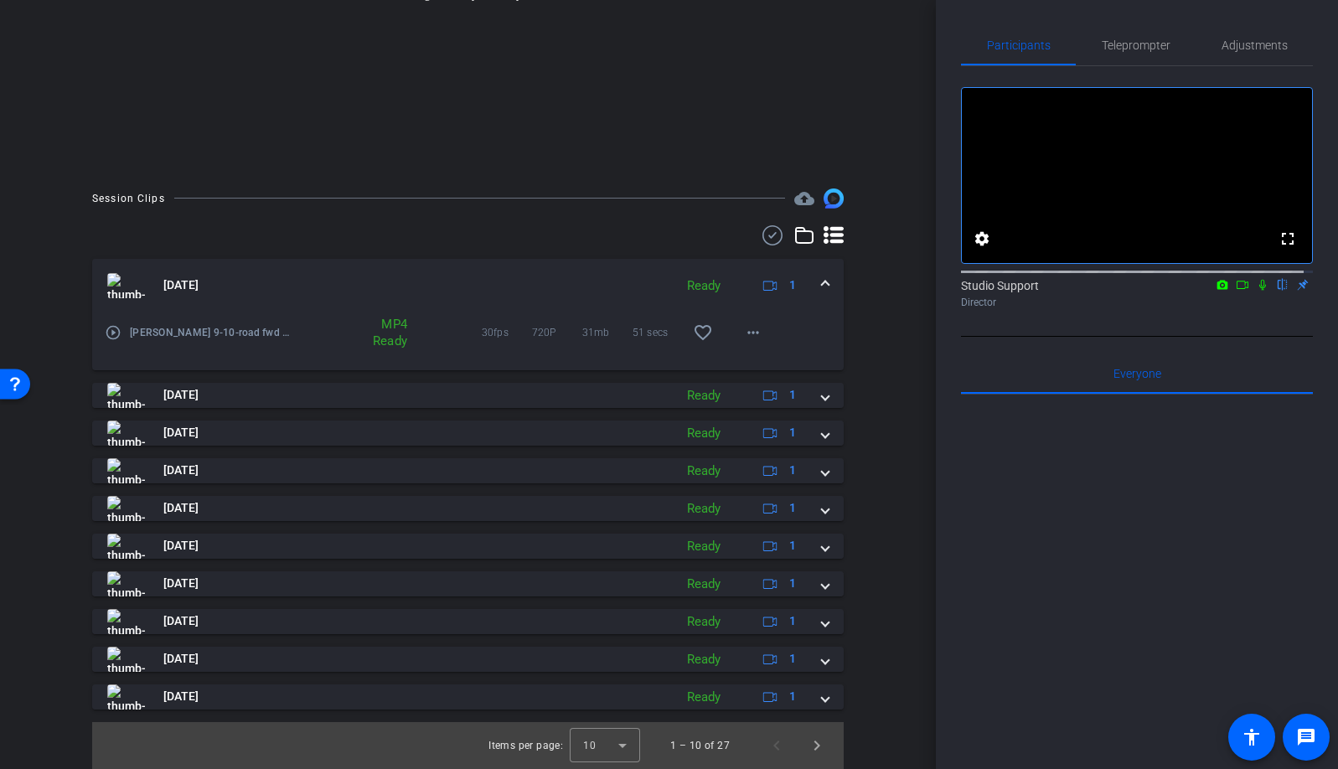
click at [822, 276] on mat-expansion-panel-header "Sep 10, 2025 Ready 1" at bounding box center [467, 286] width 751 height 54
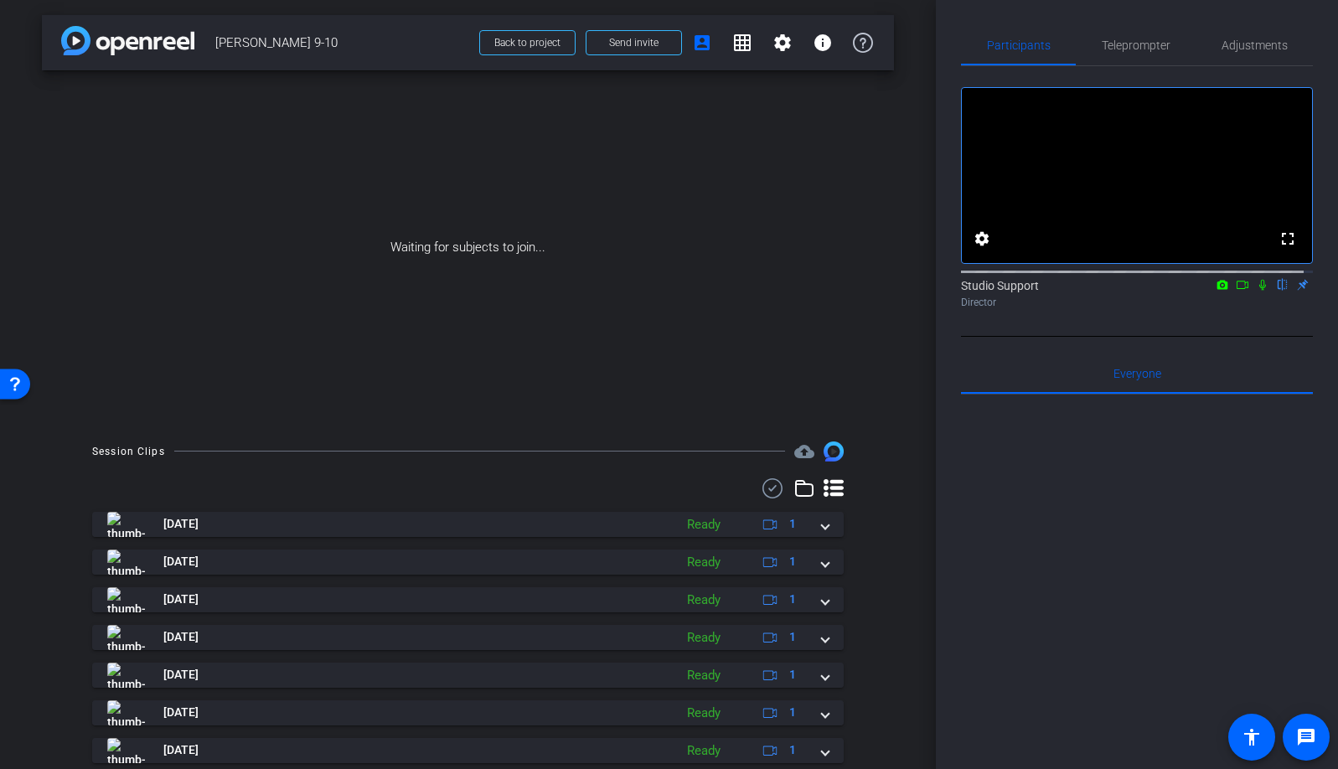
scroll to position [0, 0]
drag, startPoint x: 344, startPoint y: 40, endPoint x: 204, endPoint y: 39, distance: 139.9
click at [204, 39] on div "arrow_back Mark Adelman 9-10 Back to project Send invite account_box grid_on se…" at bounding box center [468, 44] width 852 height 55
copy span "Mark Adelman 9-10"
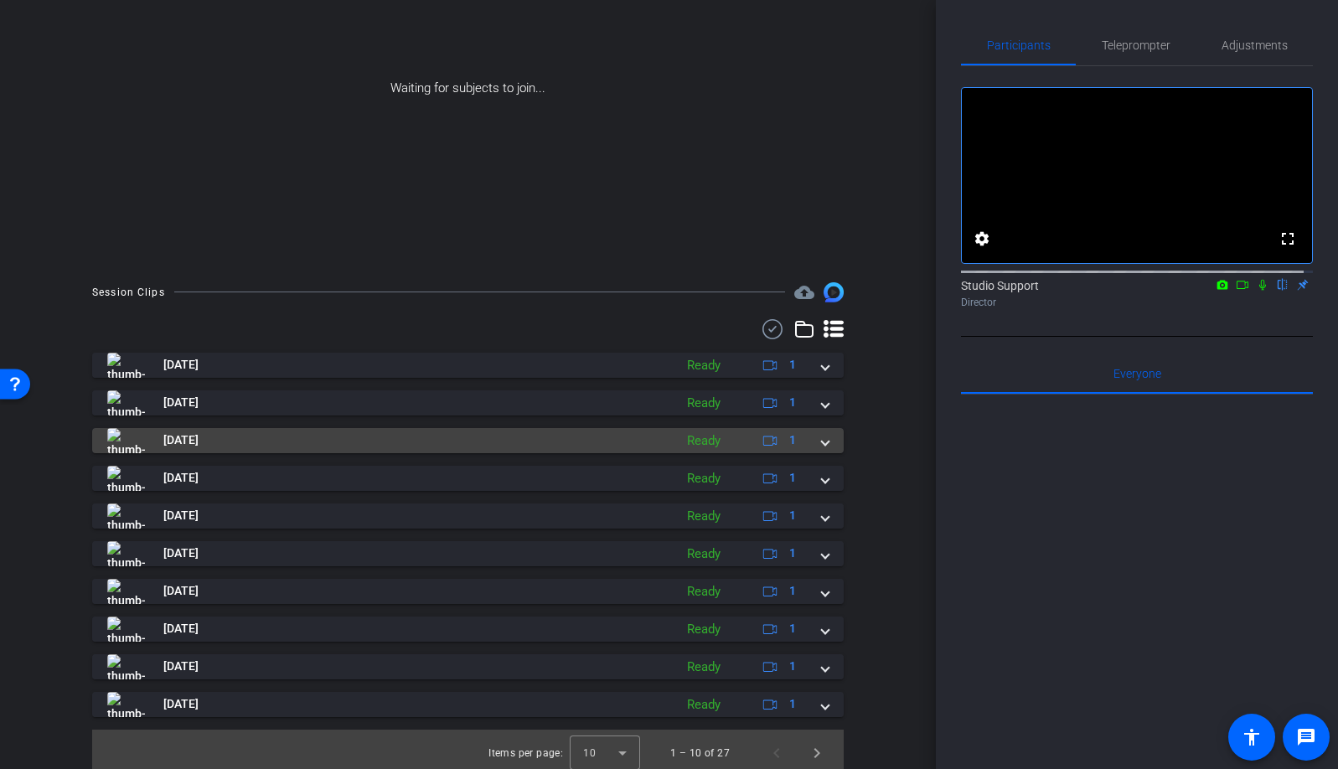
scroll to position [168, 0]
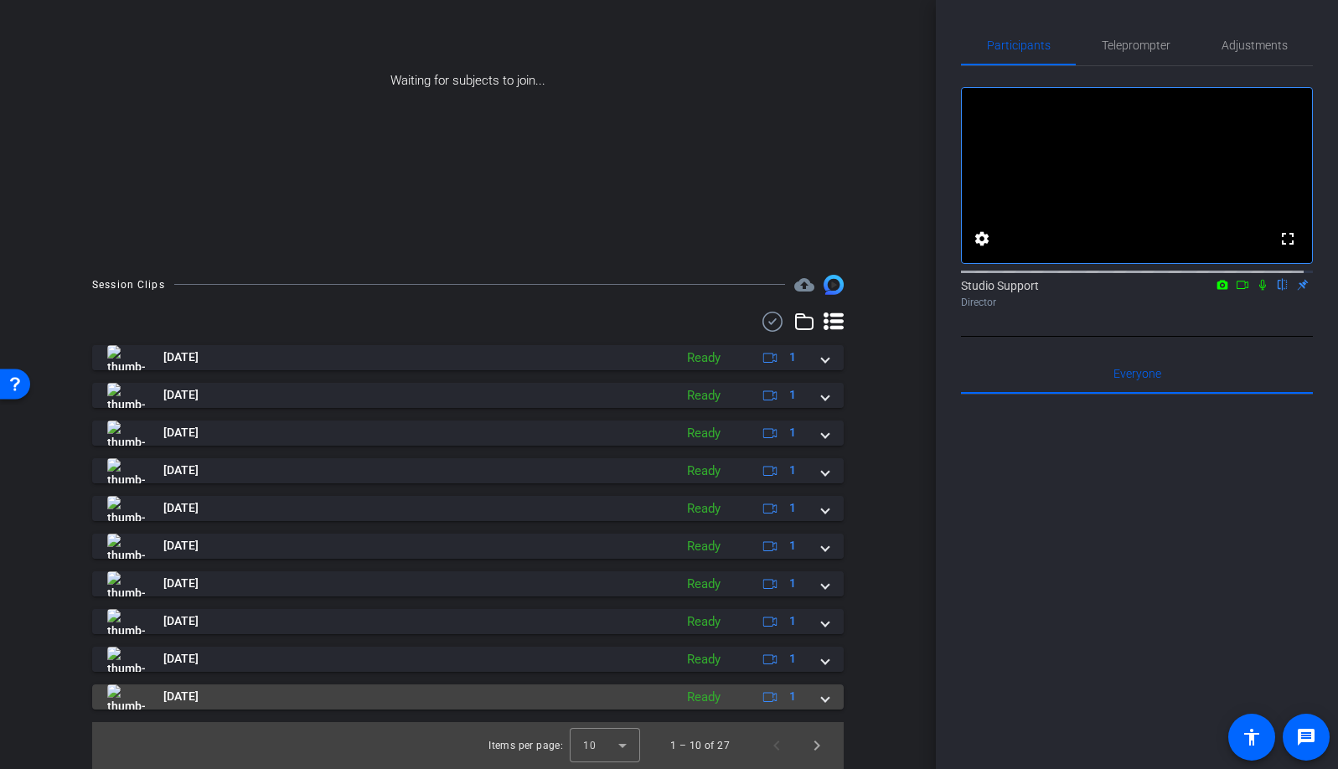
click at [822, 699] on mat-expansion-panel-header "Sep 10, 2025 Ready 1" at bounding box center [467, 696] width 751 height 25
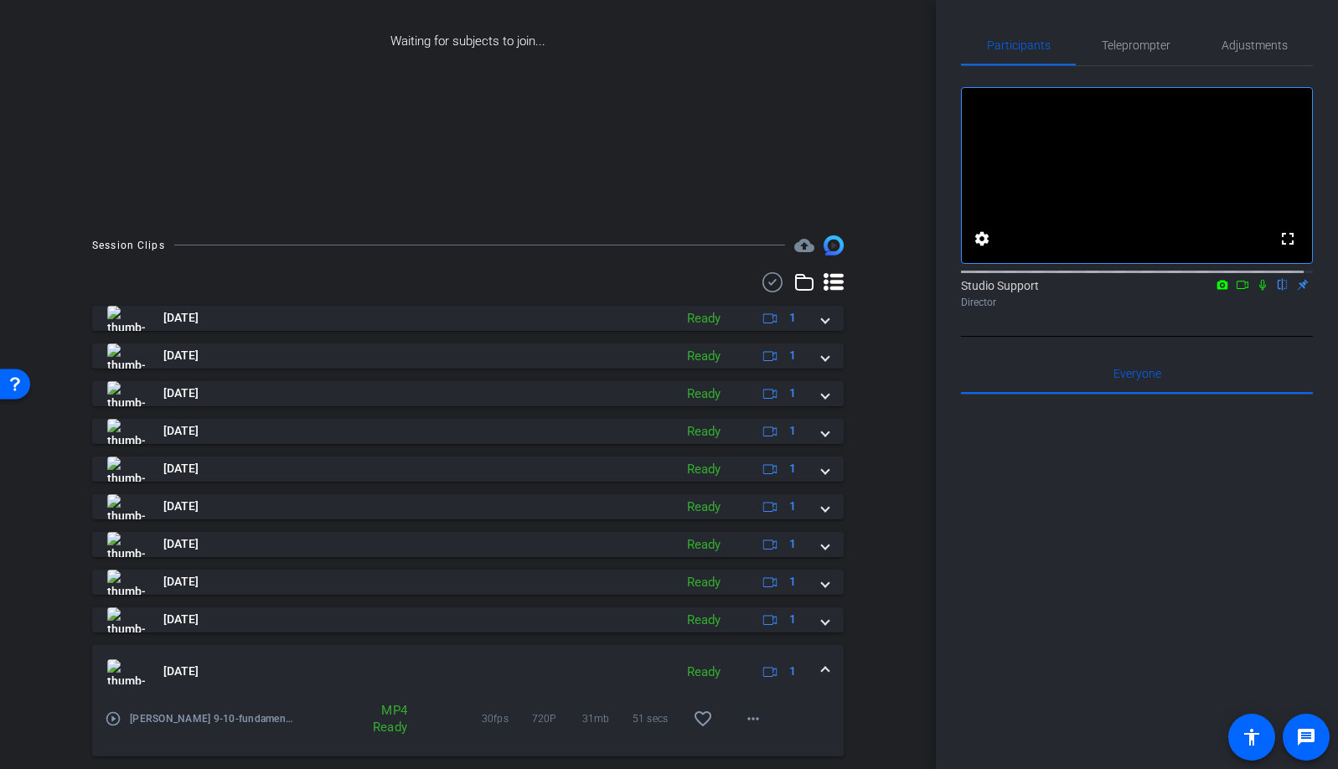
scroll to position [255, 0]
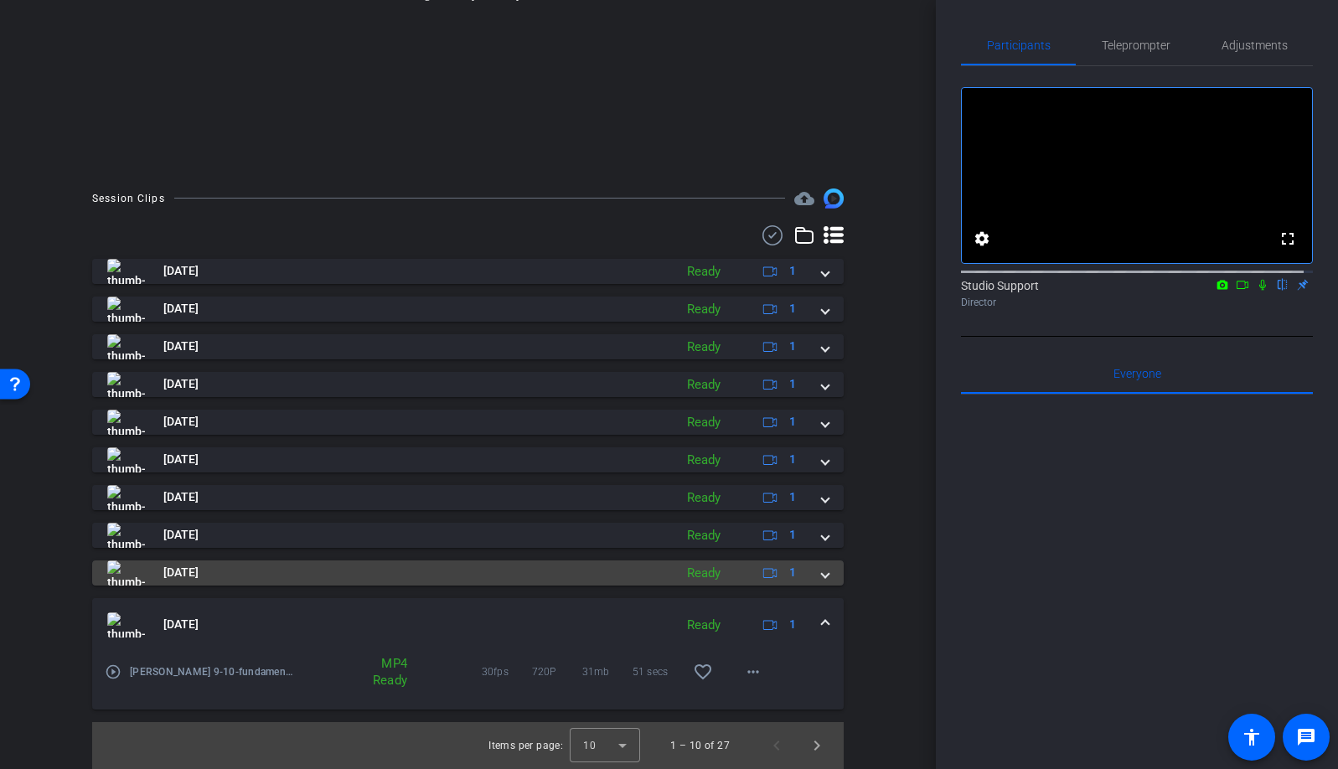
click at [819, 614] on mat-expansion-panel-header "Sep 10, 2025 Ready 1" at bounding box center [467, 625] width 751 height 54
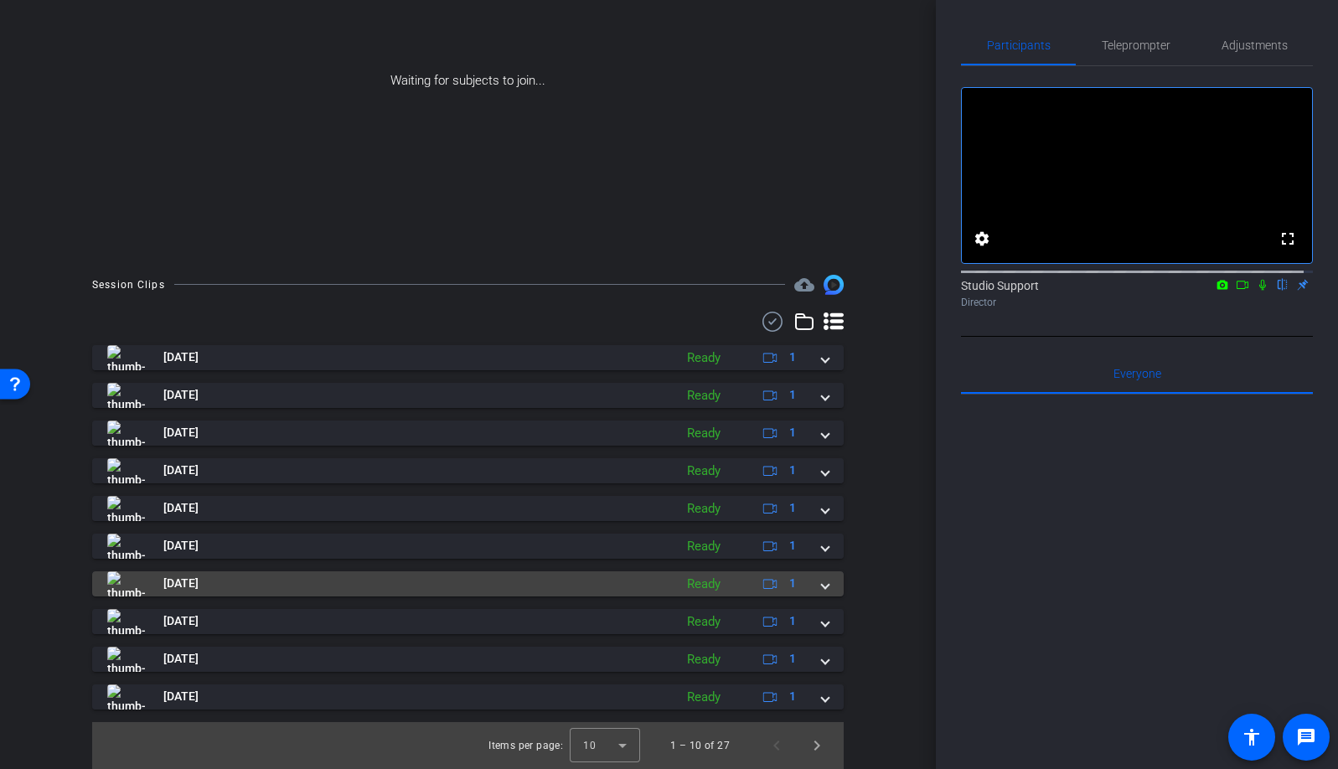
scroll to position [168, 0]
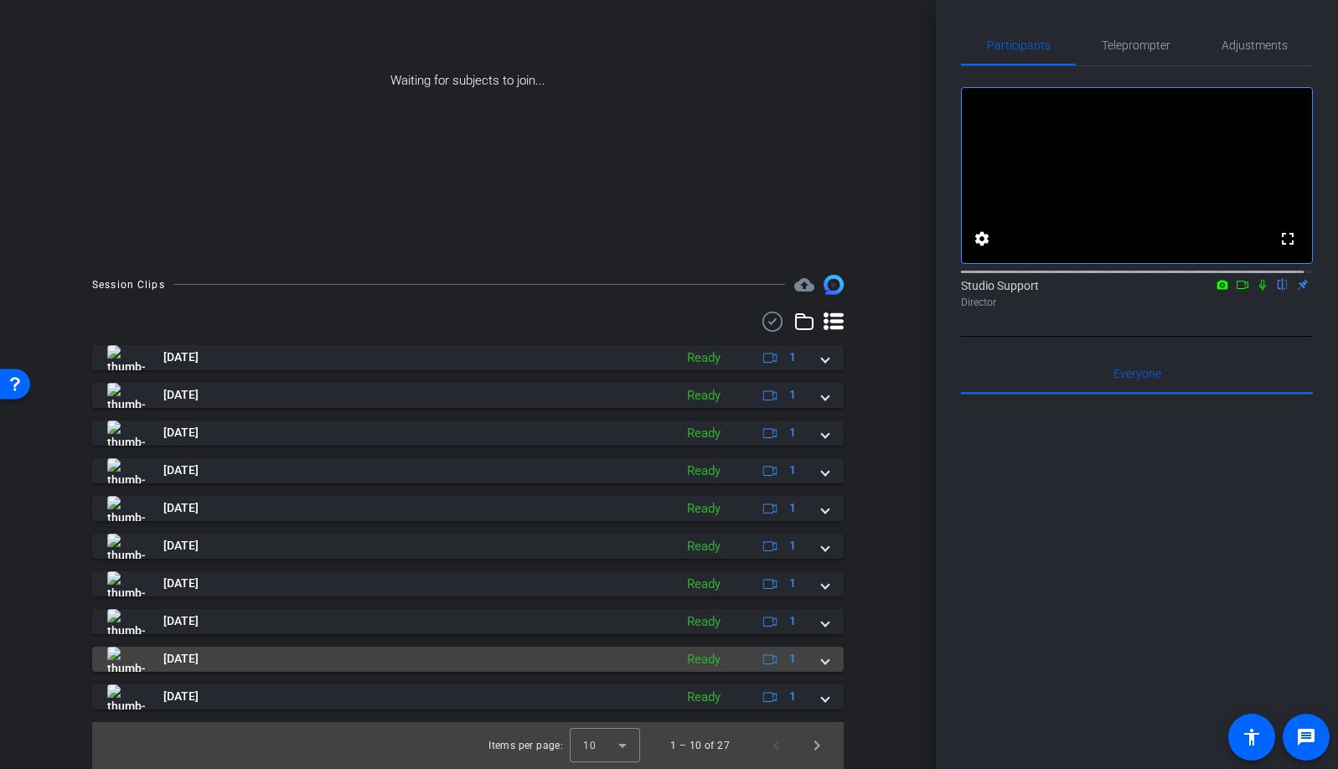
click at [822, 658] on span at bounding box center [825, 659] width 7 height 18
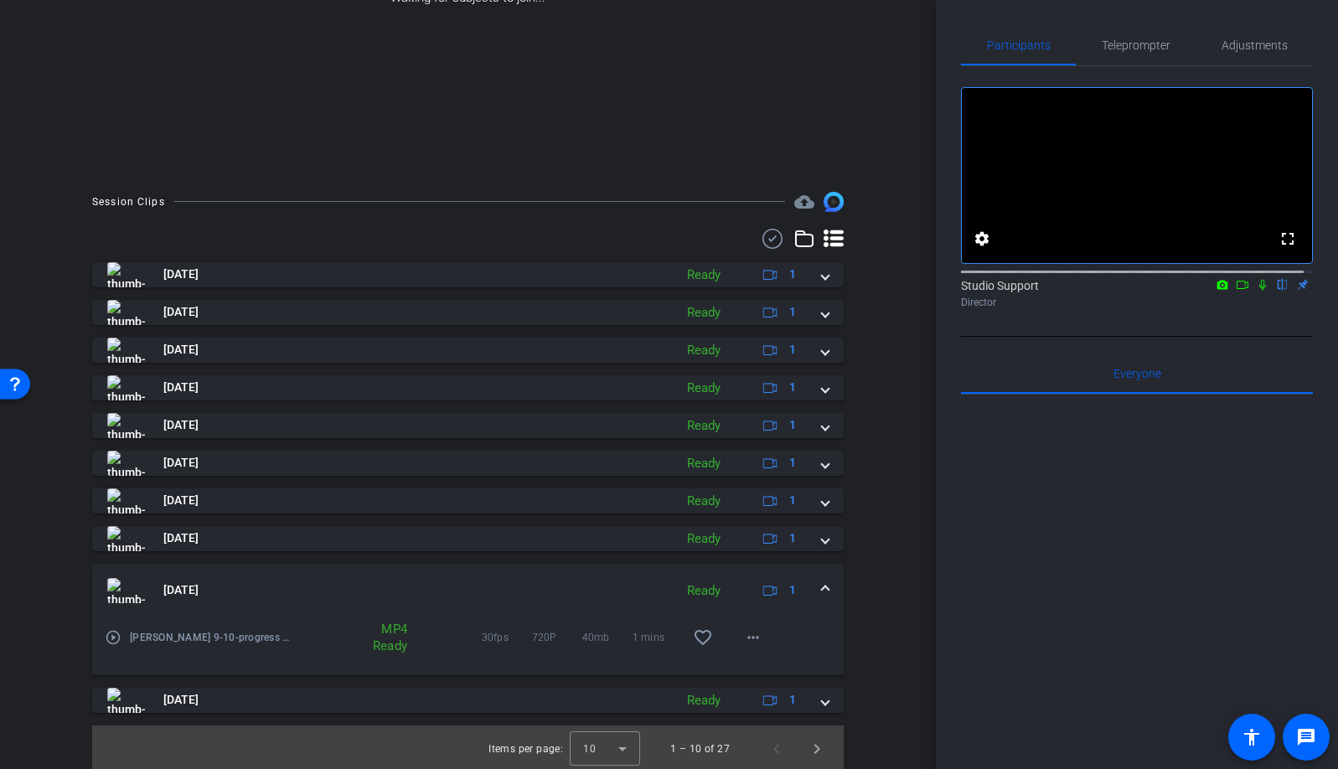
scroll to position [255, 0]
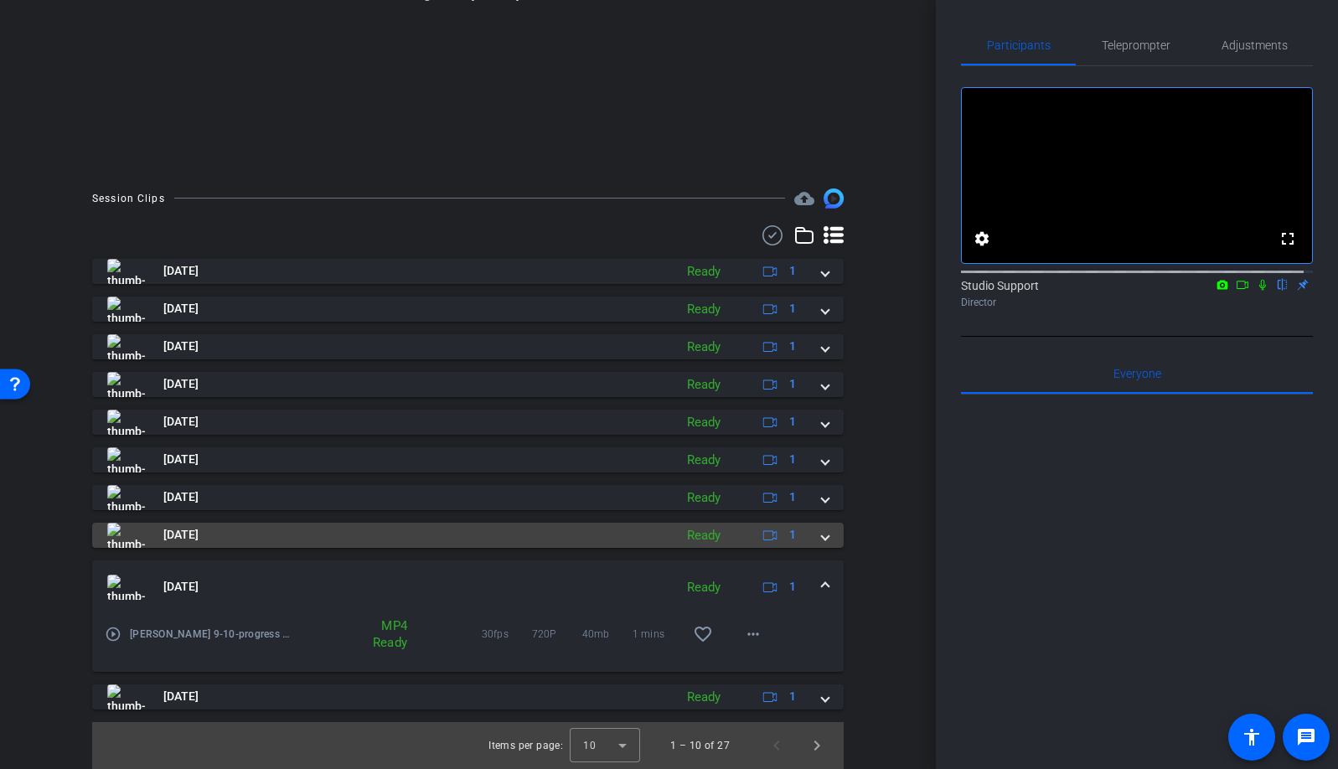
click at [822, 539] on span at bounding box center [825, 535] width 7 height 18
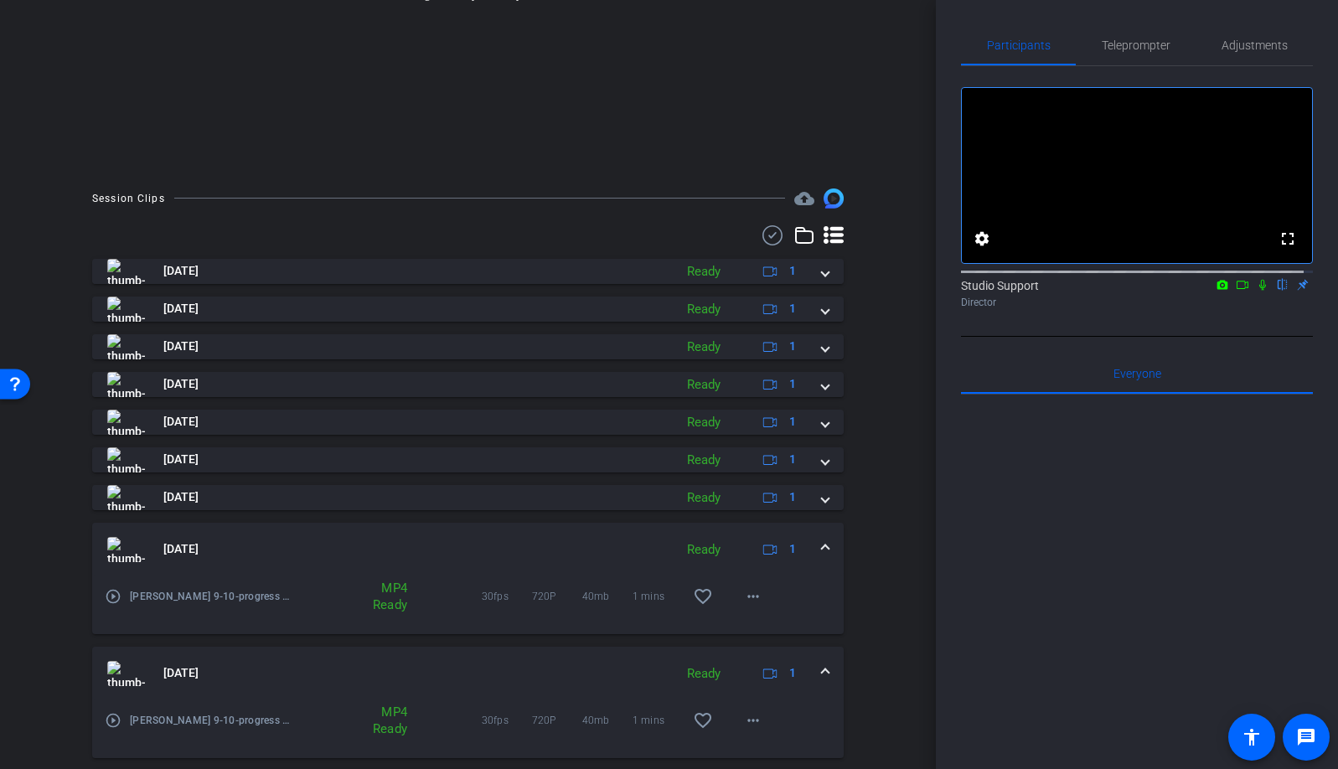
click at [822, 664] on span at bounding box center [825, 673] width 7 height 18
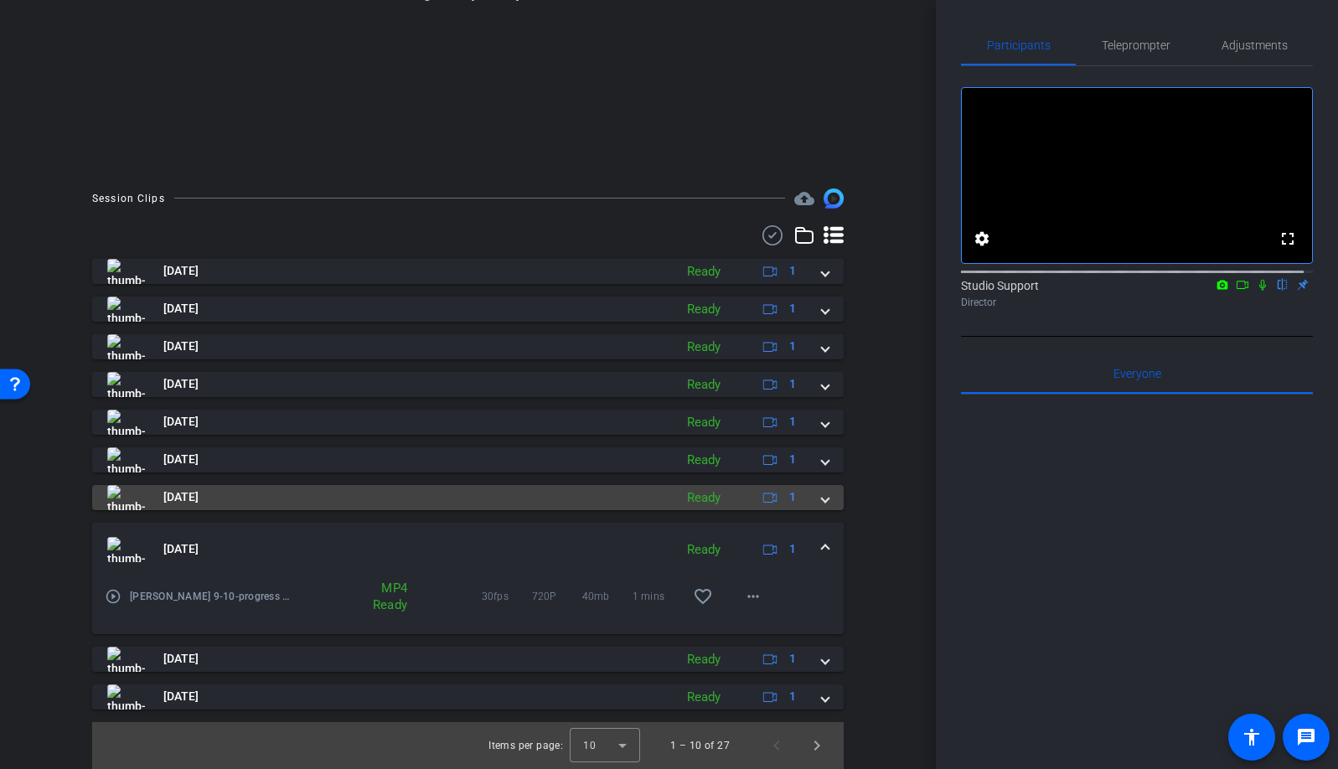
click at [822, 498] on span at bounding box center [825, 497] width 7 height 18
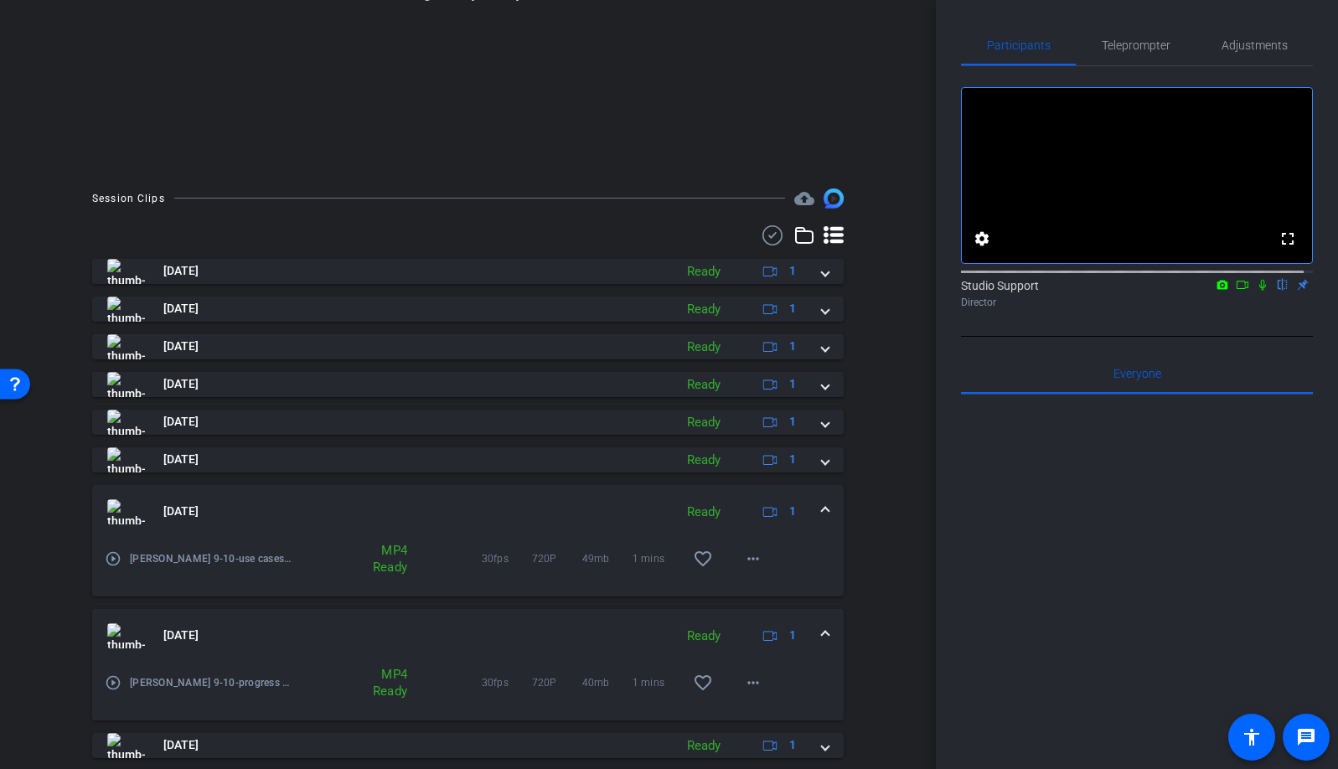
click at [822, 628] on span at bounding box center [825, 636] width 7 height 18
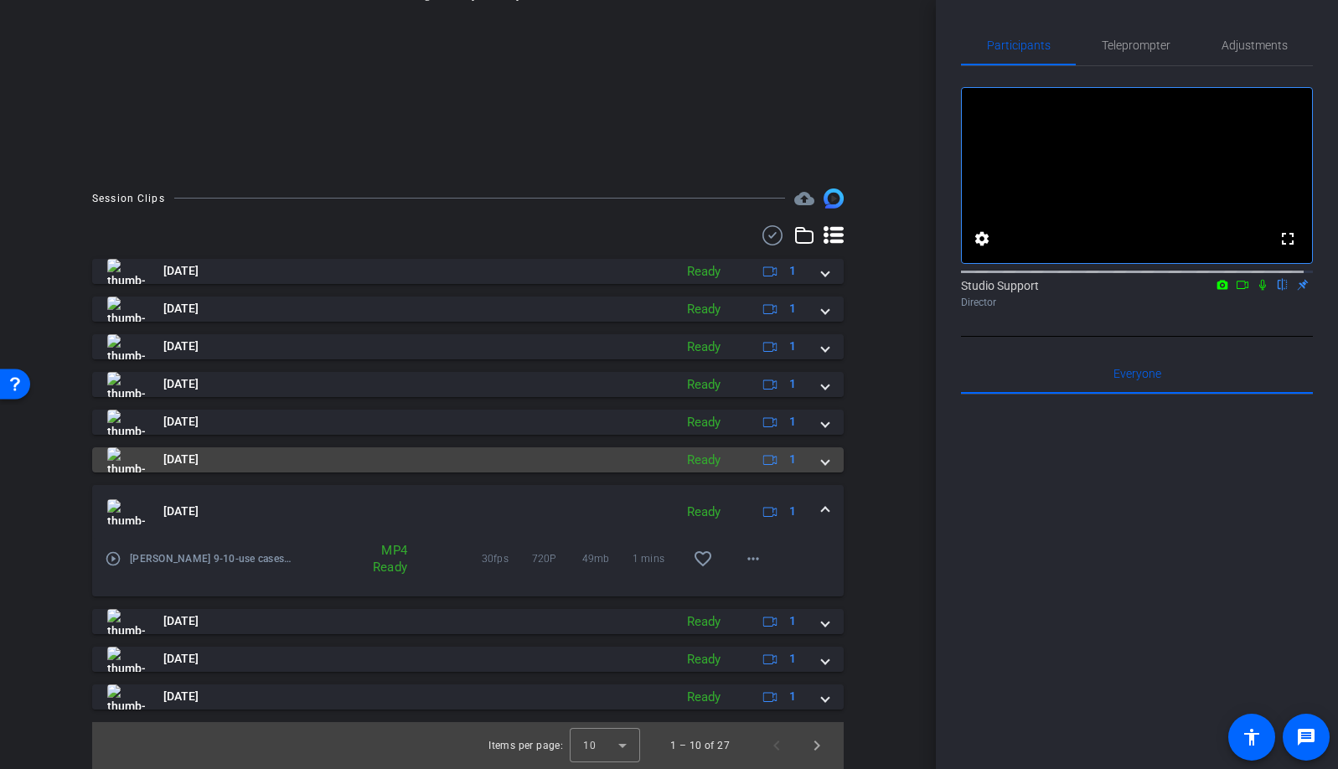
click at [822, 467] on span at bounding box center [825, 460] width 7 height 18
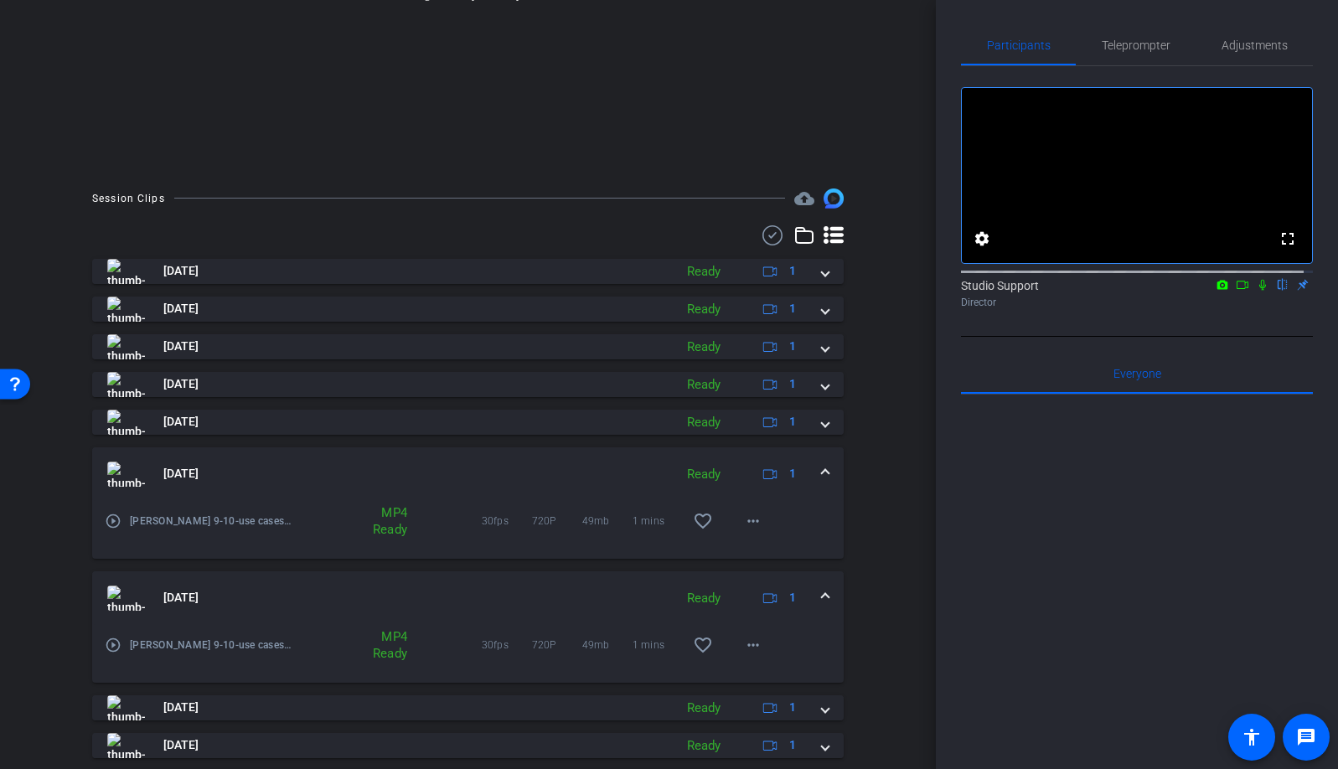
click at [822, 597] on span at bounding box center [825, 598] width 7 height 18
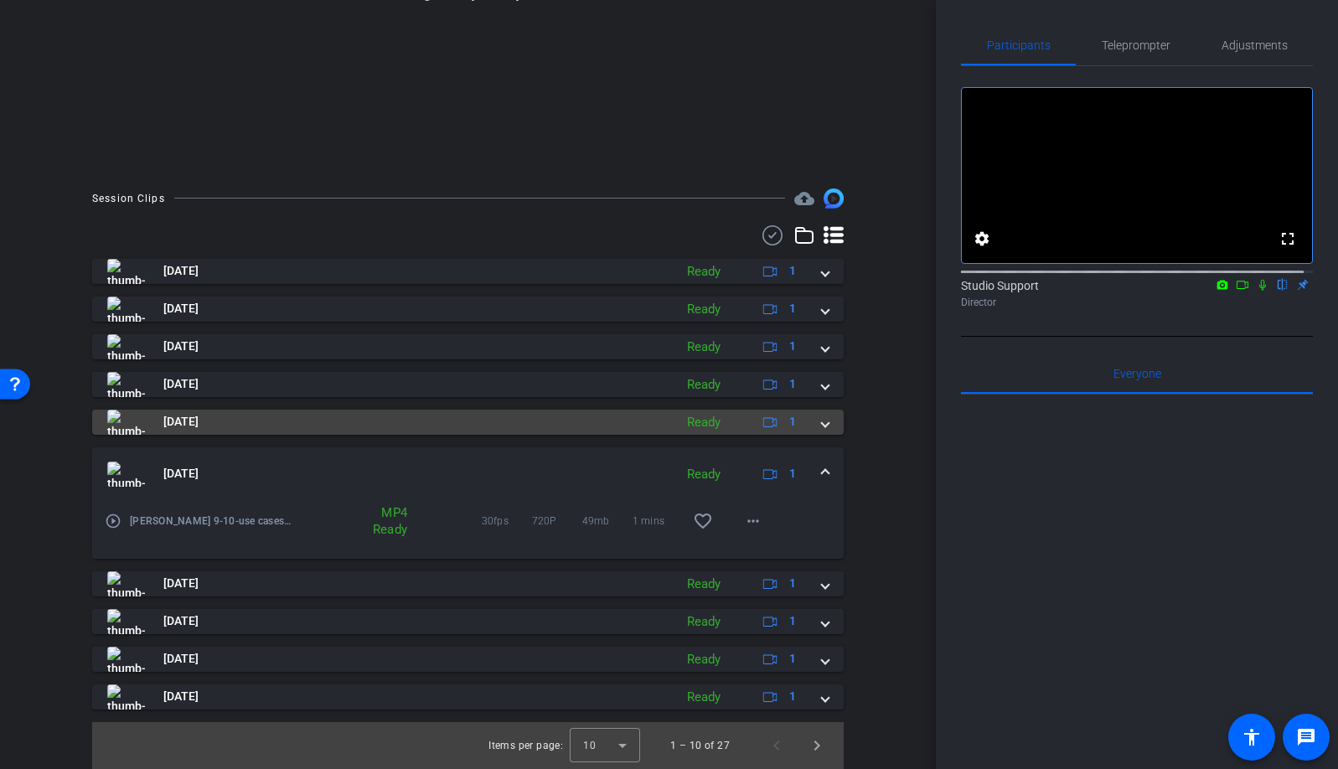
click at [822, 427] on span at bounding box center [825, 422] width 7 height 18
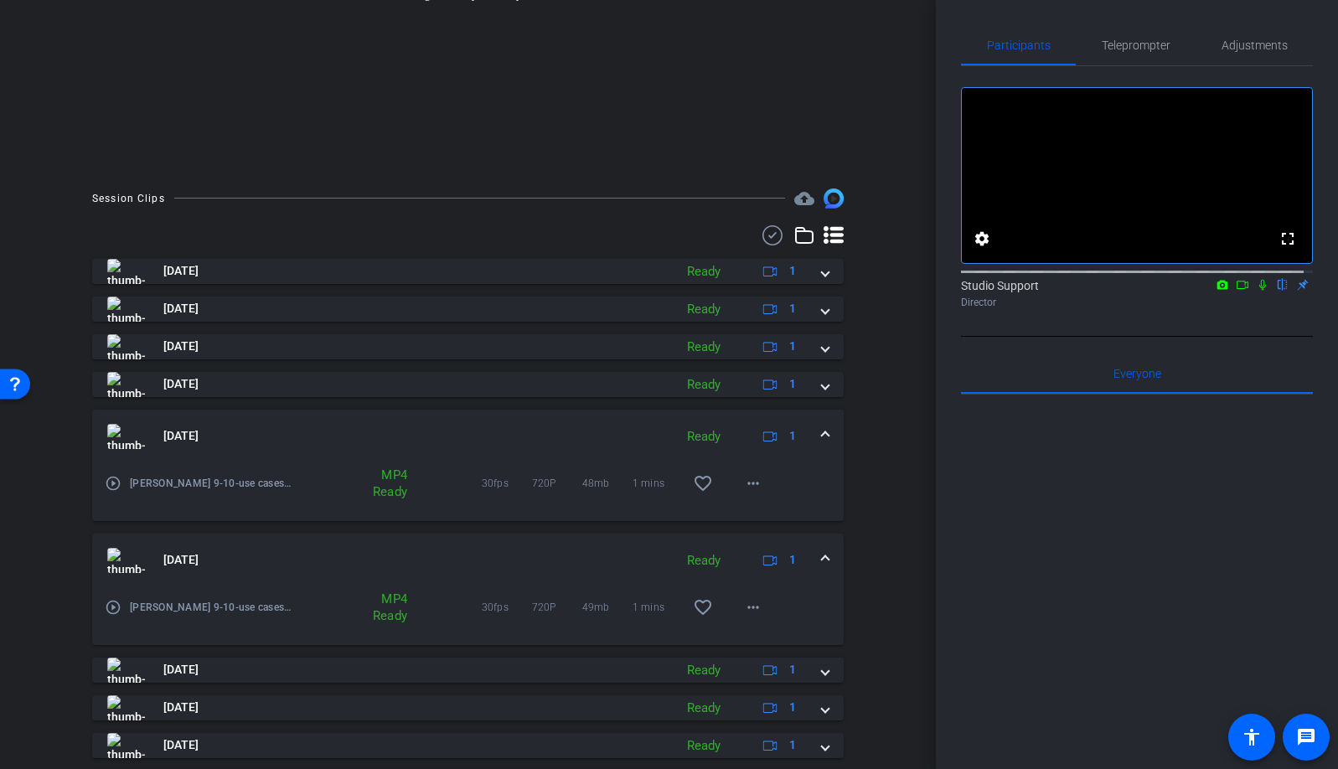
click at [819, 546] on mat-expansion-panel-header "Sep 10, 2025 Ready 1" at bounding box center [467, 561] width 751 height 54
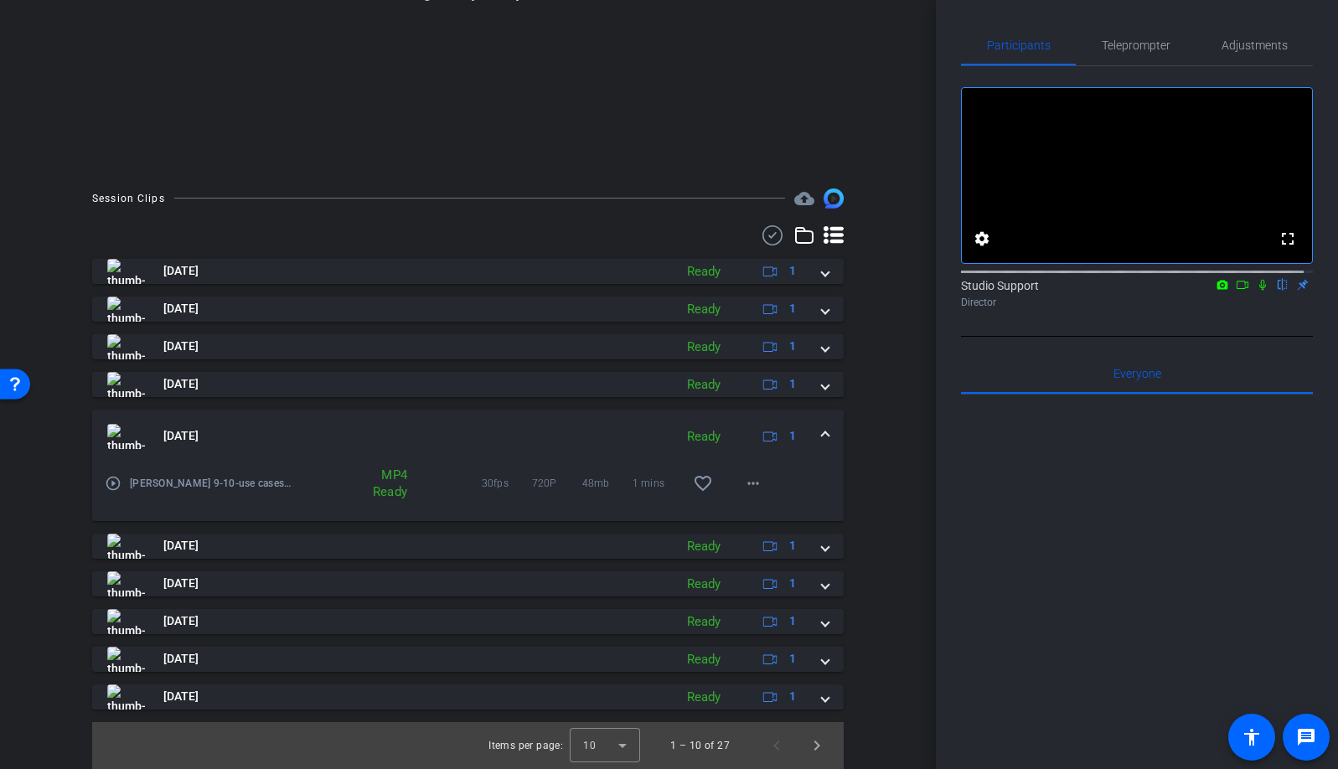
click at [111, 483] on mat-icon "play_circle_outline" at bounding box center [113, 483] width 17 height 17
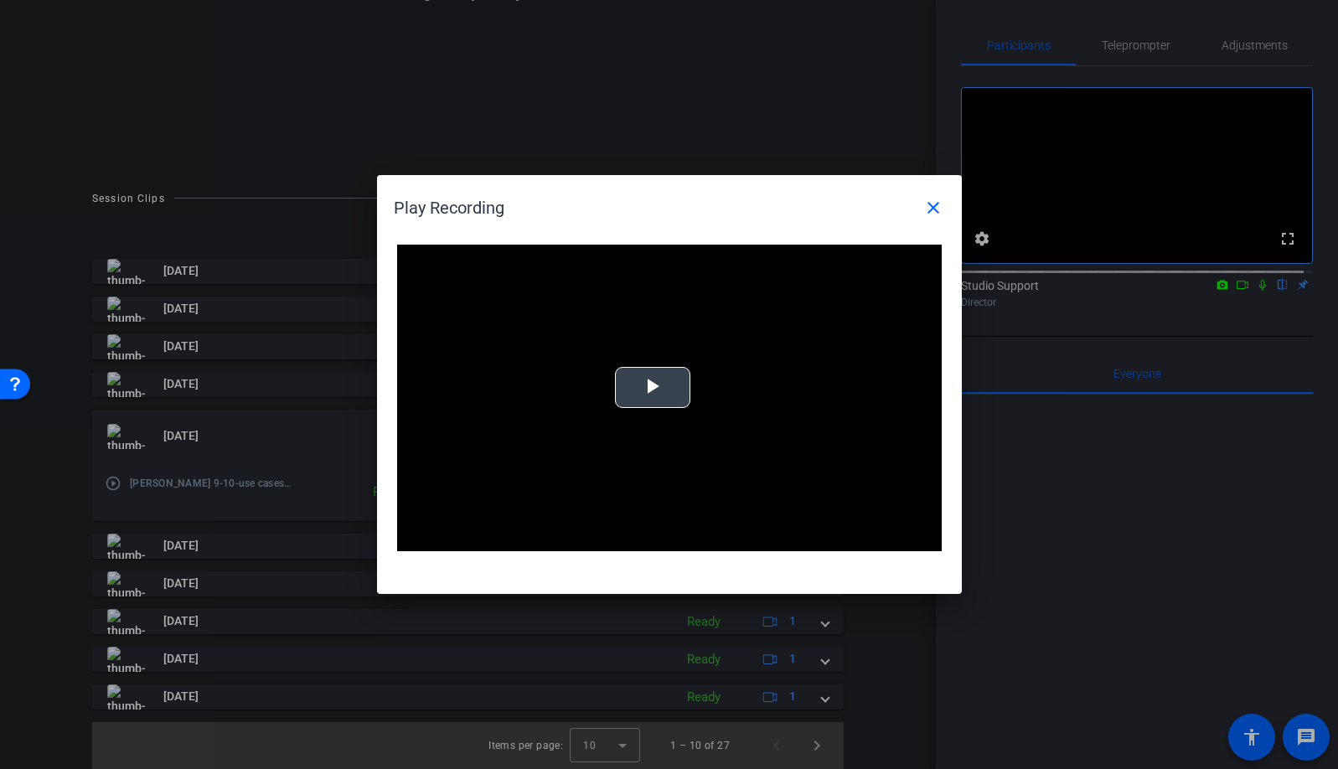
click at [652, 388] on span "Video Player" at bounding box center [652, 388] width 0 height 0
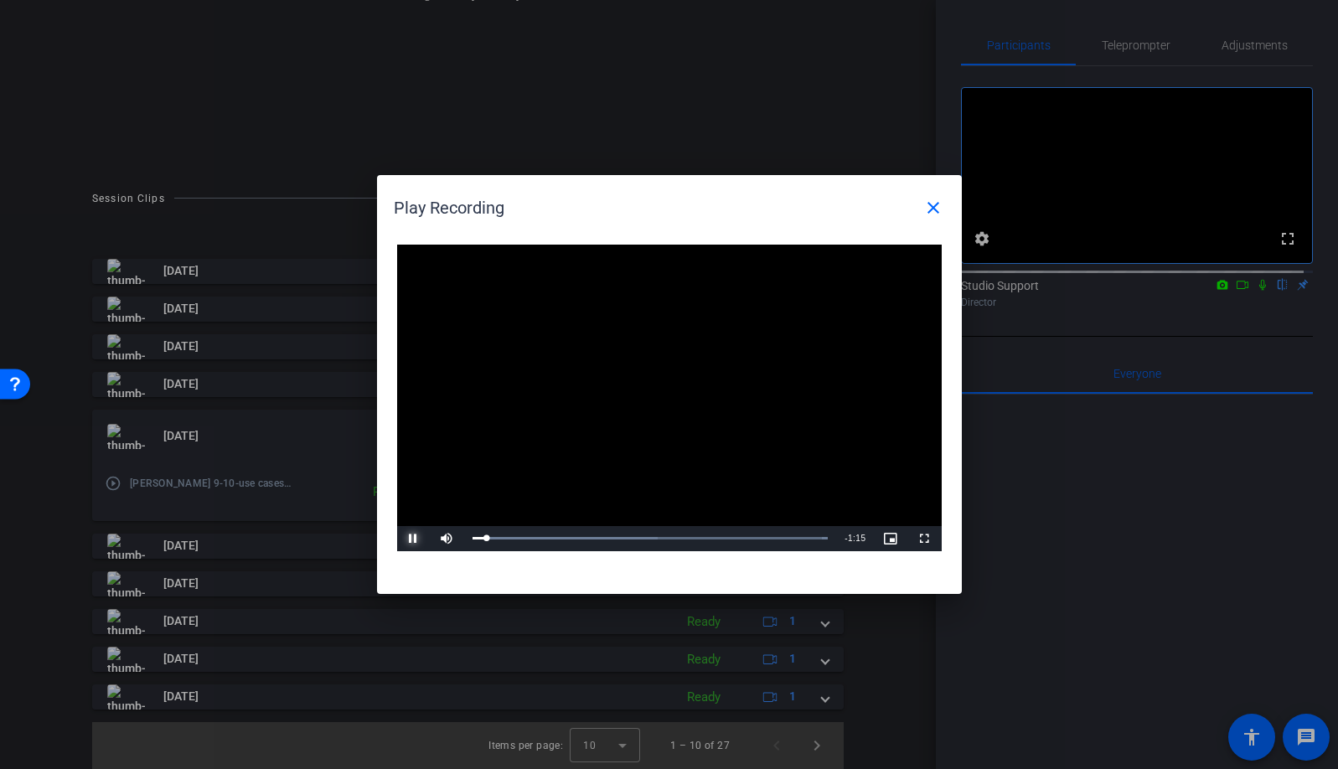
click at [408, 539] on span "Video Player" at bounding box center [414, 539] width 34 height 0
click at [933, 200] on mat-icon "close" at bounding box center [933, 208] width 20 height 20
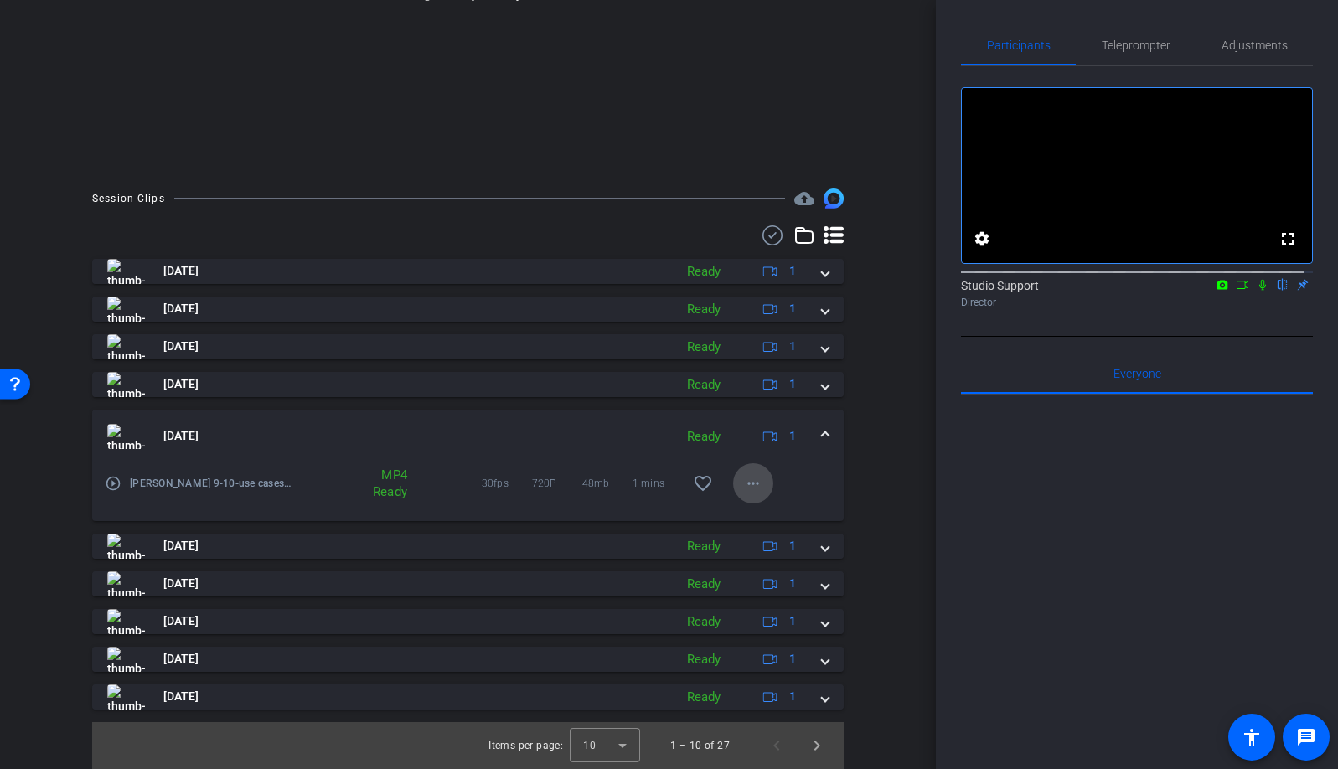
click at [752, 487] on mat-icon "more_horiz" at bounding box center [753, 483] width 20 height 20
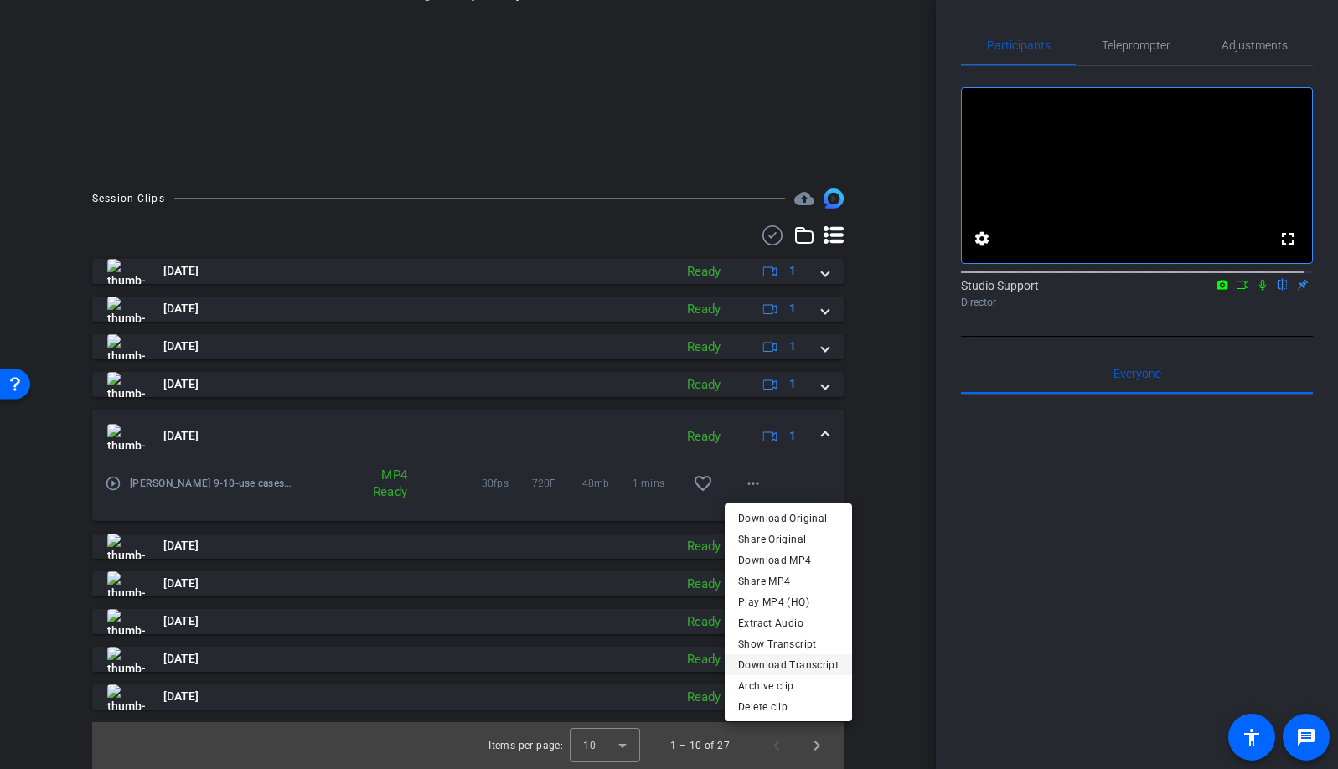
click at [785, 663] on span "Download Transcript" at bounding box center [788, 664] width 101 height 20
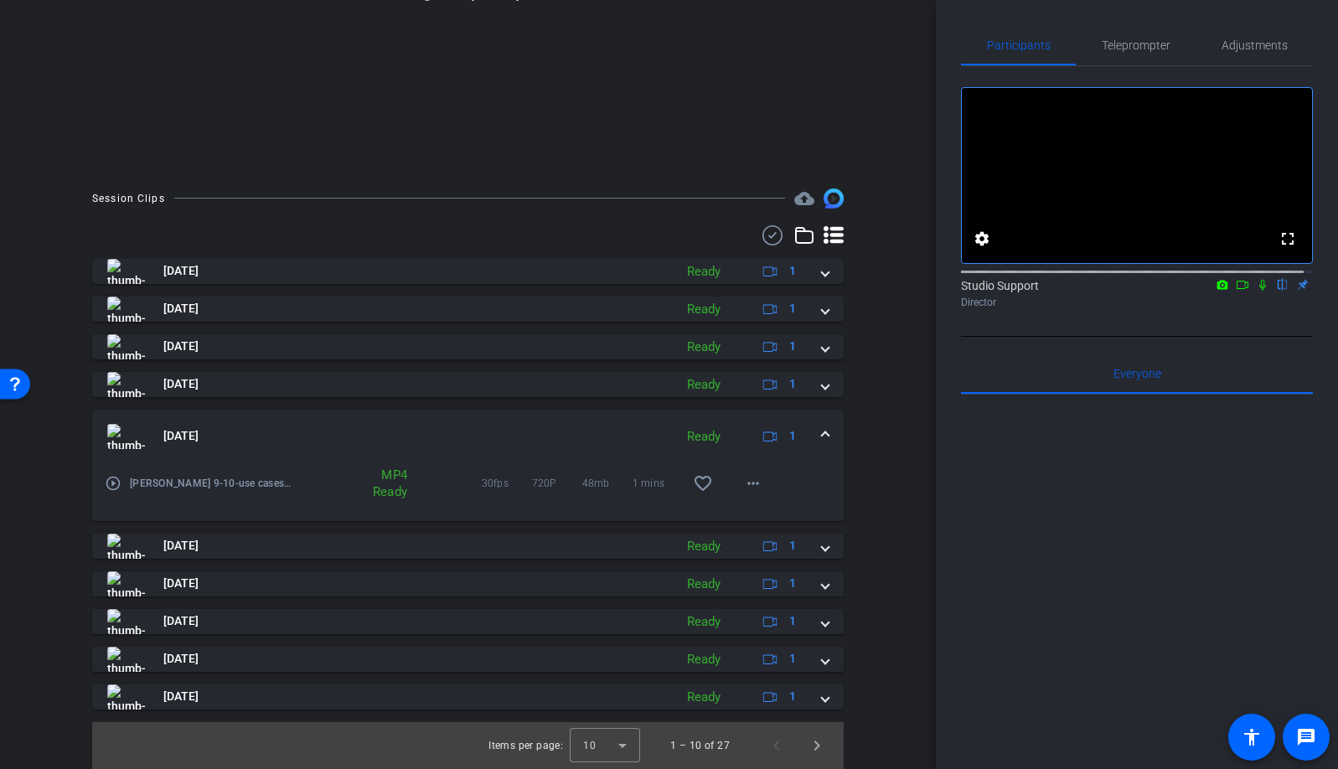
click at [1275, 453] on div at bounding box center [1137, 602] width 352 height 415
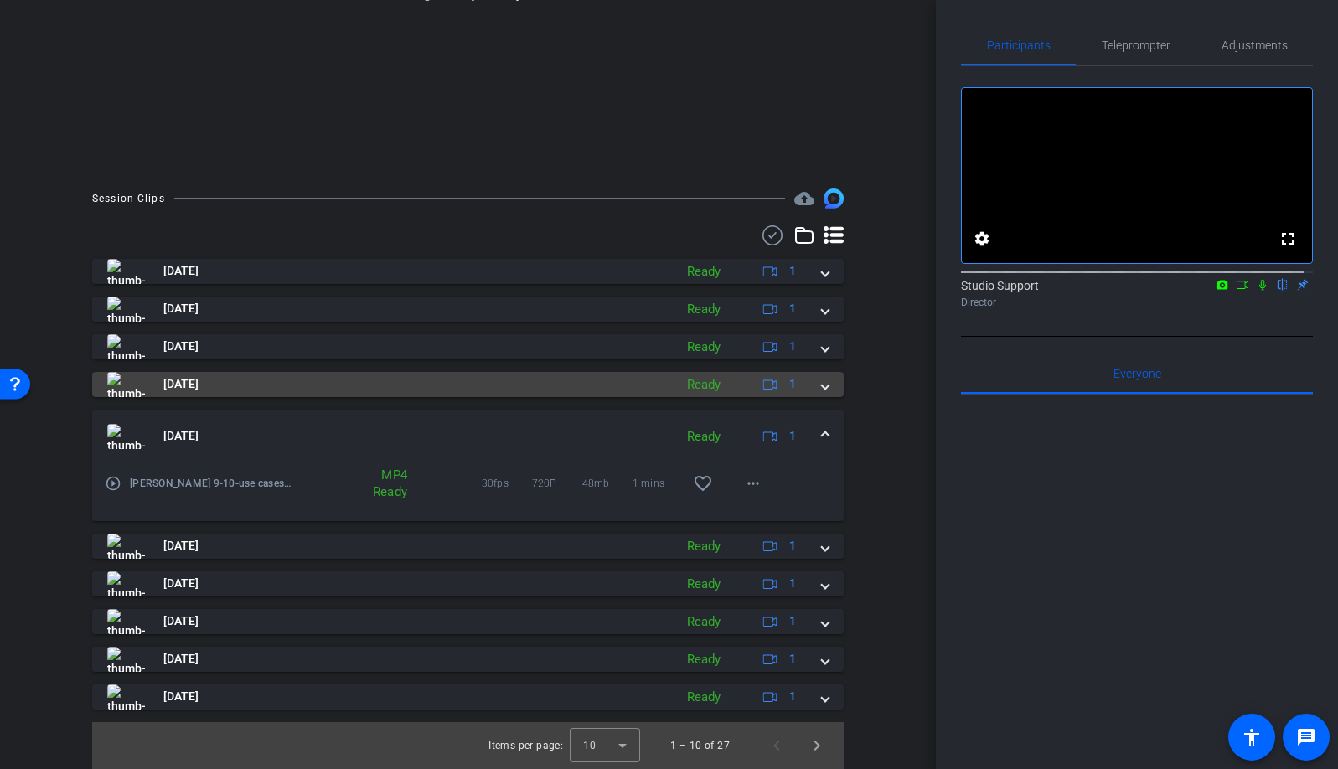
click at [822, 384] on span at bounding box center [825, 384] width 7 height 18
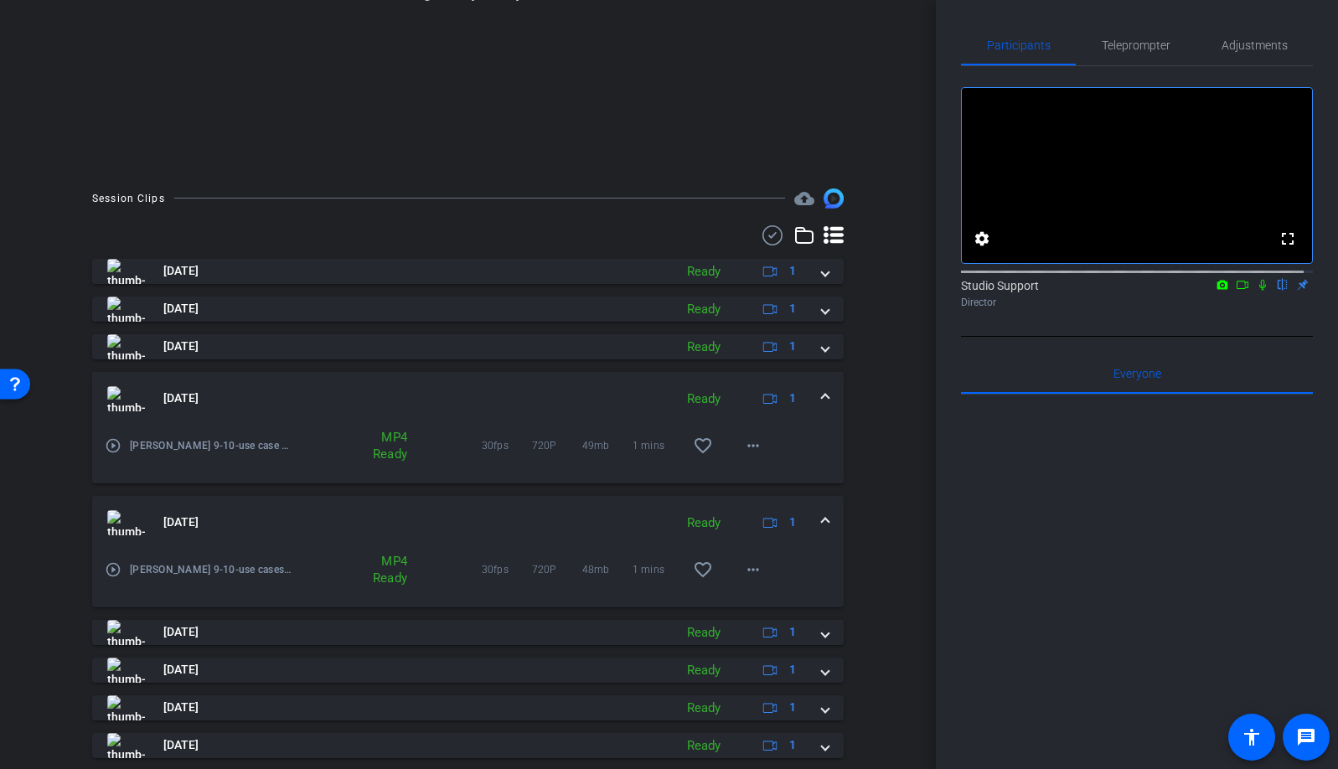
click at [822, 521] on span at bounding box center [825, 522] width 7 height 18
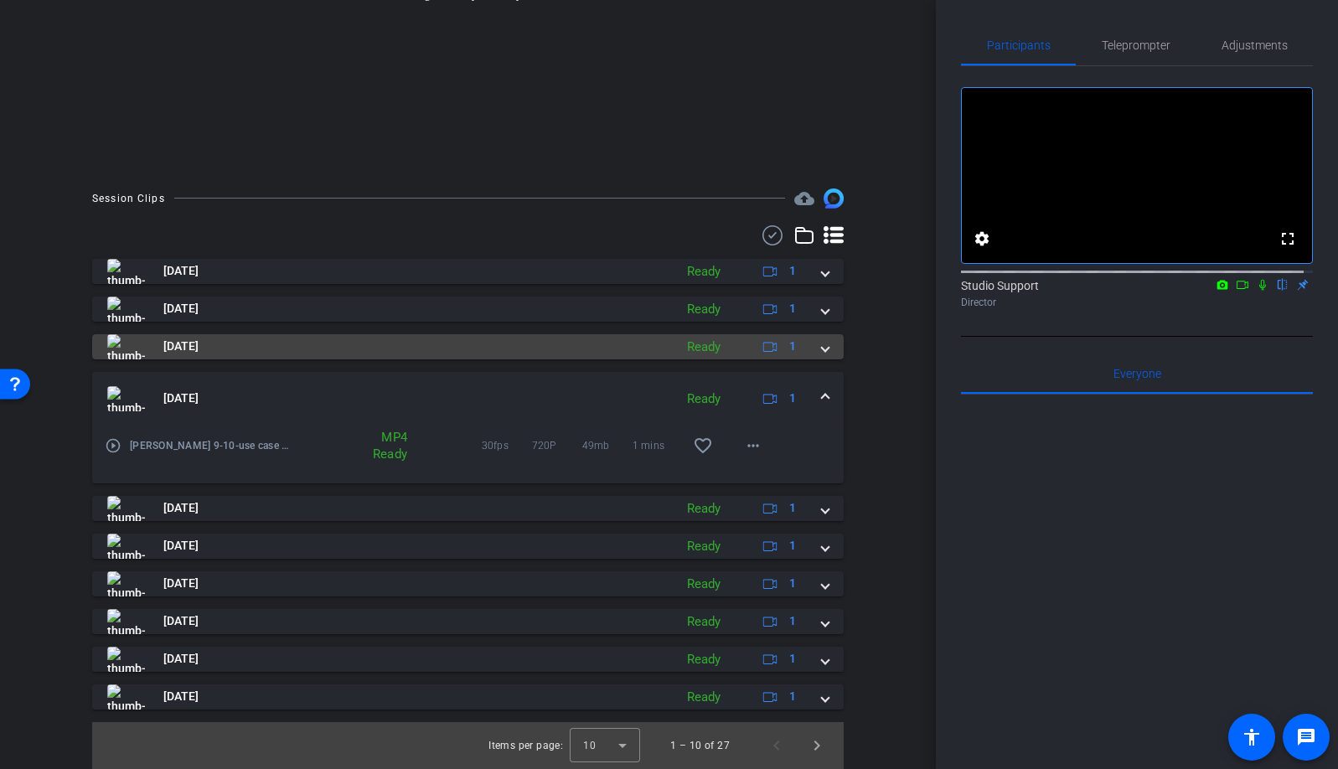
click at [822, 340] on span at bounding box center [825, 347] width 7 height 18
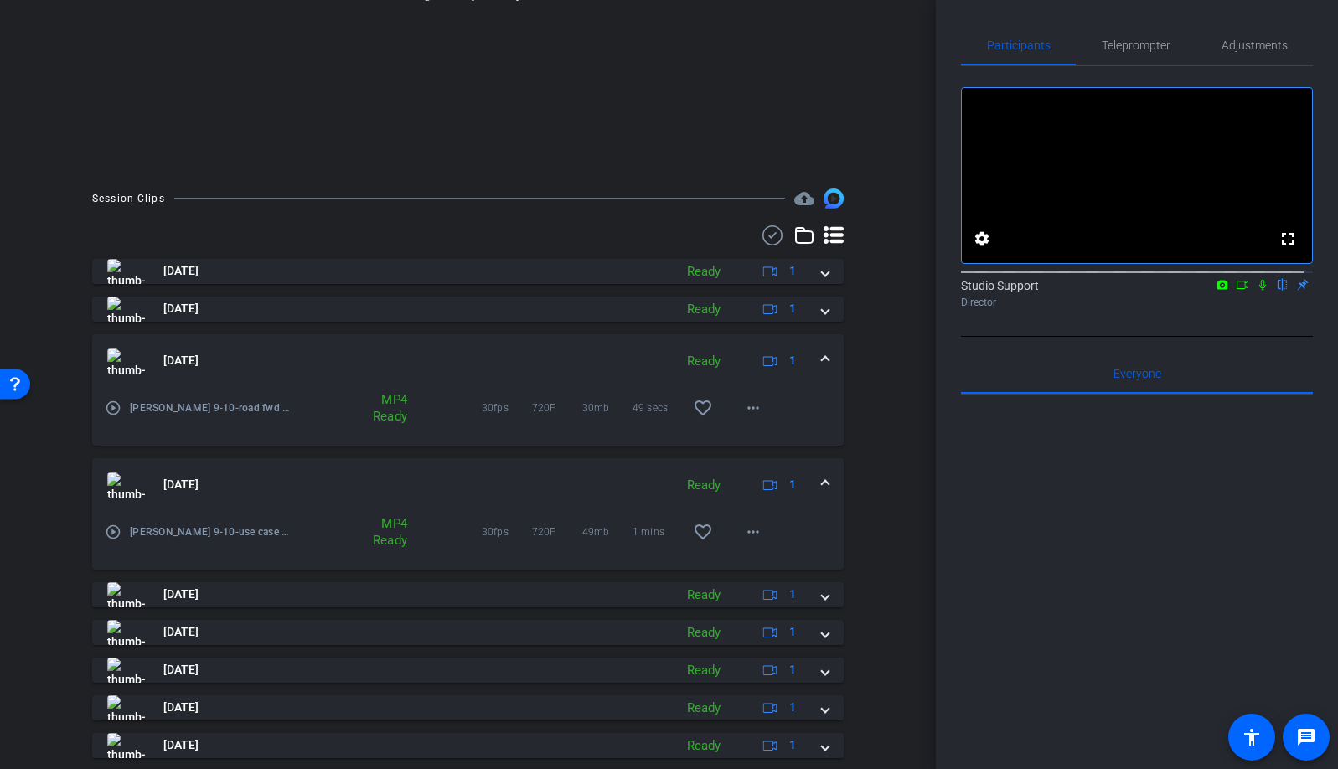
click at [822, 480] on span at bounding box center [825, 485] width 7 height 18
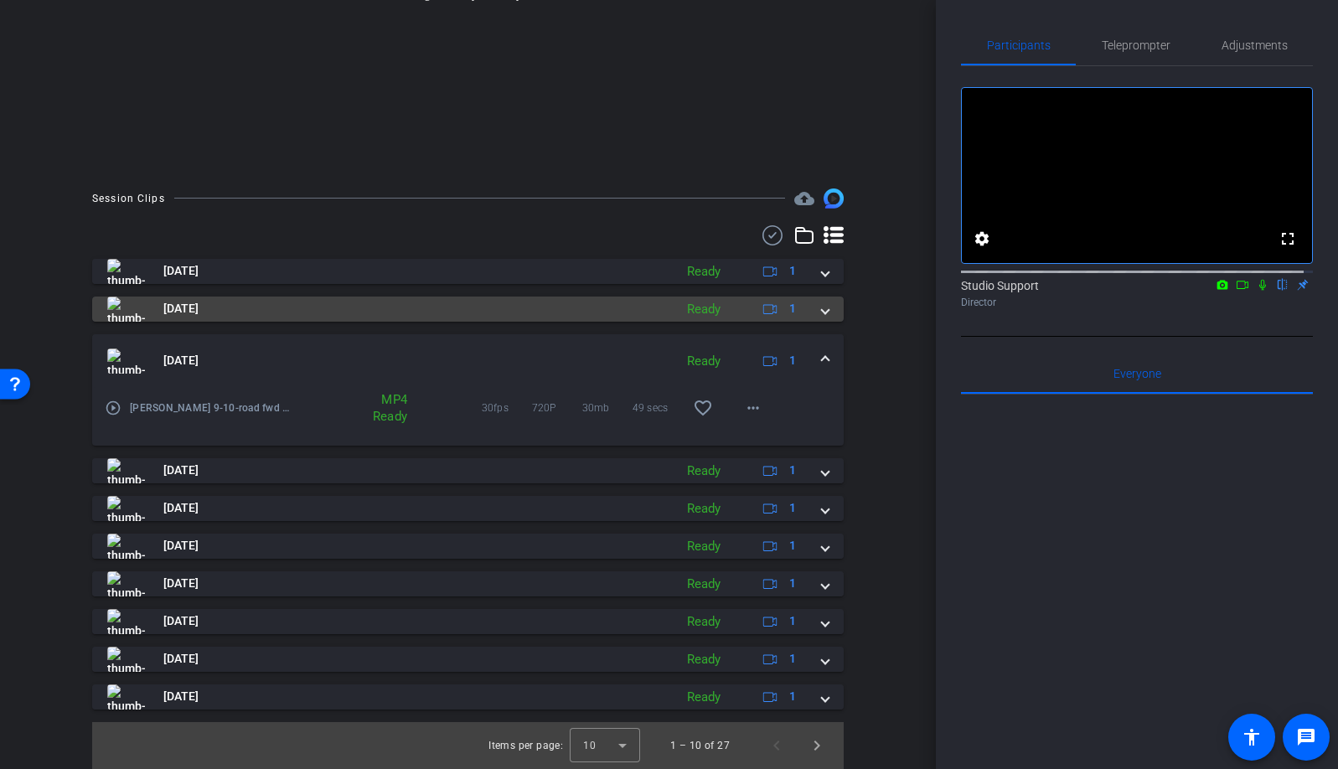
click at [823, 307] on mat-expansion-panel-header "Sep 10, 2025 Ready 1" at bounding box center [467, 309] width 751 height 25
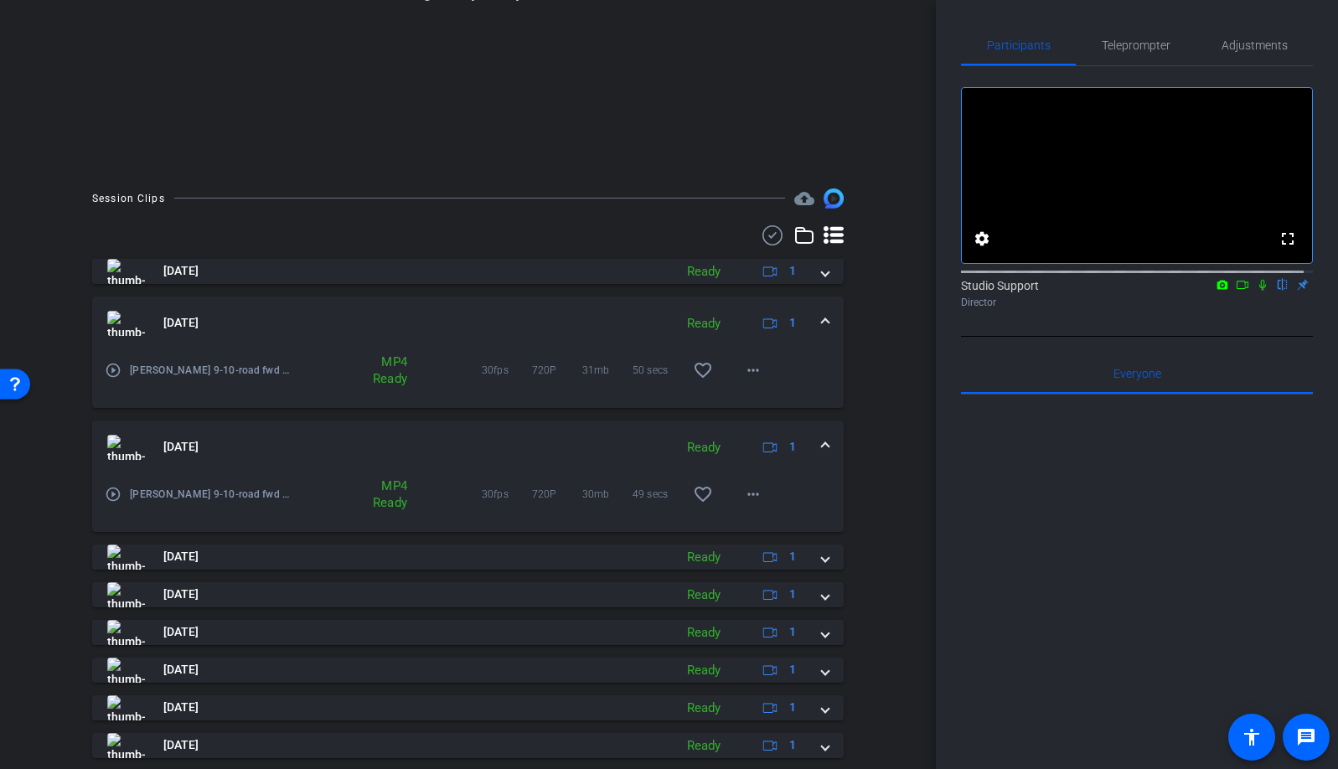
click at [822, 440] on span at bounding box center [825, 447] width 7 height 18
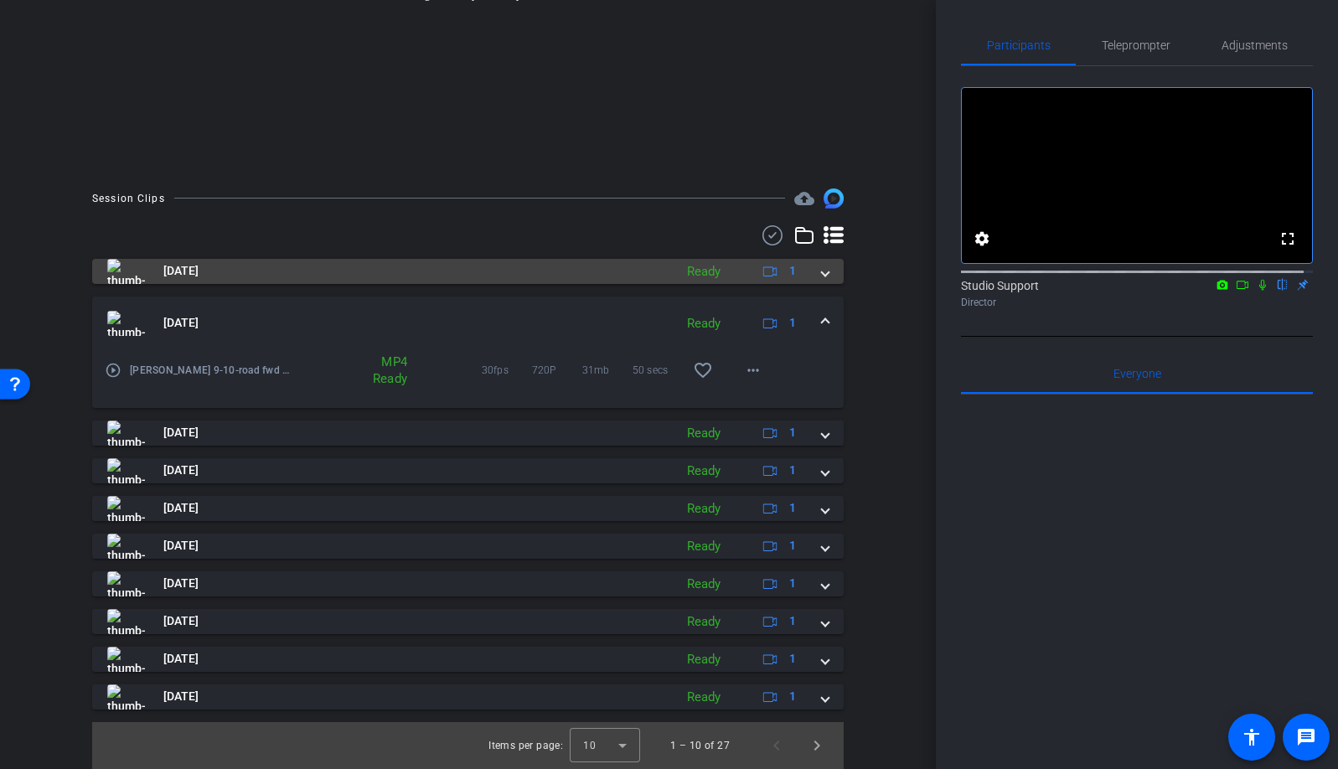
click at [822, 317] on span at bounding box center [825, 323] width 7 height 18
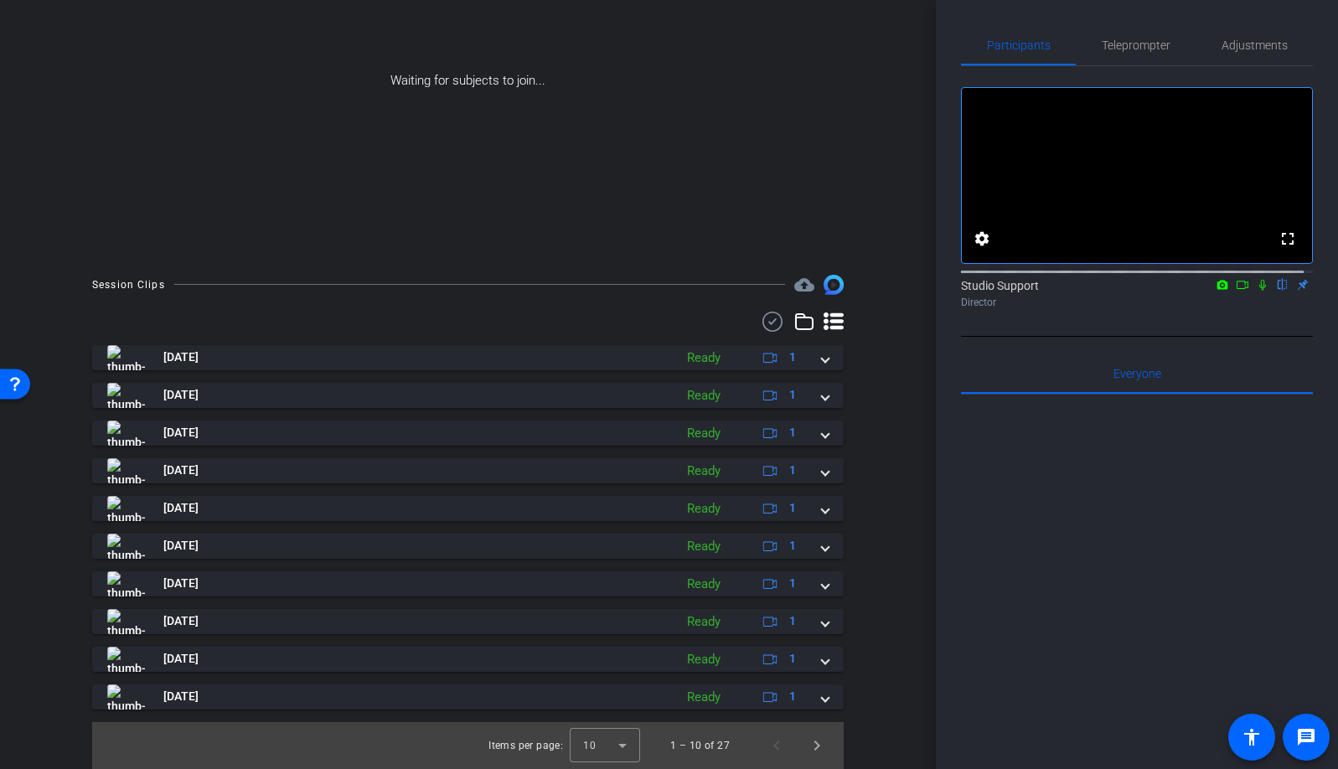
scroll to position [168, 0]
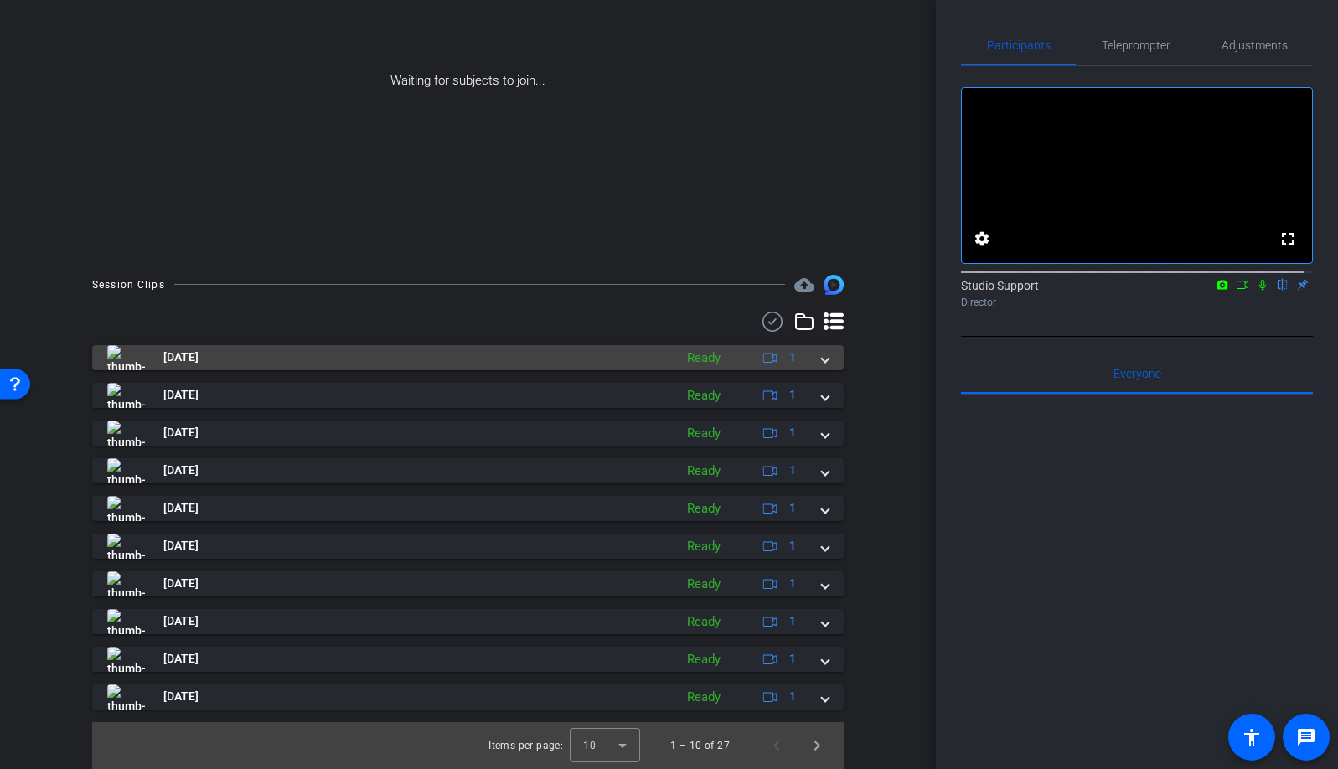
click at [807, 358] on div "Sep 10, 2025 Ready 1" at bounding box center [464, 357] width 714 height 25
